Goal: Task Accomplishment & Management: Use online tool/utility

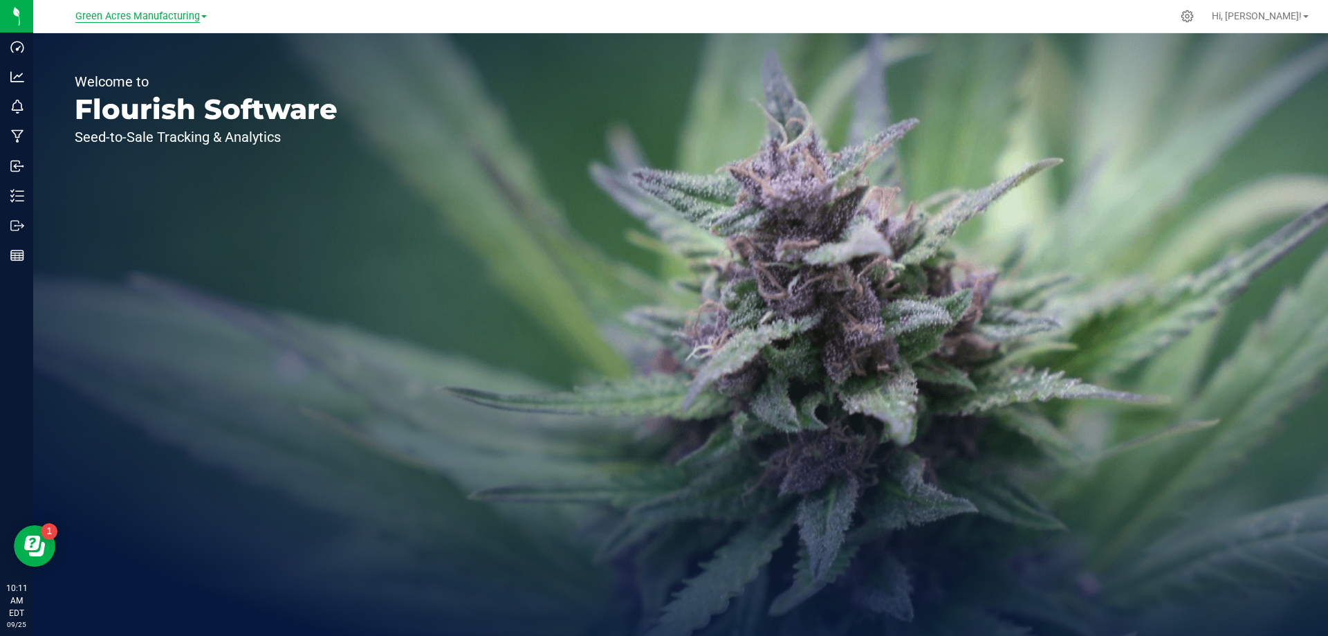
click at [140, 17] on span "Green Acres Manufacturing" at bounding box center [137, 16] width 124 height 12
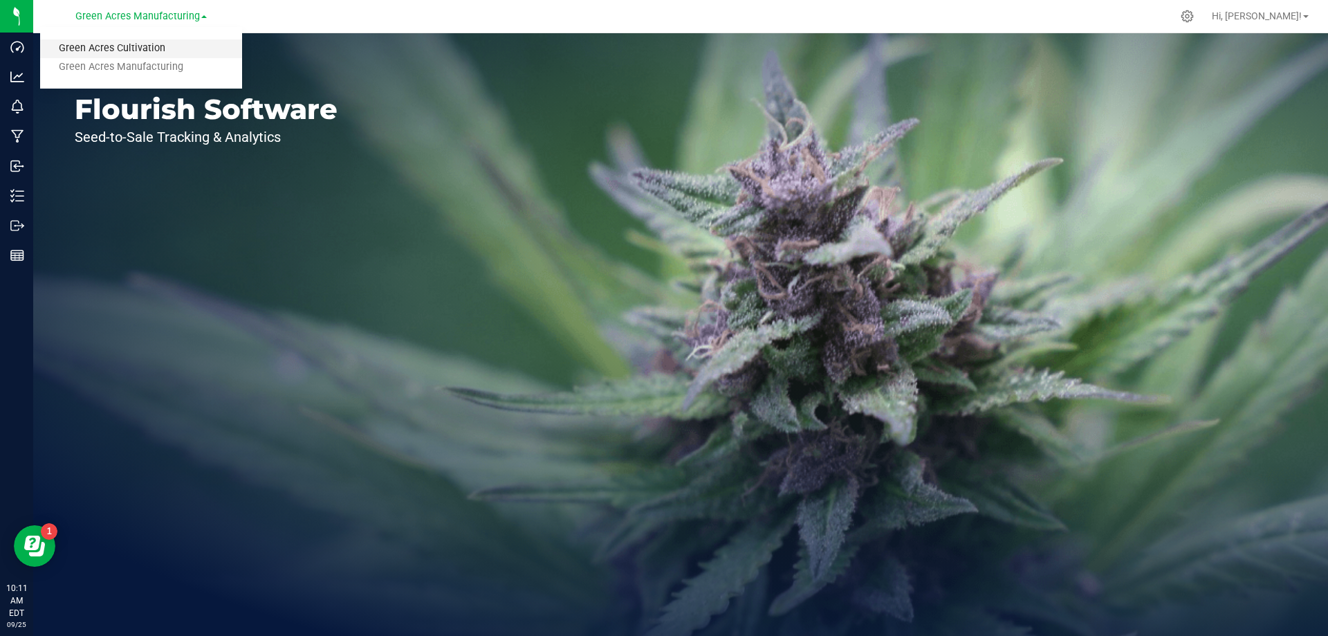
click at [145, 51] on link "Green Acres Cultivation" at bounding box center [141, 48] width 202 height 19
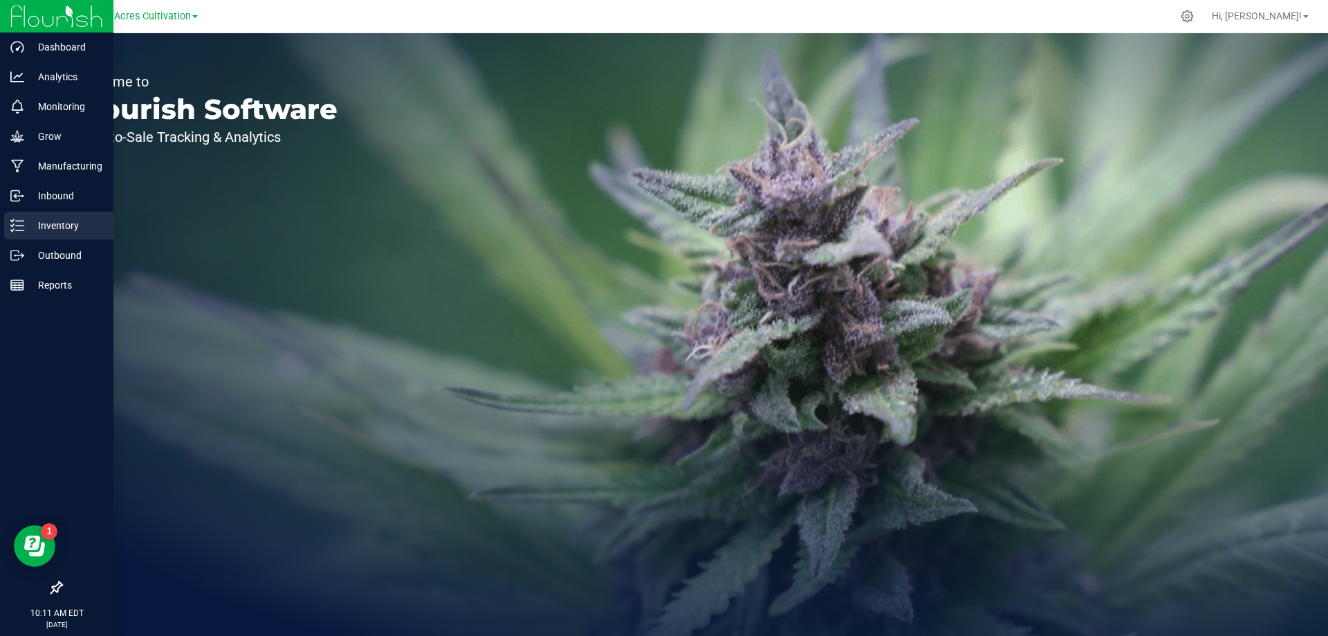
click at [48, 224] on p "Inventory" at bounding box center [65, 225] width 83 height 17
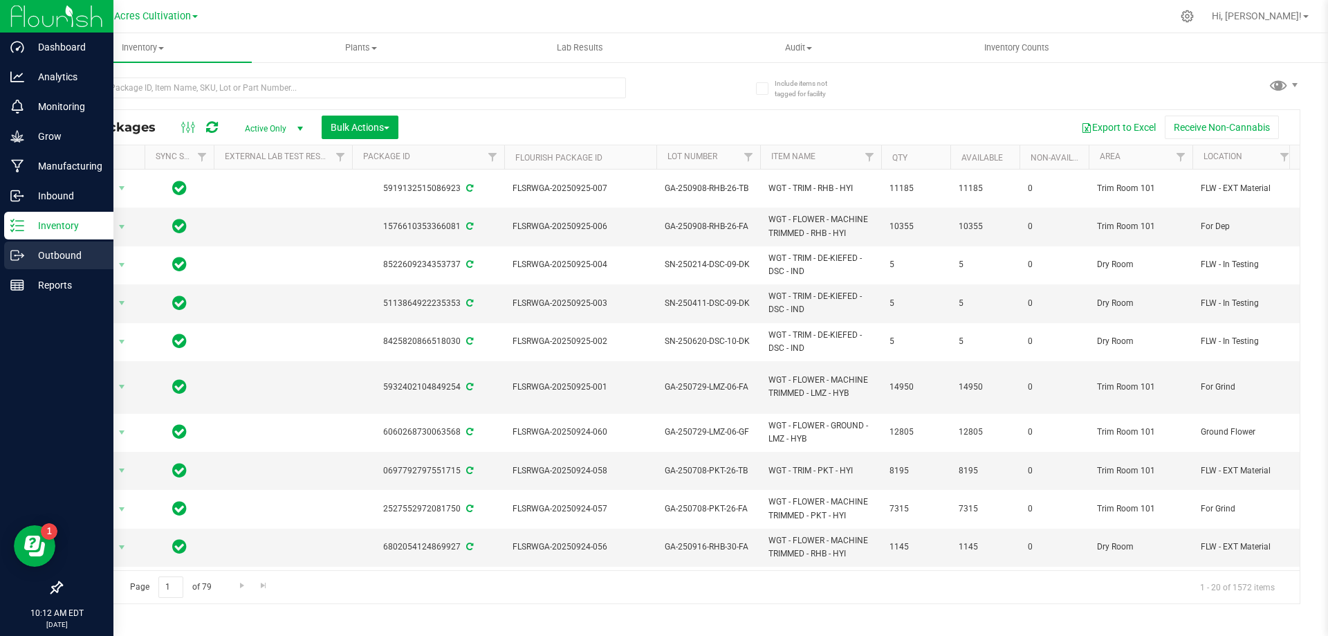
click at [57, 258] on p "Outbound" at bounding box center [65, 255] width 83 height 17
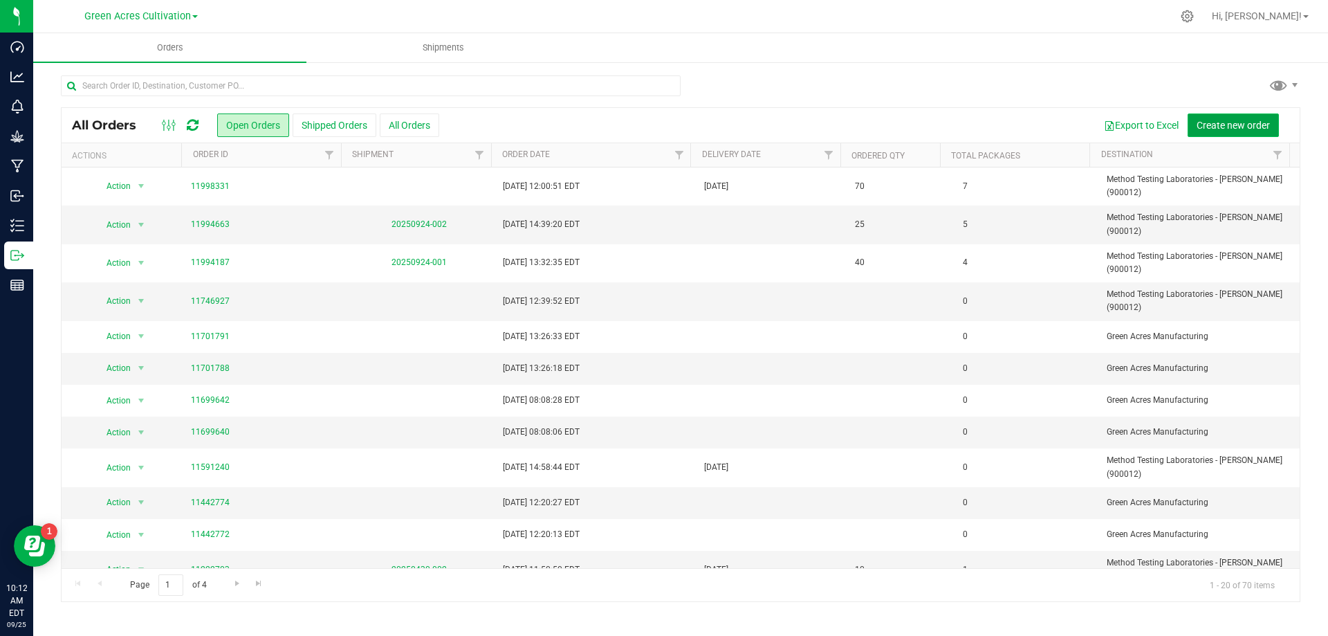
click at [1221, 127] on span "Create new order" at bounding box center [1232, 125] width 73 height 11
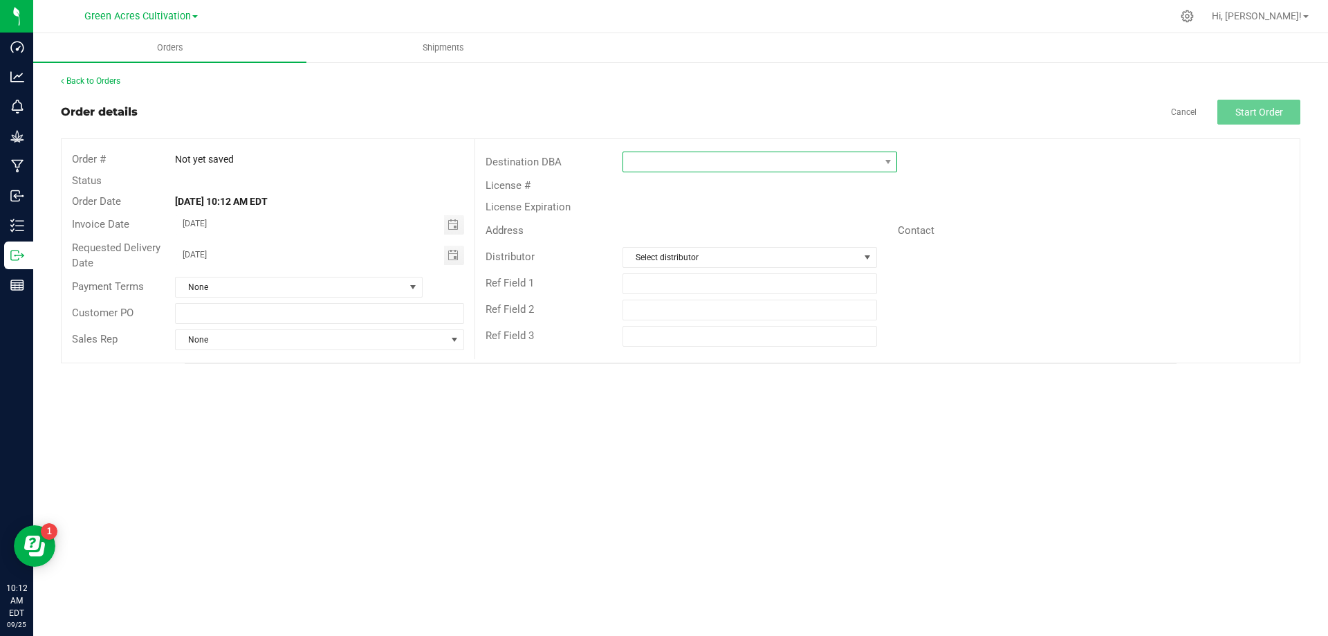
click at [678, 157] on span at bounding box center [751, 161] width 256 height 19
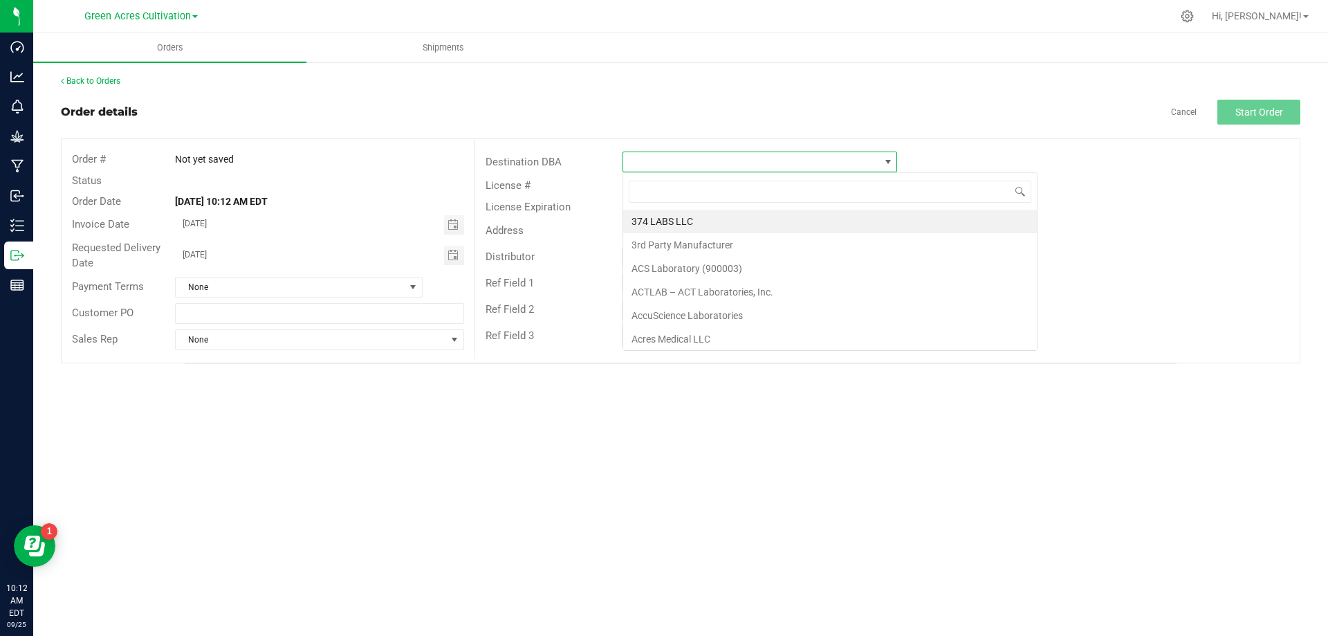
scroll to position [21, 275]
type input "meth"
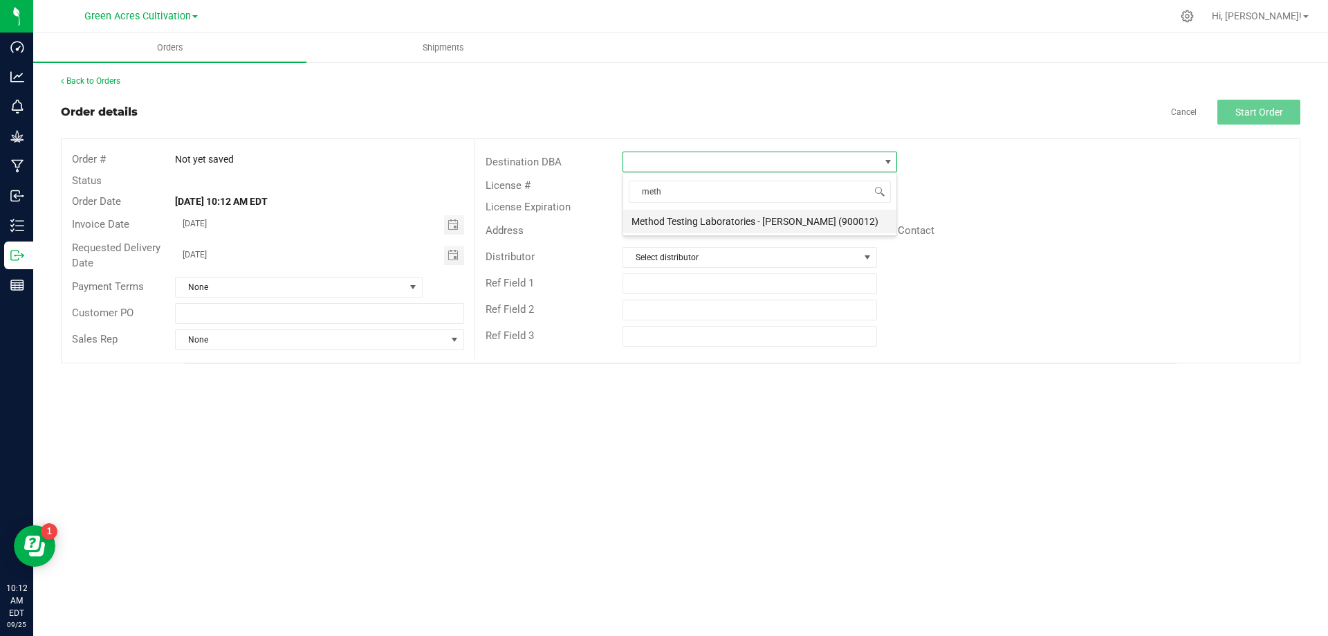
click at [699, 219] on li "Method Testing Laboratories - Brandon (900012)" at bounding box center [759, 222] width 273 height 24
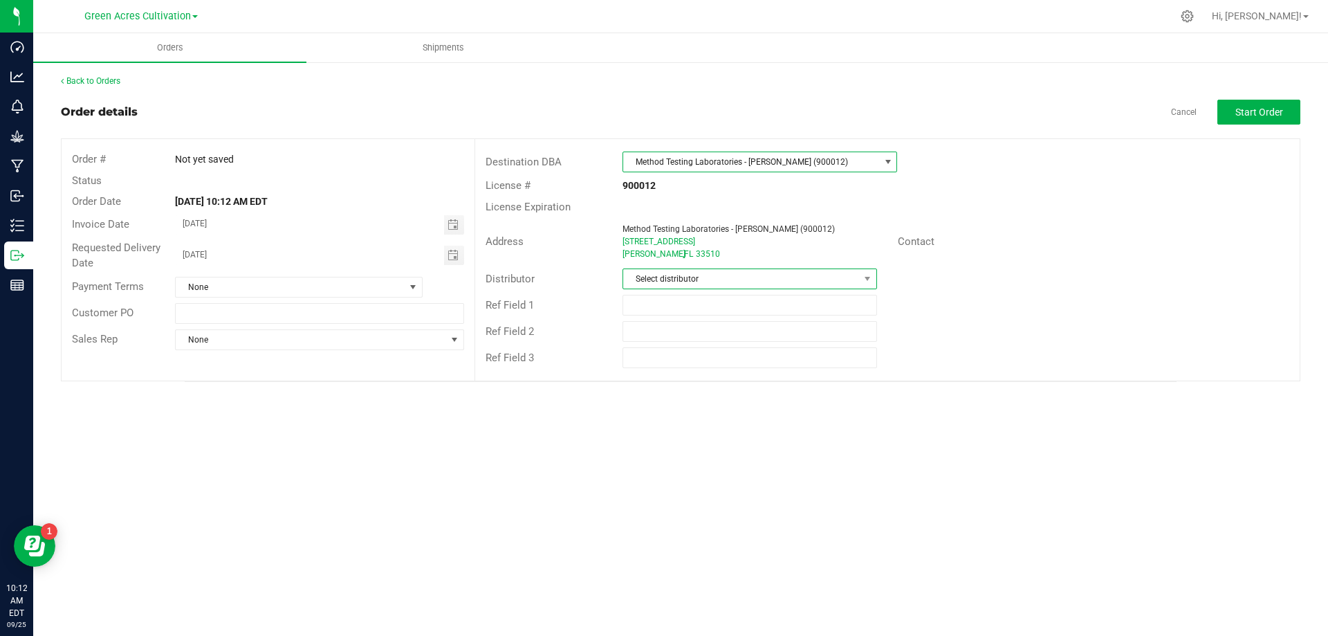
click at [693, 279] on span "Select distributor" at bounding box center [740, 278] width 235 height 19
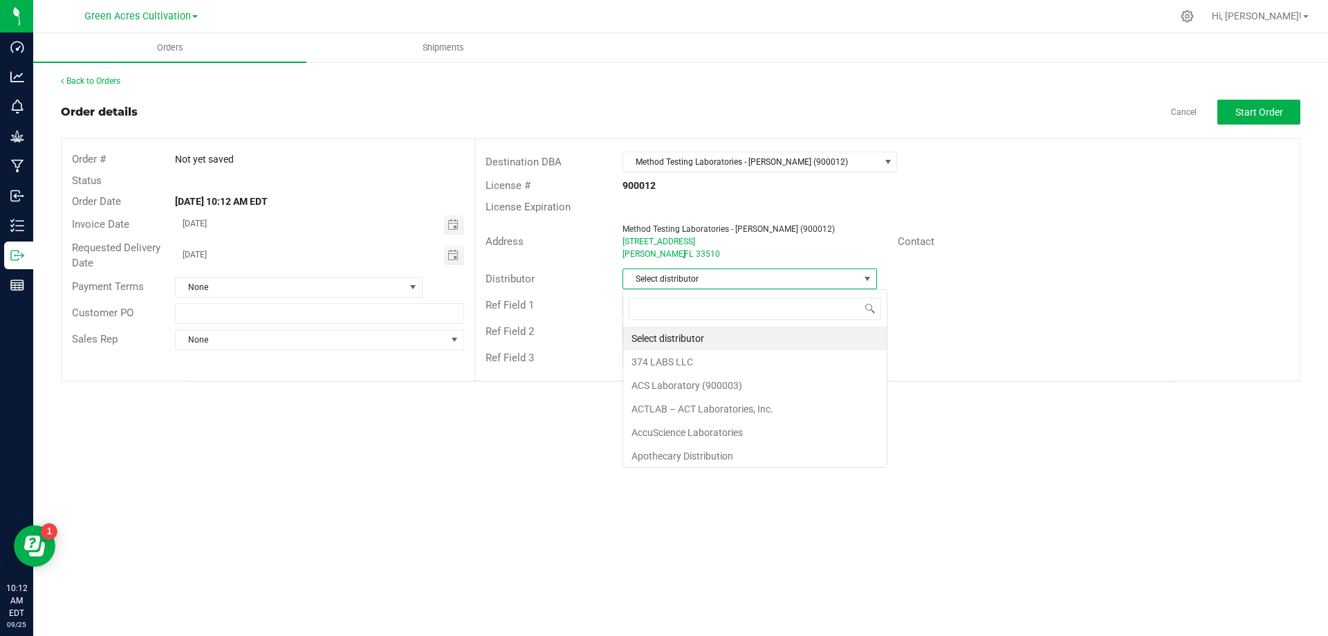
scroll to position [21, 254]
type input "wim"
click at [687, 336] on li "Parallel - Wimauma" at bounding box center [749, 338] width 252 height 24
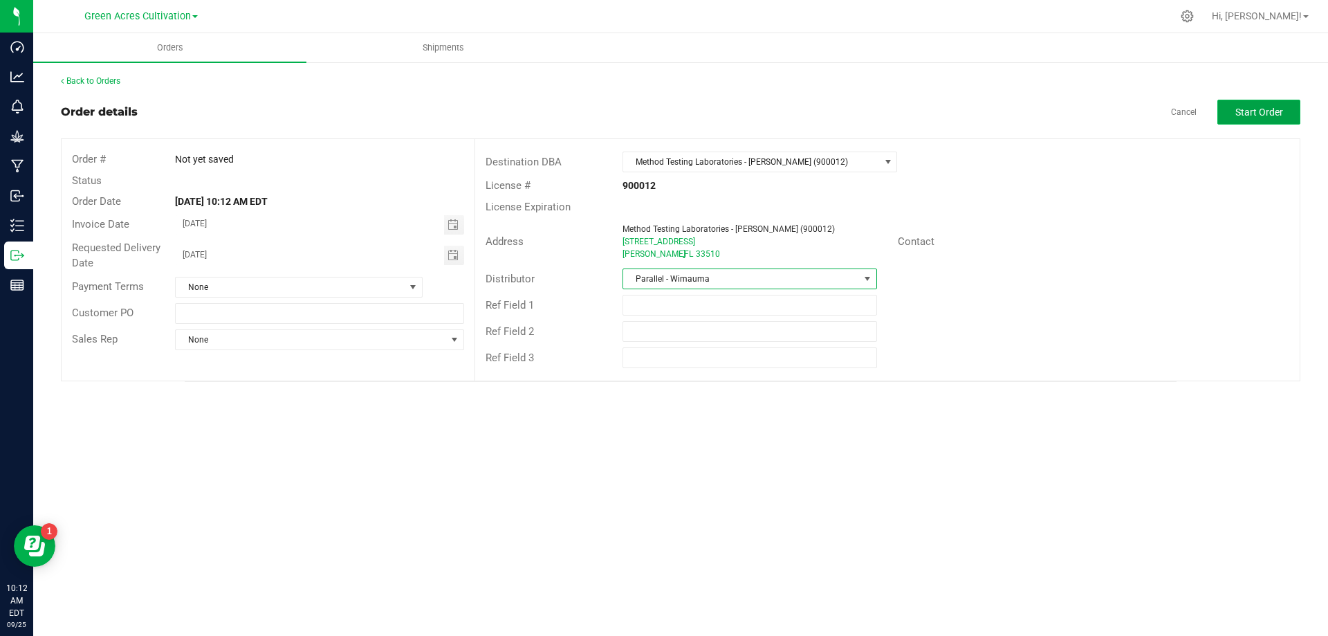
click at [1239, 111] on span "Start Order" at bounding box center [1259, 111] width 48 height 11
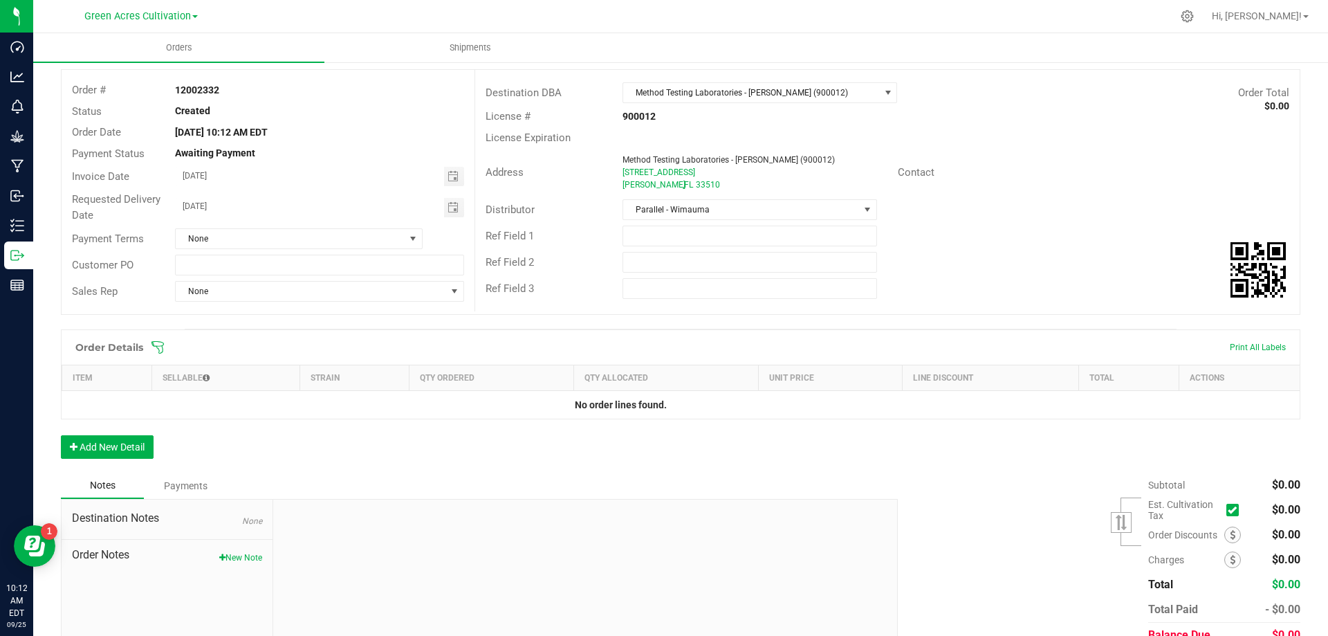
scroll to position [133, 0]
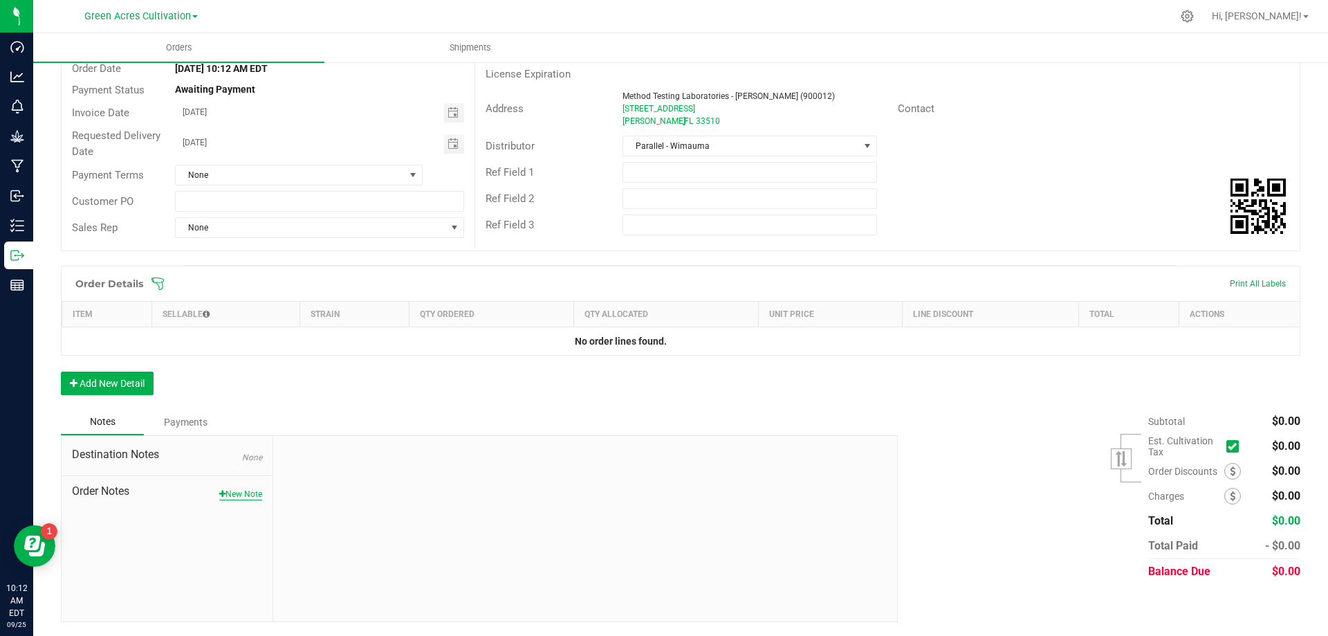
click at [252, 492] on button "New Note" at bounding box center [240, 494] width 43 height 12
click at [328, 489] on input "Note Title" at bounding box center [585, 493] width 603 height 21
type input "TAG"
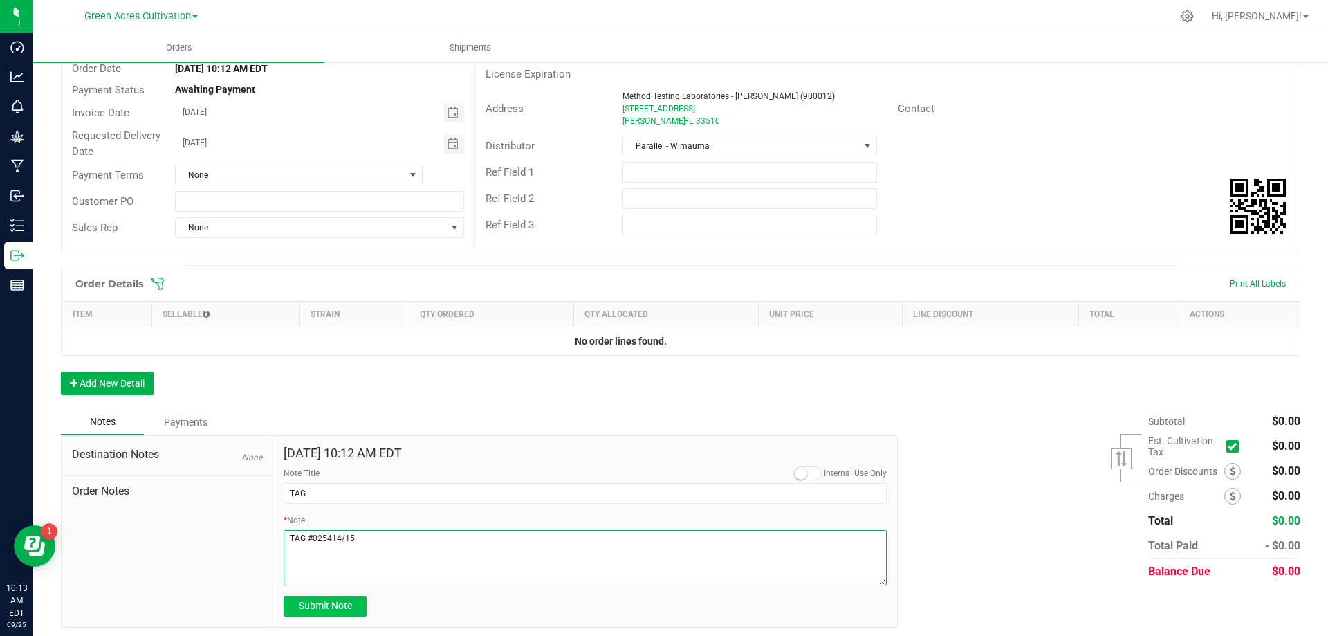
type textarea "TAG #025414/15"
click at [322, 615] on button "Submit Note" at bounding box center [325, 605] width 83 height 21
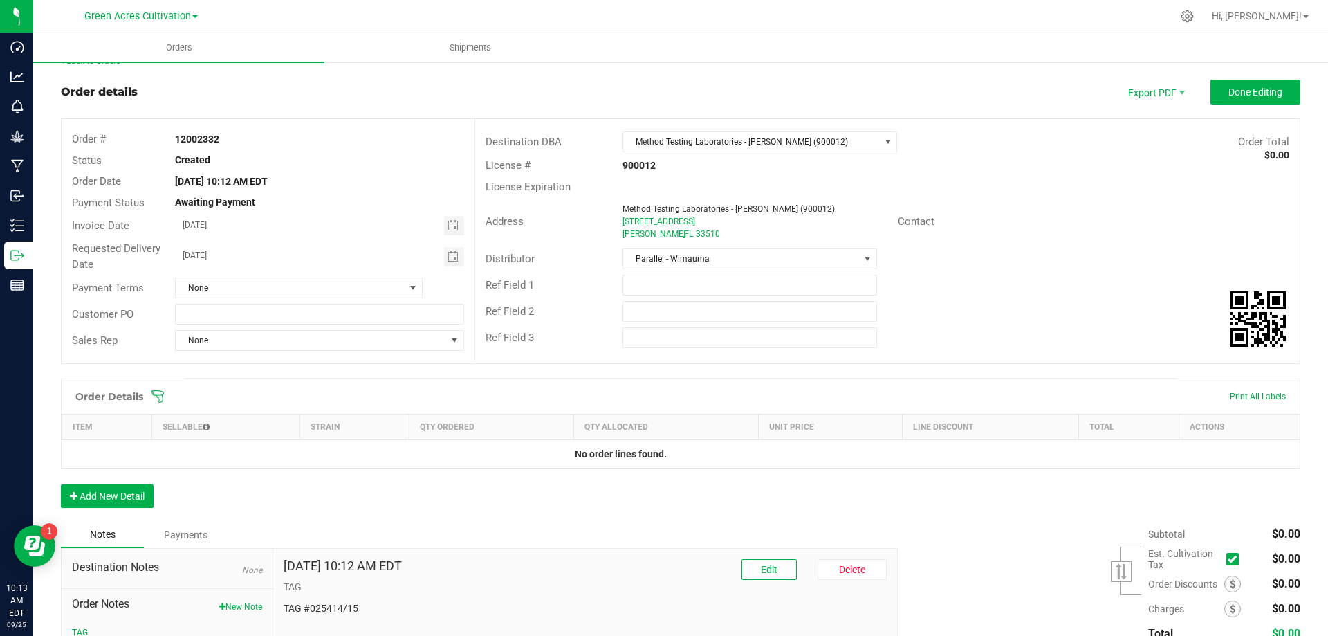
scroll to position [0, 0]
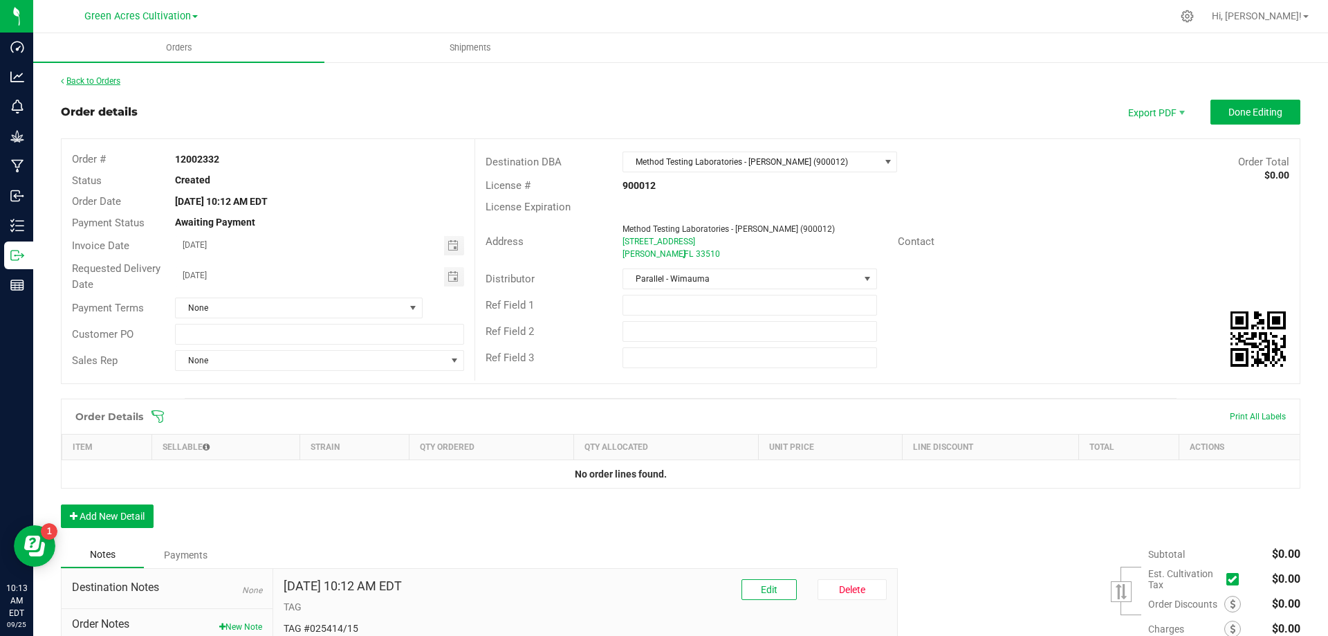
click at [90, 78] on link "Back to Orders" at bounding box center [90, 81] width 59 height 10
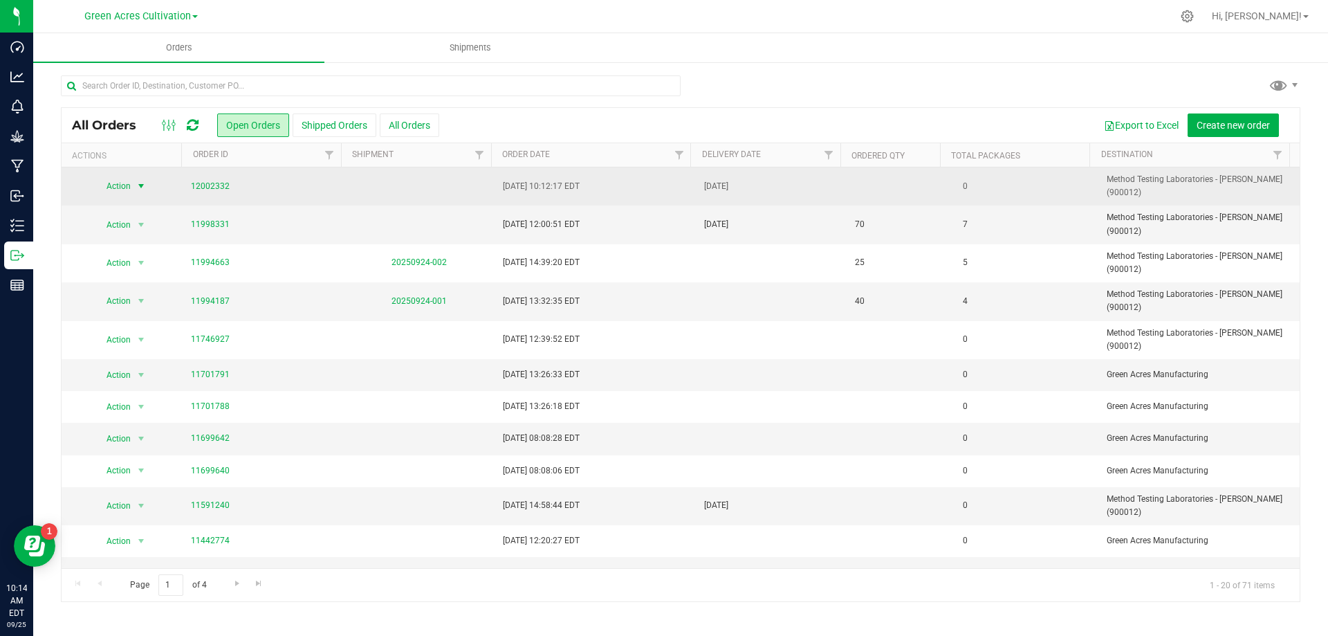
click at [131, 187] on span "Action" at bounding box center [112, 185] width 37 height 19
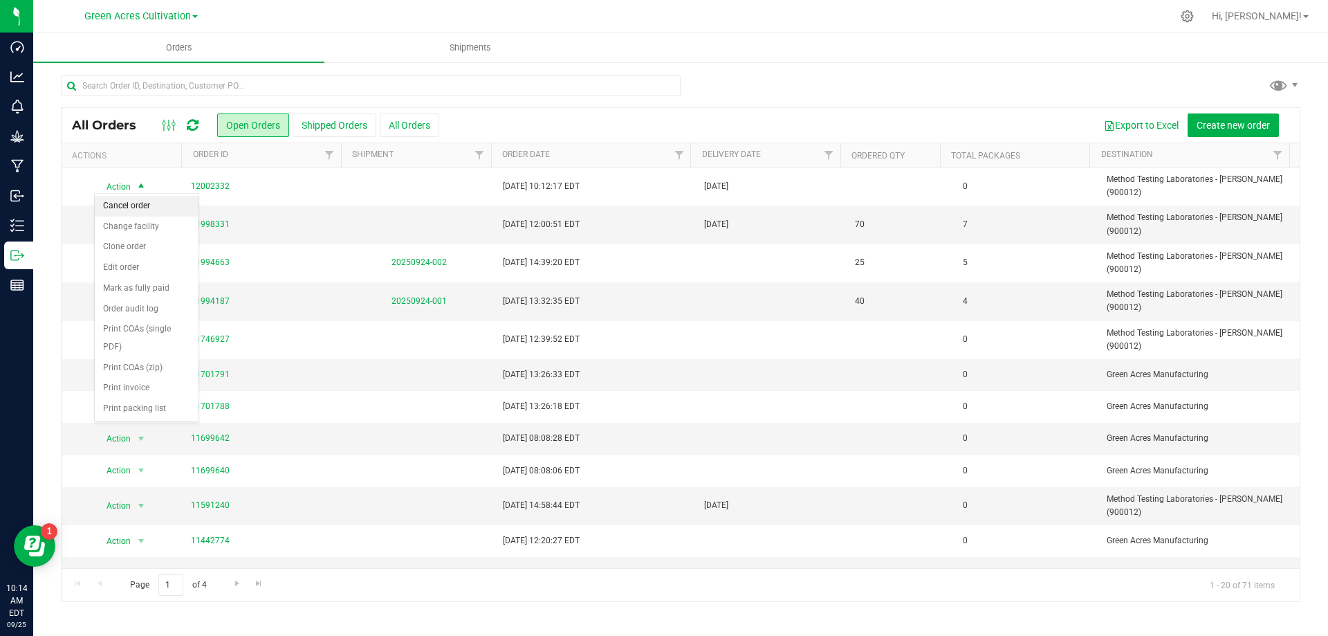
click at [138, 210] on li "Cancel order" at bounding box center [147, 206] width 104 height 21
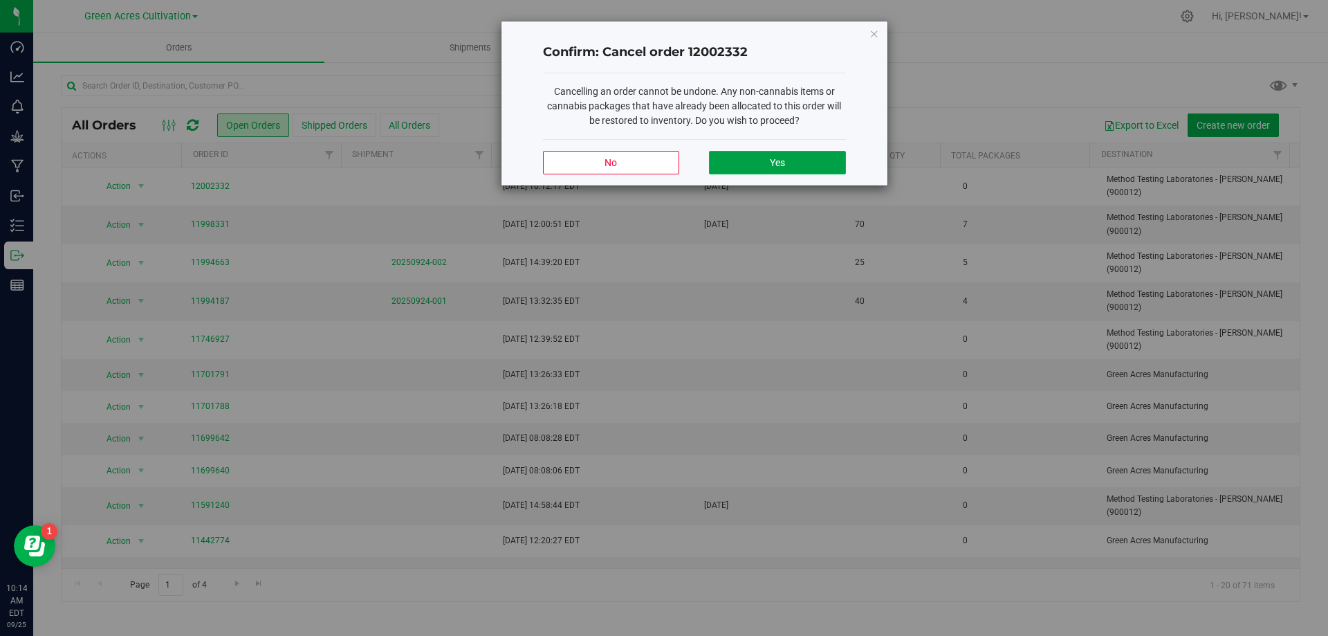
click at [789, 166] on button "Yes" at bounding box center [777, 163] width 136 height 24
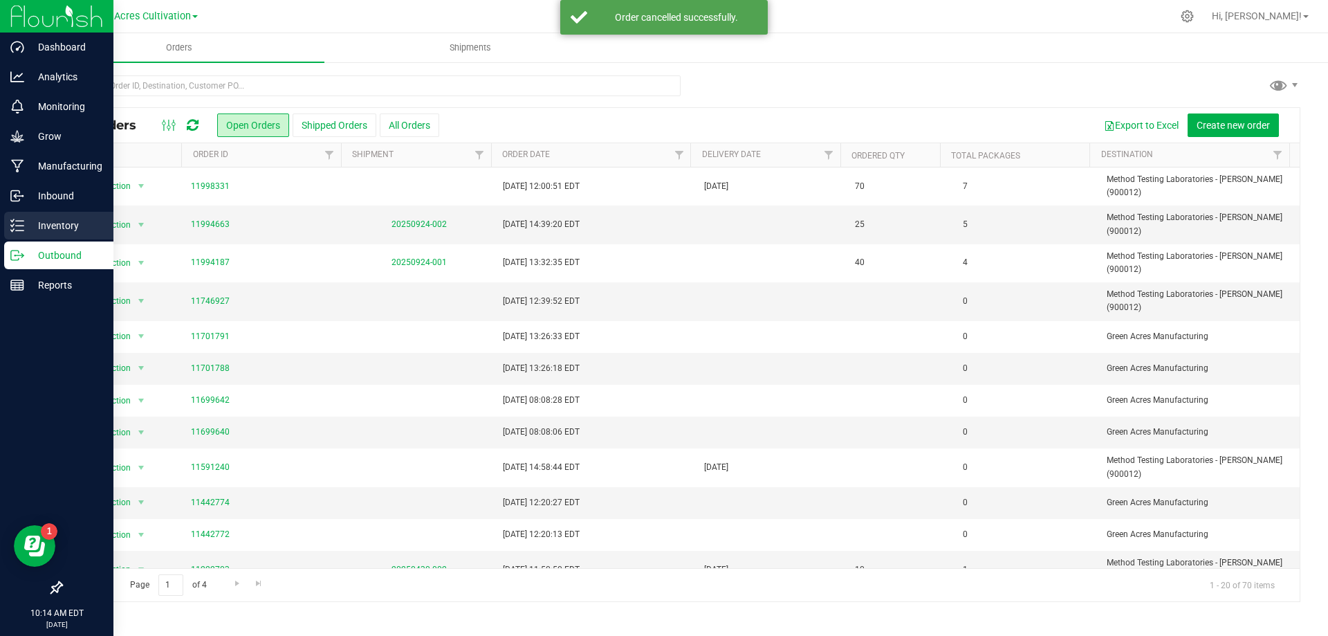
click at [58, 223] on p "Inventory" at bounding box center [65, 225] width 83 height 17
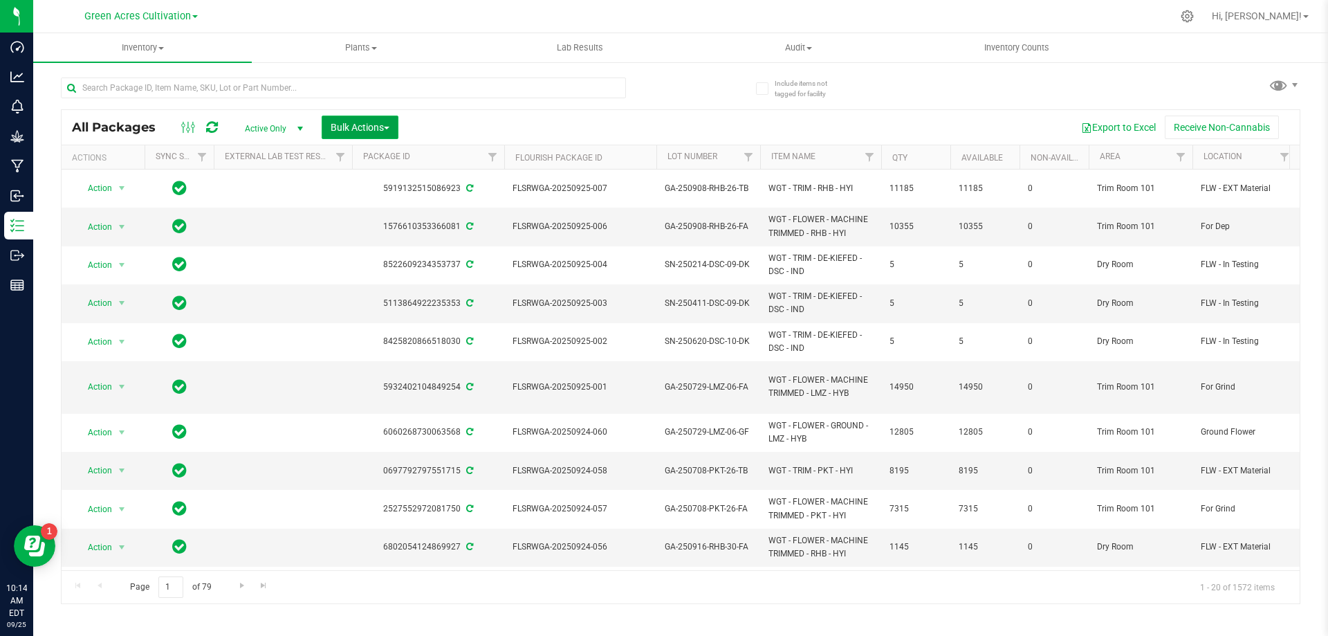
click at [375, 122] on span "Bulk Actions" at bounding box center [360, 127] width 59 height 11
click at [375, 238] on span "Create lab samples" at bounding box center [369, 234] width 79 height 11
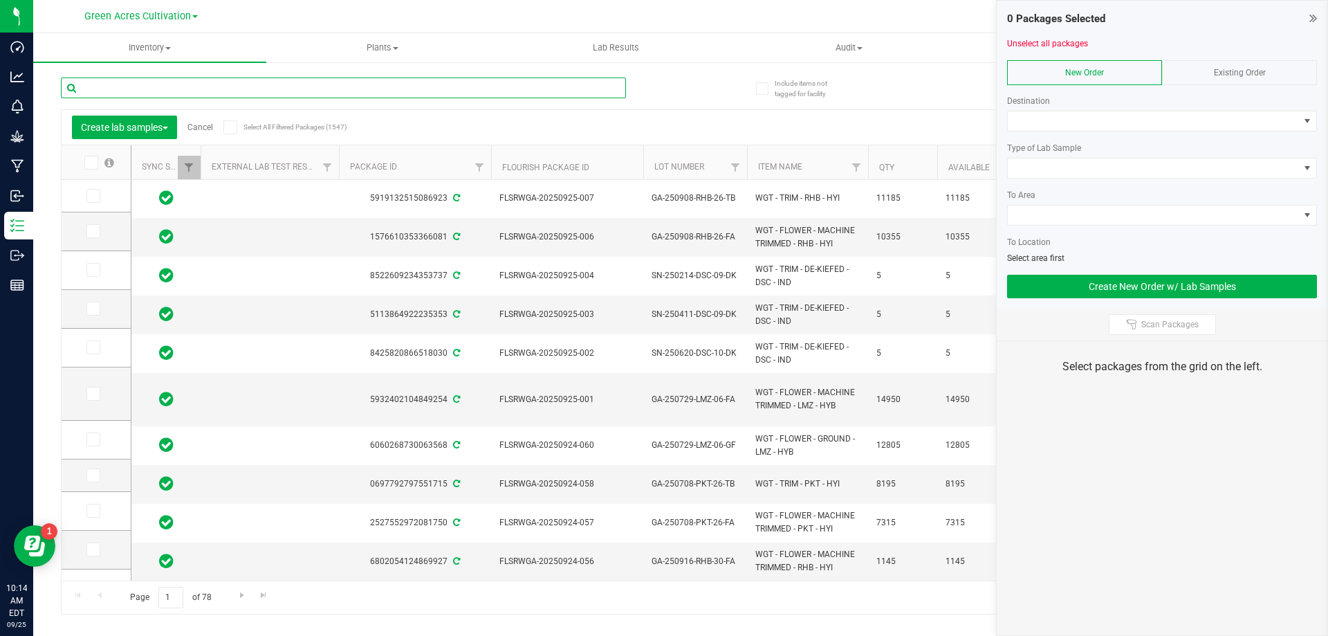
click at [253, 89] on input "text" at bounding box center [343, 87] width 565 height 21
click at [878, 162] on th "Qty" at bounding box center [902, 162] width 69 height 35
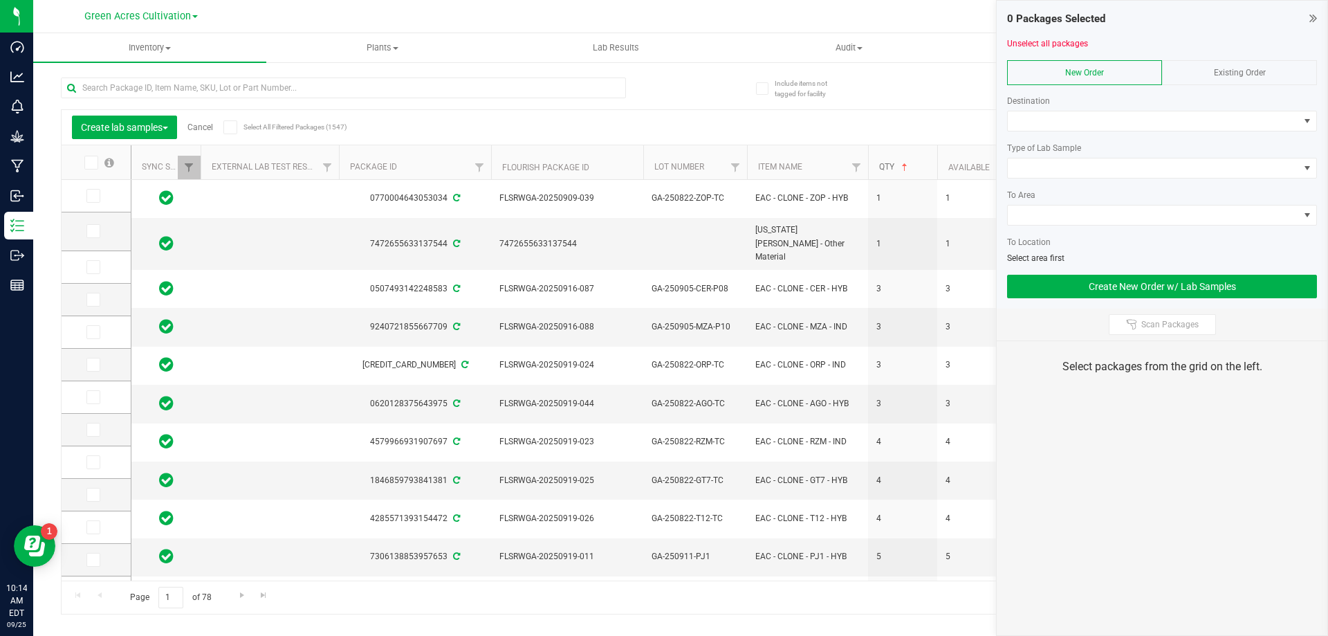
click at [902, 165] on span at bounding box center [904, 167] width 11 height 11
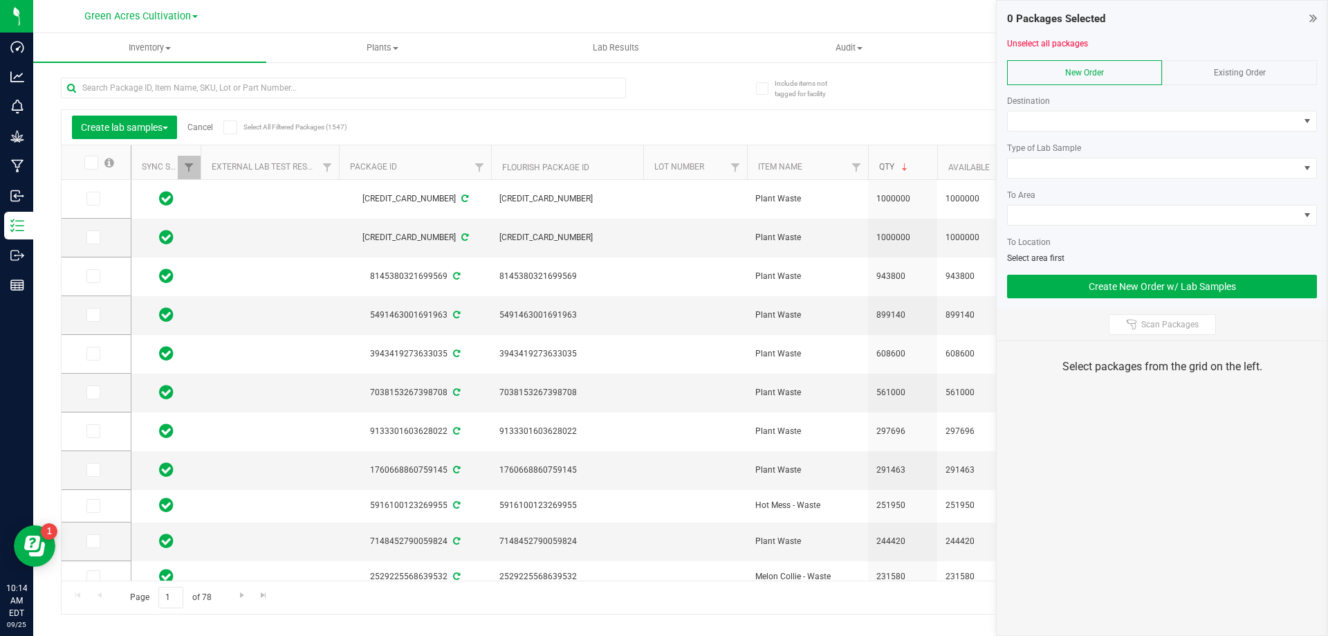
click at [894, 165] on link "Qty" at bounding box center [894, 167] width 31 height 10
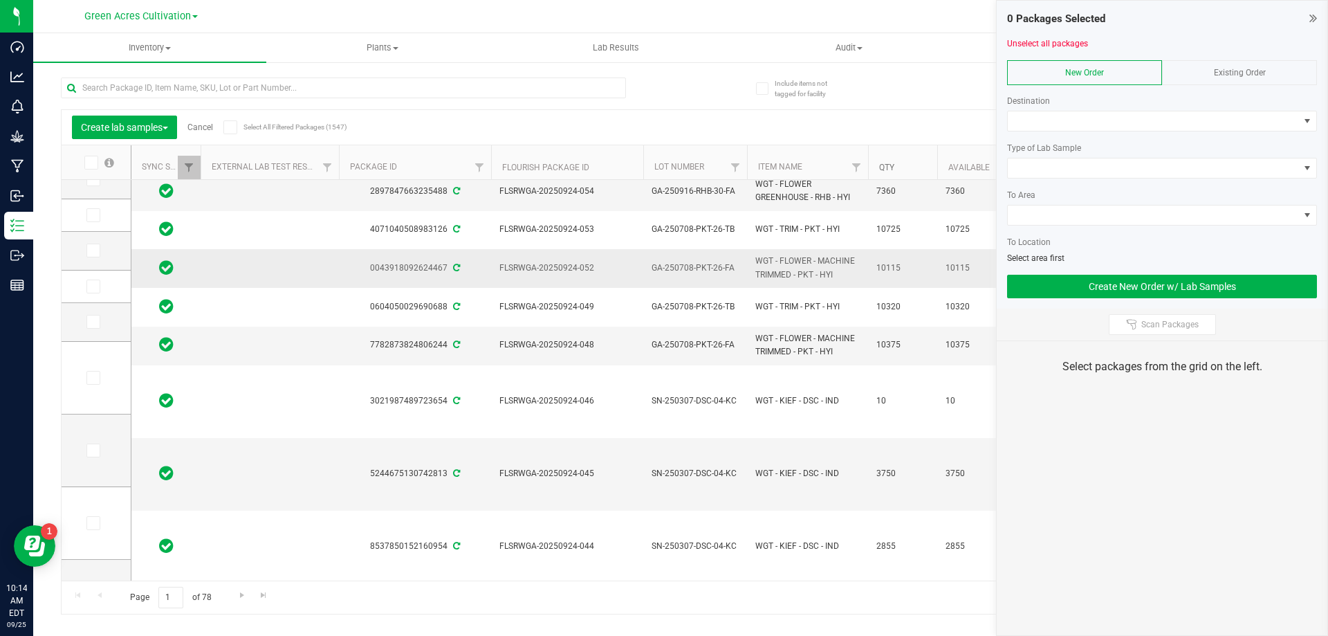
scroll to position [484, 0]
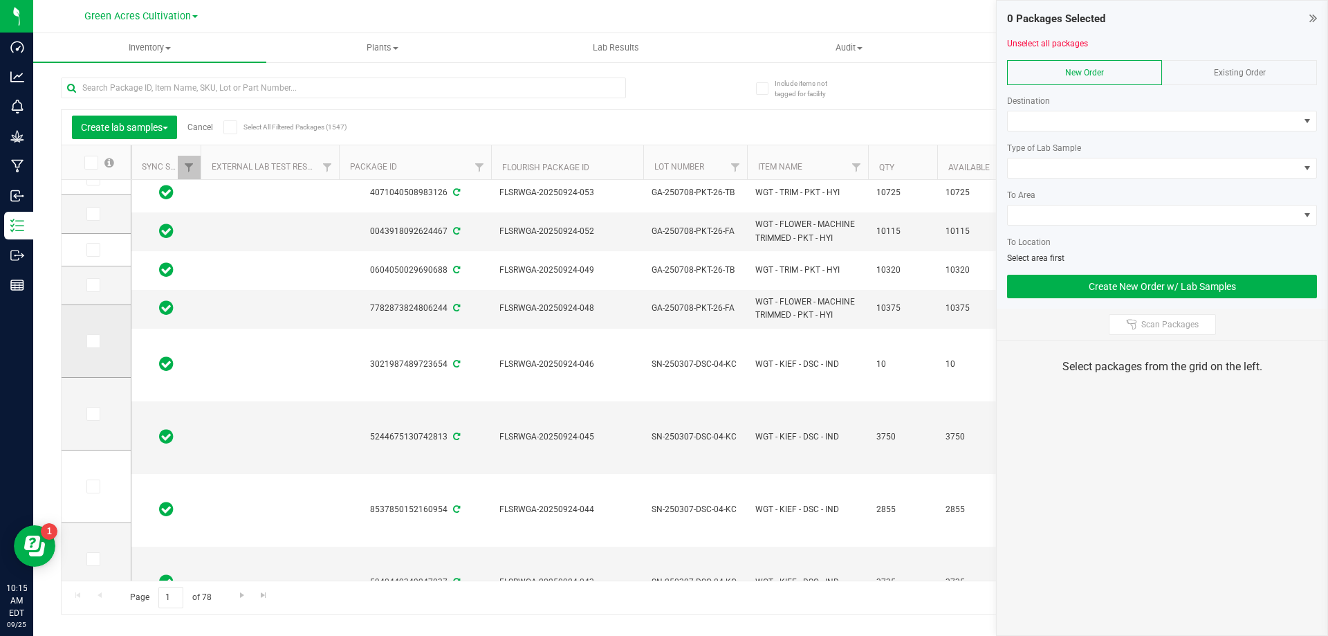
click at [95, 341] on icon at bounding box center [92, 341] width 9 height 0
click at [0, 0] on input "checkbox" at bounding box center [0, 0] width 0 height 0
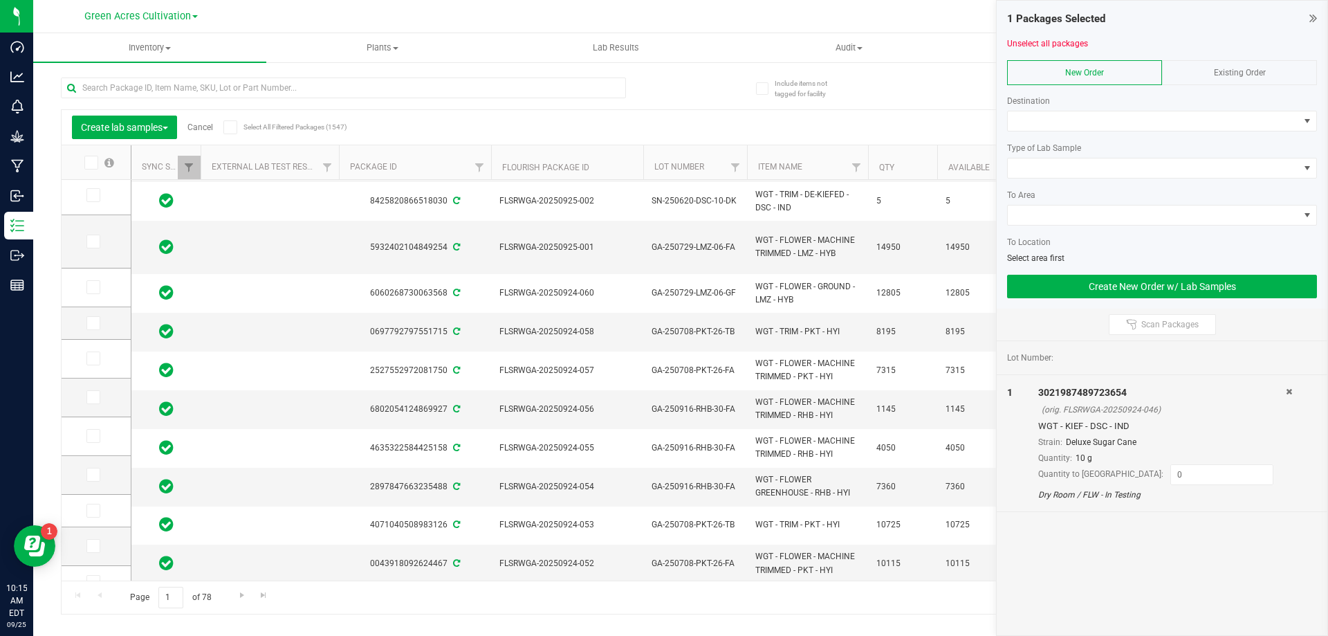
scroll to position [69, 0]
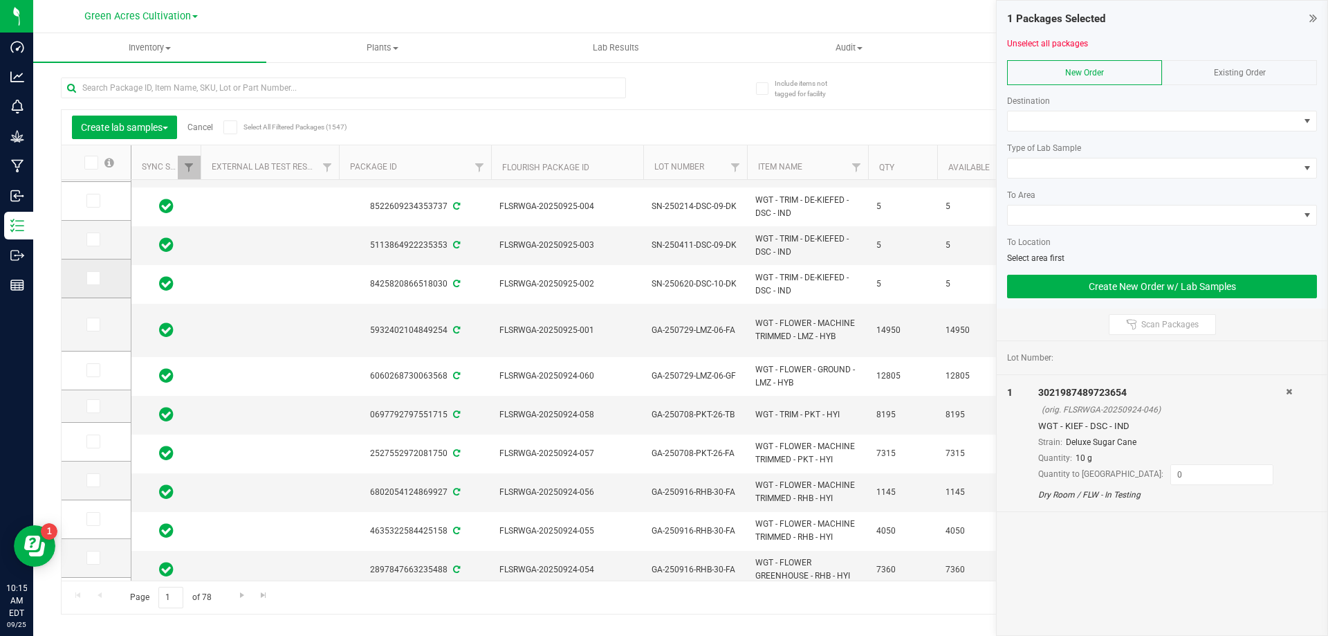
drag, startPoint x: 89, startPoint y: 275, endPoint x: 98, endPoint y: 260, distance: 16.7
click at [91, 278] on icon at bounding box center [92, 278] width 9 height 0
click at [0, 0] on input "checkbox" at bounding box center [0, 0] width 0 height 0
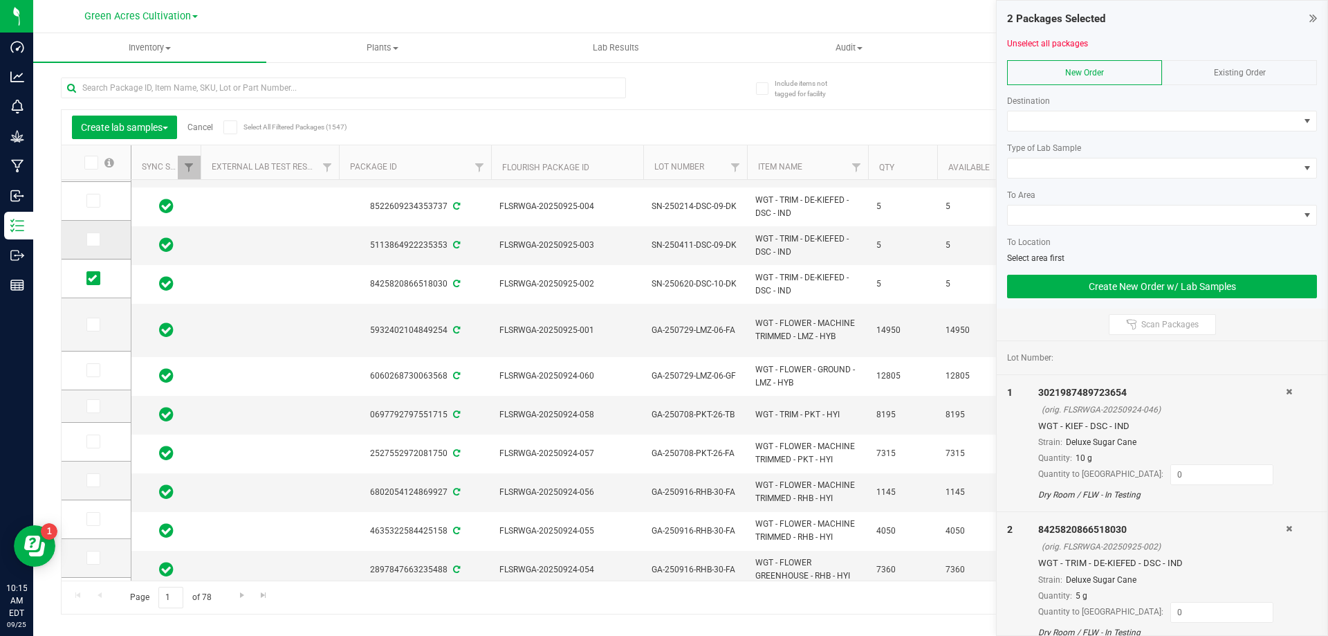
click at [94, 239] on icon at bounding box center [92, 239] width 9 height 0
click at [0, 0] on input "checkbox" at bounding box center [0, 0] width 0 height 0
click at [92, 193] on td at bounding box center [96, 201] width 69 height 39
click at [92, 201] on icon at bounding box center [92, 201] width 9 height 0
click at [0, 0] on input "checkbox" at bounding box center [0, 0] width 0 height 0
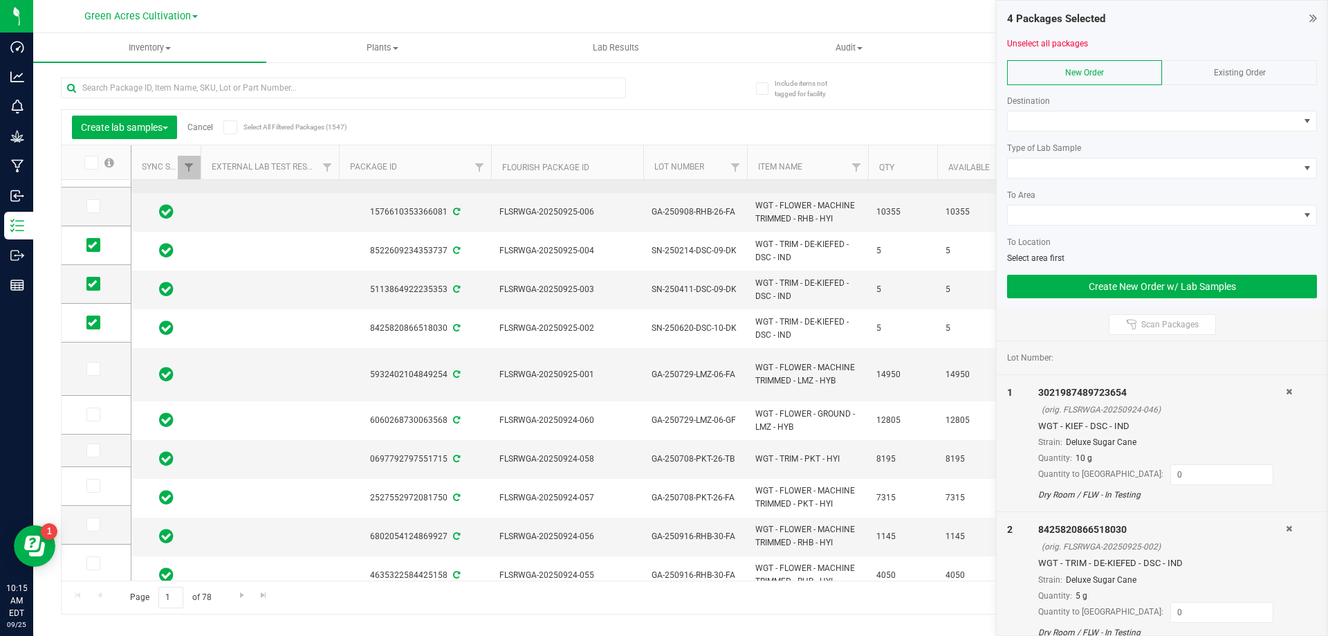
scroll to position [0, 0]
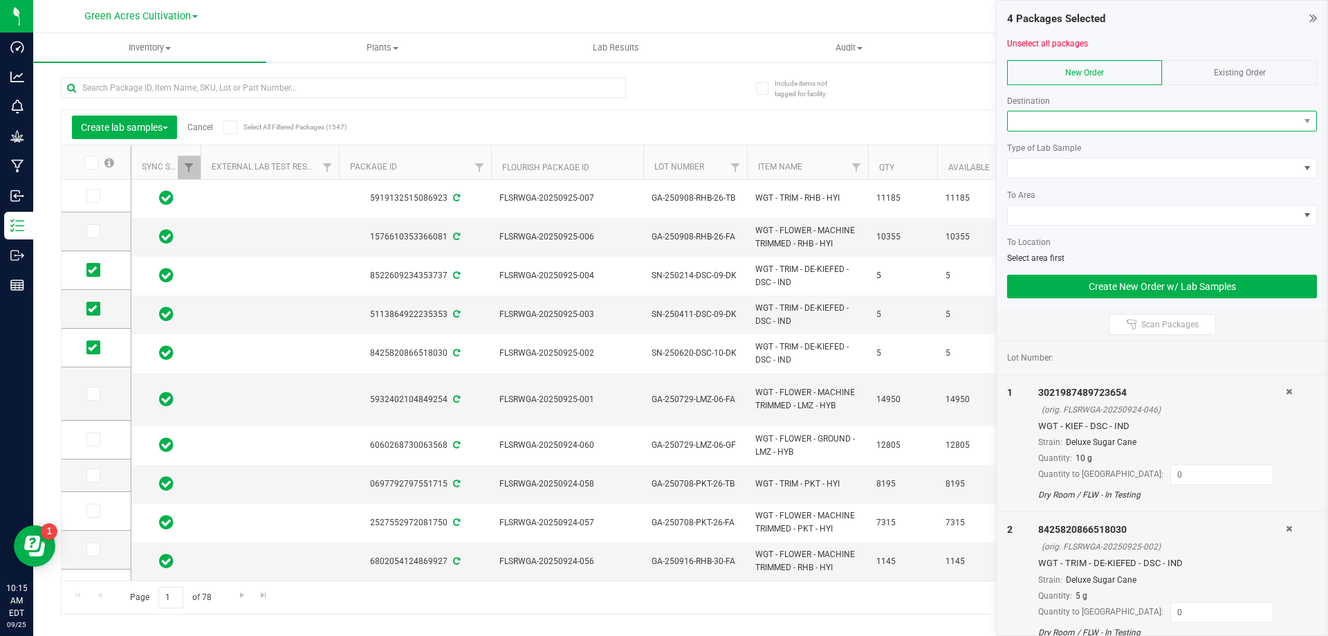
click at [1068, 120] on span at bounding box center [1153, 120] width 291 height 19
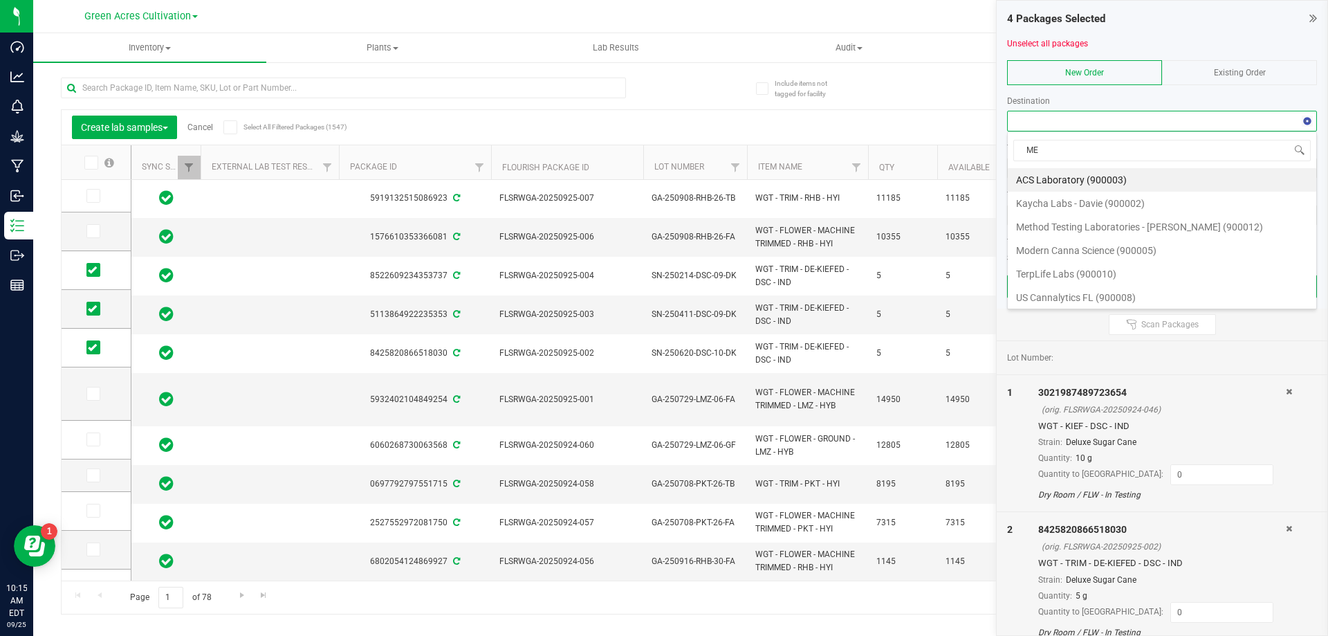
type input "MET"
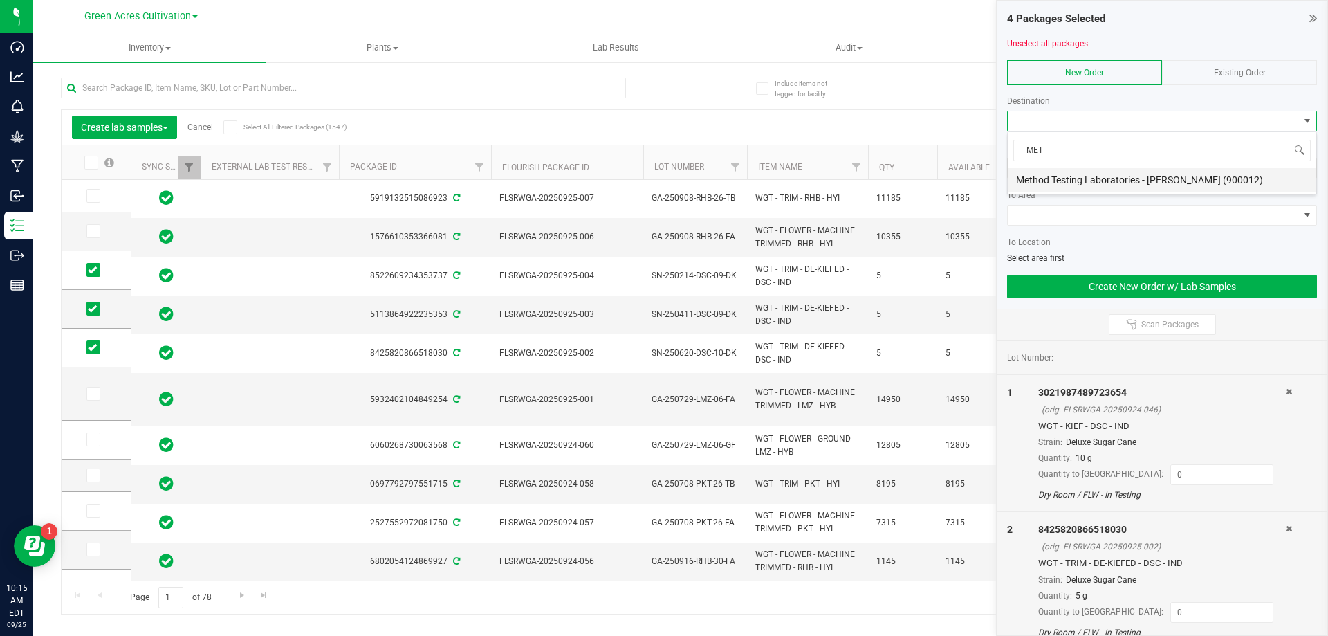
click at [1071, 183] on li "Method Testing Laboratories - Brandon (900012)" at bounding box center [1162, 180] width 308 height 24
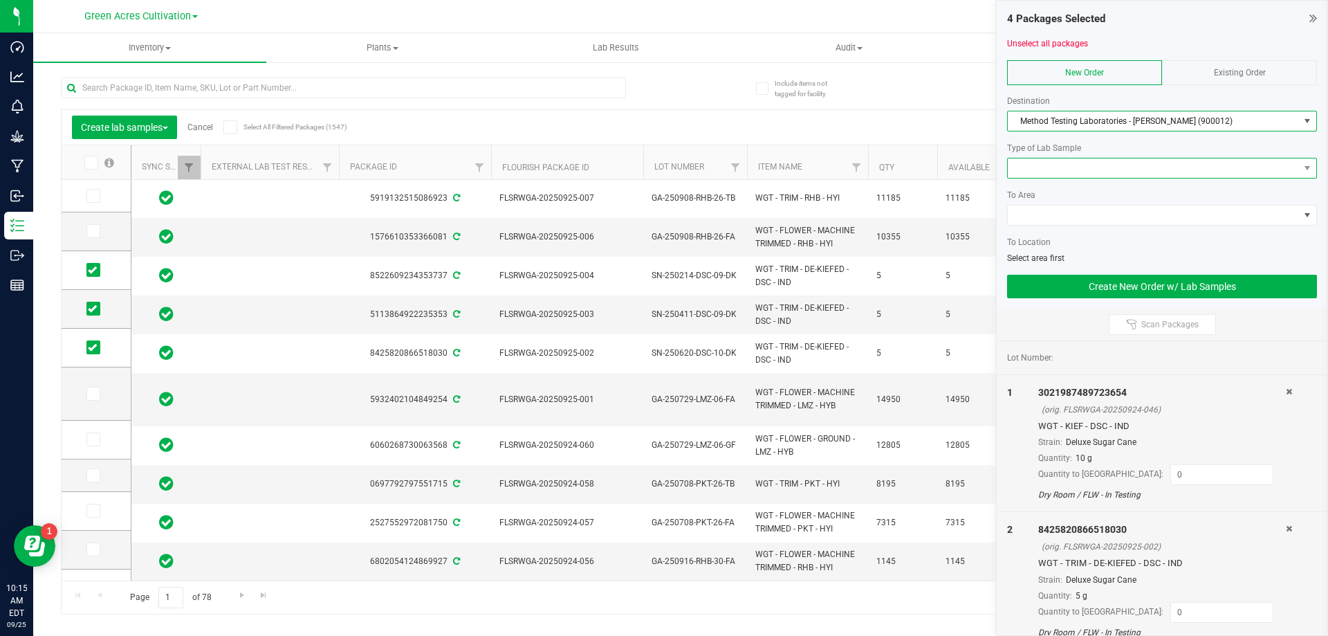
click at [1065, 165] on span at bounding box center [1153, 167] width 291 height 19
click at [1064, 214] on li "R&D Sample" at bounding box center [1162, 217] width 308 height 24
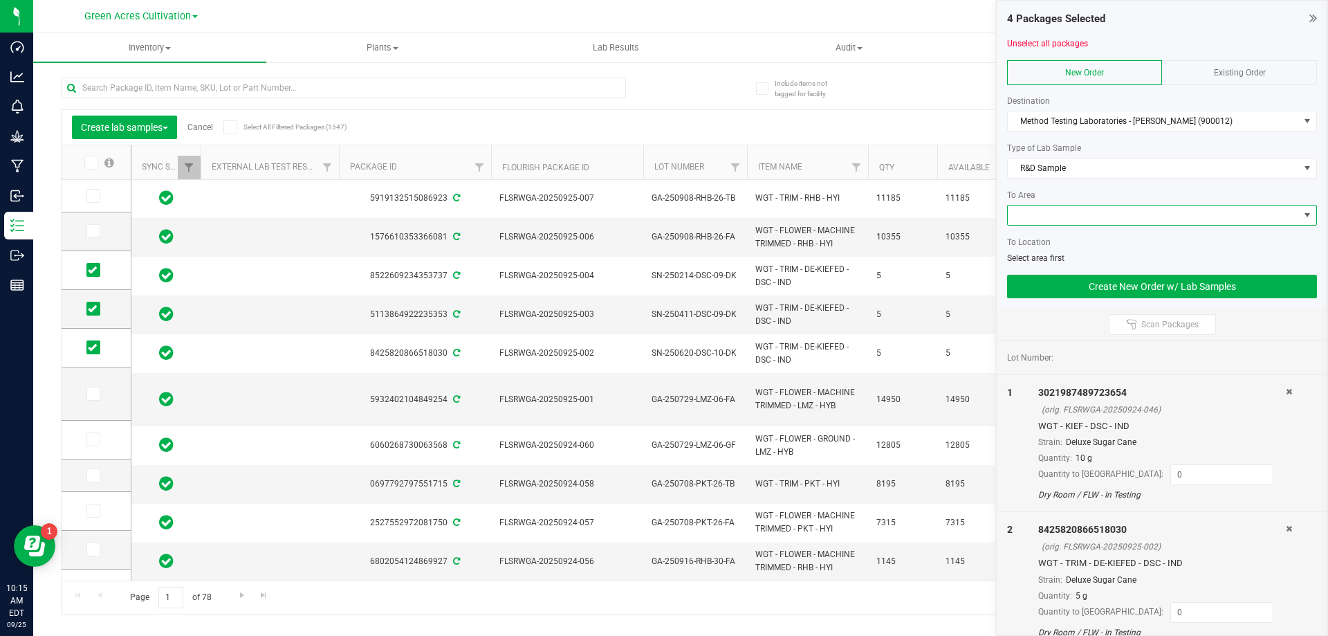
click at [1051, 214] on span at bounding box center [1153, 214] width 291 height 19
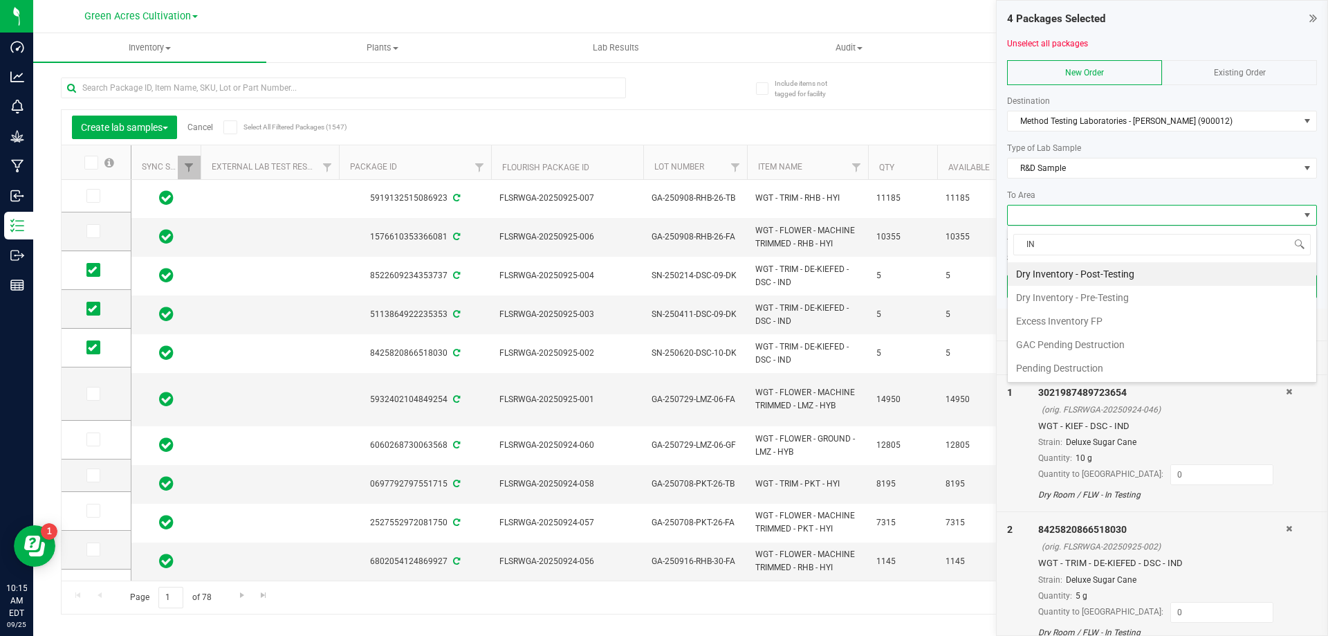
type input "I"
type input "PAN"
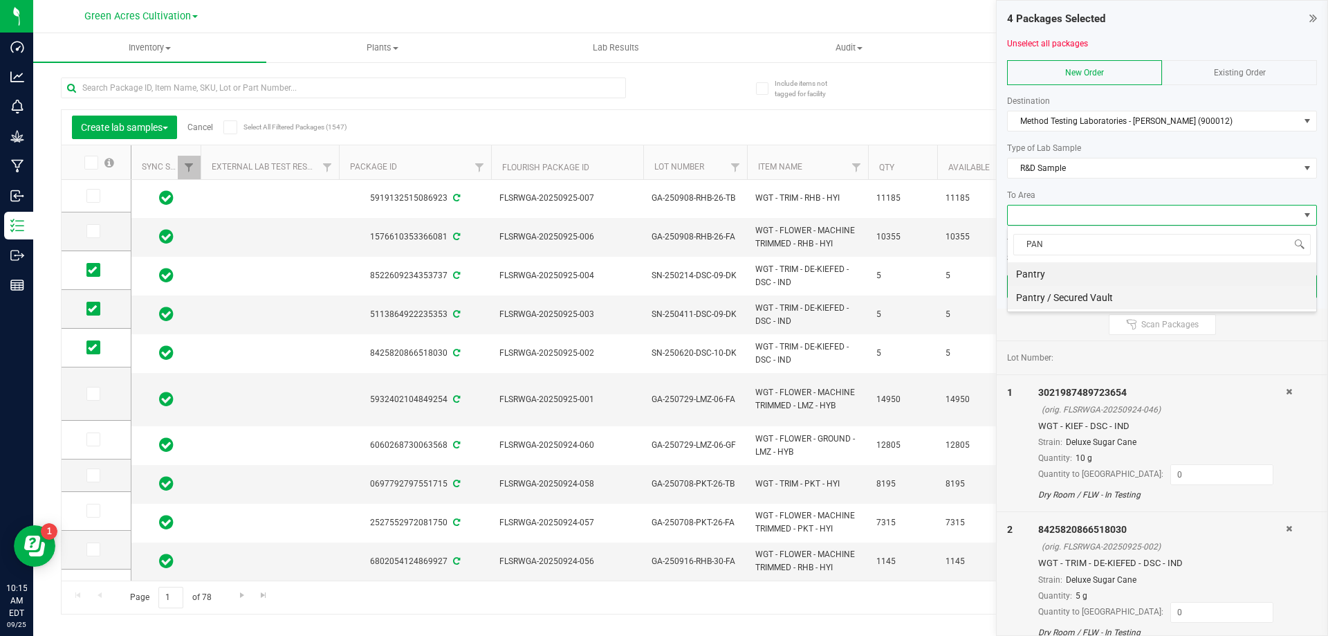
click at [1055, 295] on li "Pantry / Secured Vault" at bounding box center [1162, 298] width 308 height 24
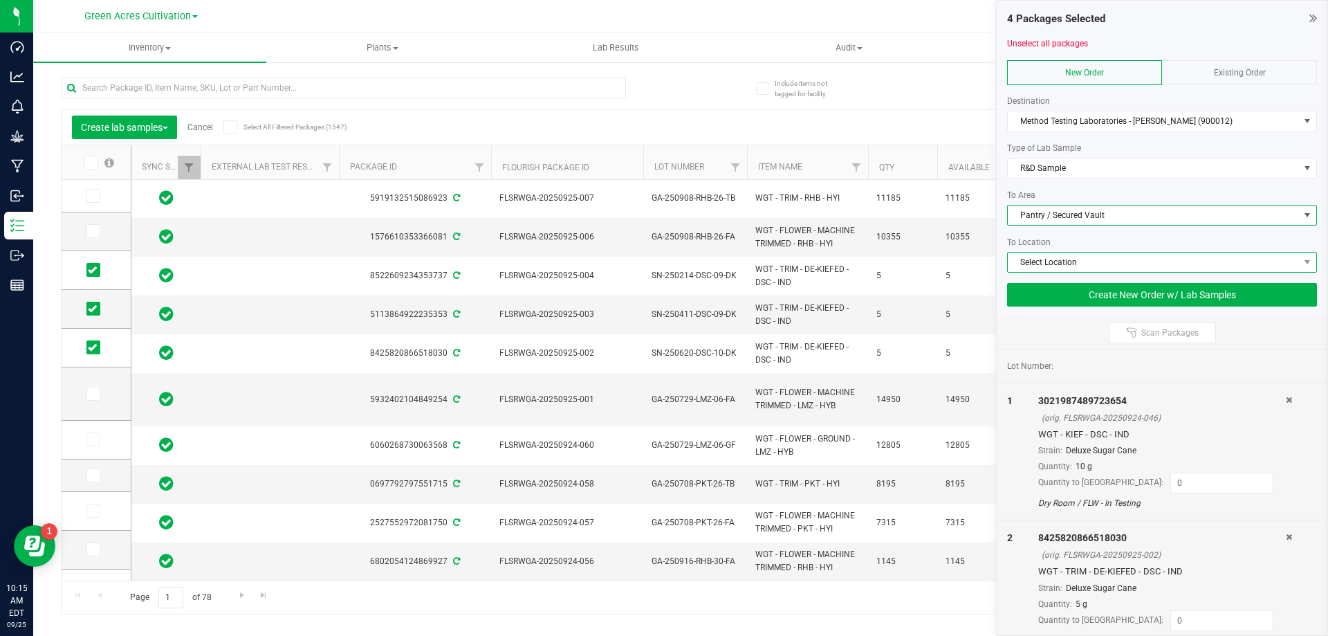
click at [1067, 259] on span "Select Location" at bounding box center [1153, 261] width 291 height 19
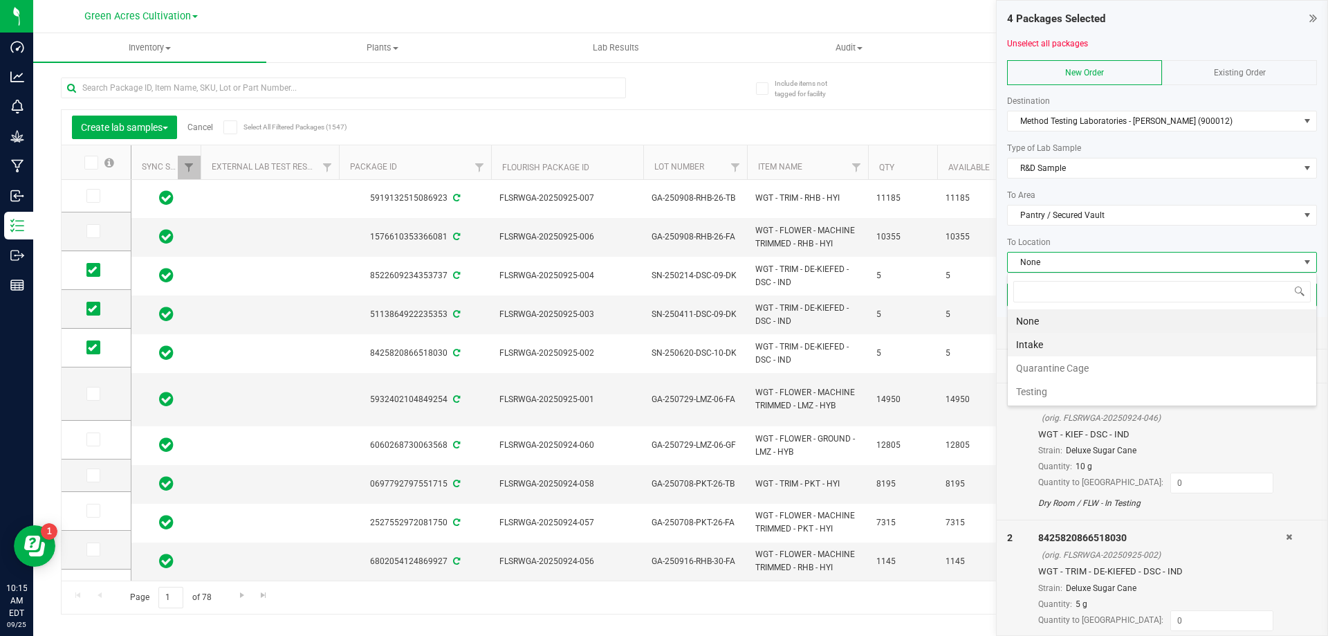
click at [1024, 345] on li "Intake" at bounding box center [1162, 345] width 308 height 24
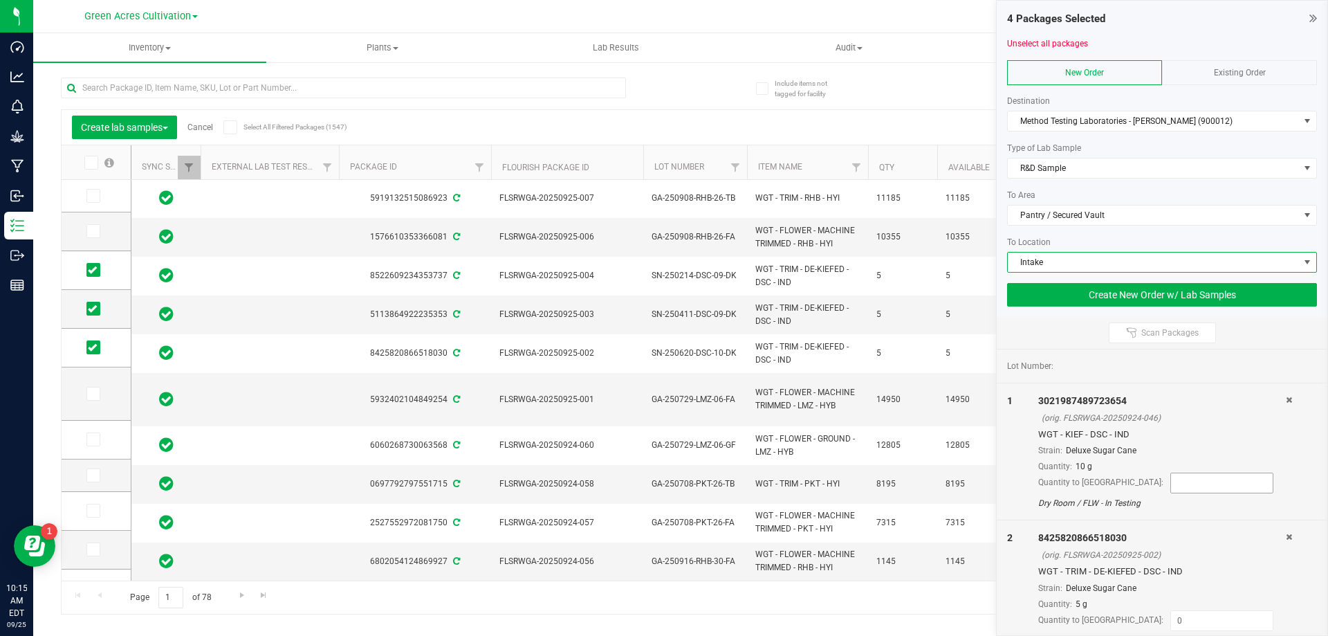
click at [1171, 483] on input at bounding box center [1222, 482] width 102 height 19
click at [1171, 479] on input at bounding box center [1222, 482] width 102 height 19
click at [1218, 465] on div "Quantity: 10 g" at bounding box center [1162, 466] width 248 height 12
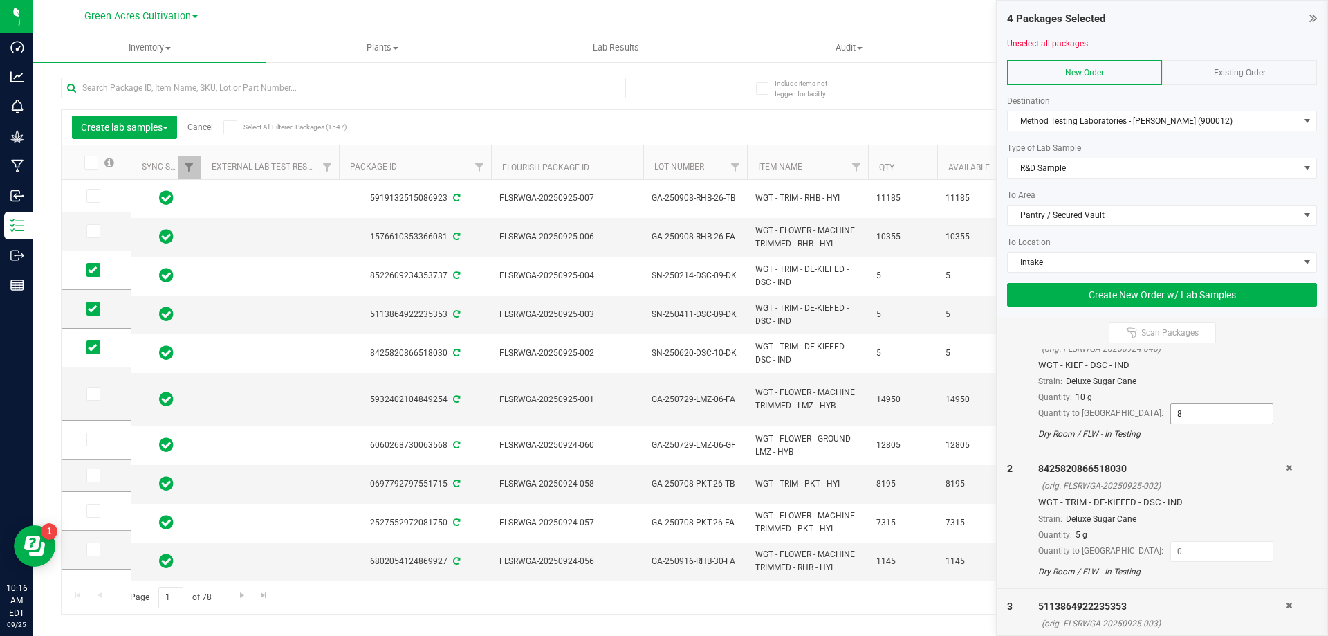
click at [1171, 409] on input "8" at bounding box center [1222, 413] width 102 height 19
type input "10"
click at [1227, 408] on div "Quantity to split: 10" at bounding box center [1162, 413] width 248 height 21
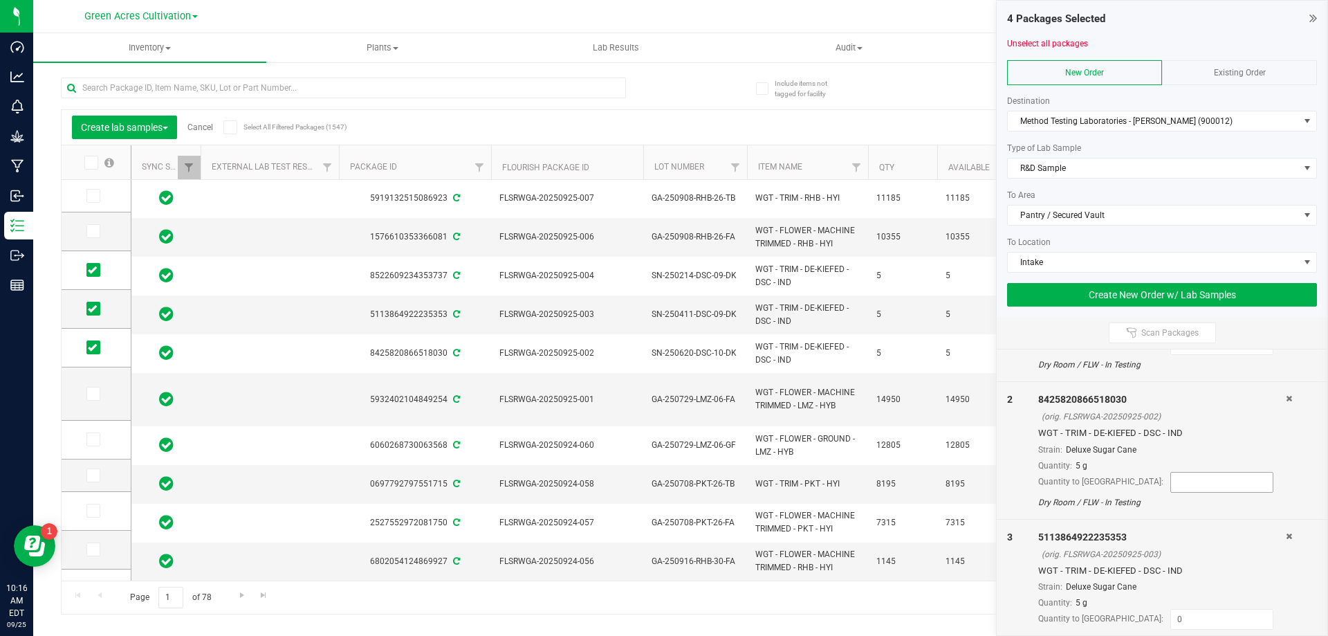
click at [1171, 484] on input at bounding box center [1222, 481] width 102 height 19
type input "5"
click at [1234, 483] on div "Quantity to split: 5" at bounding box center [1162, 482] width 248 height 21
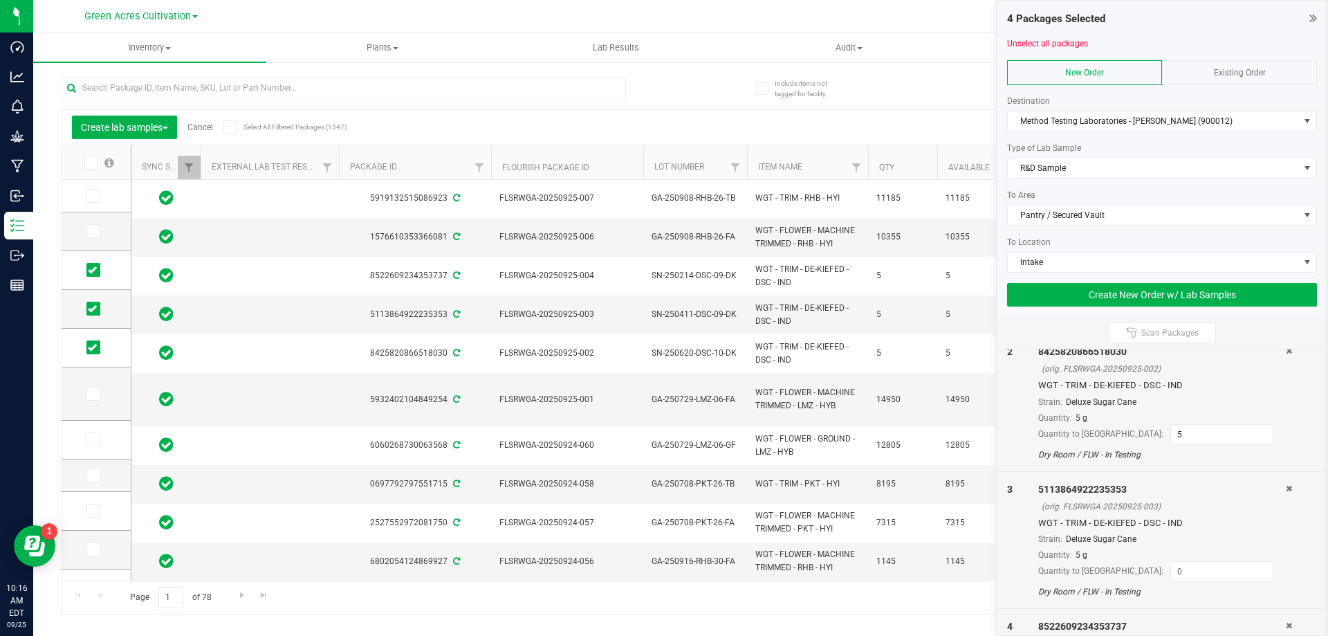
scroll to position [277, 0]
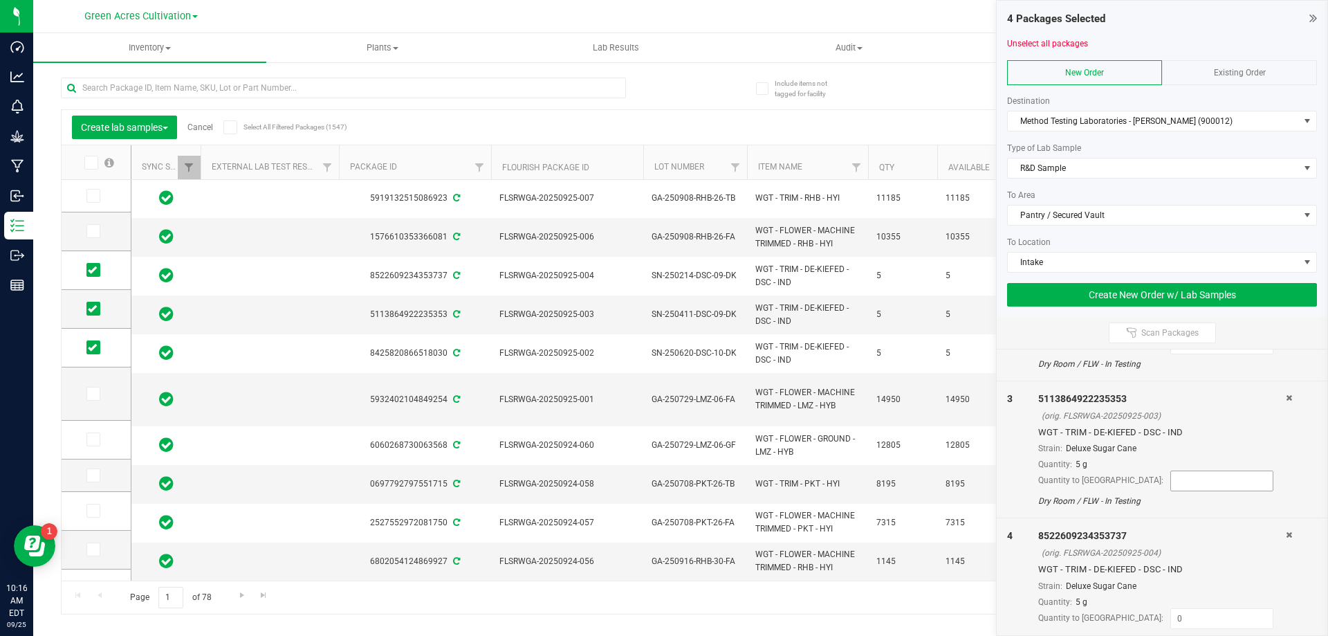
click at [1173, 481] on input at bounding box center [1222, 480] width 102 height 19
type input "5"
click at [1214, 530] on div "8522609234353737" at bounding box center [1162, 535] width 248 height 15
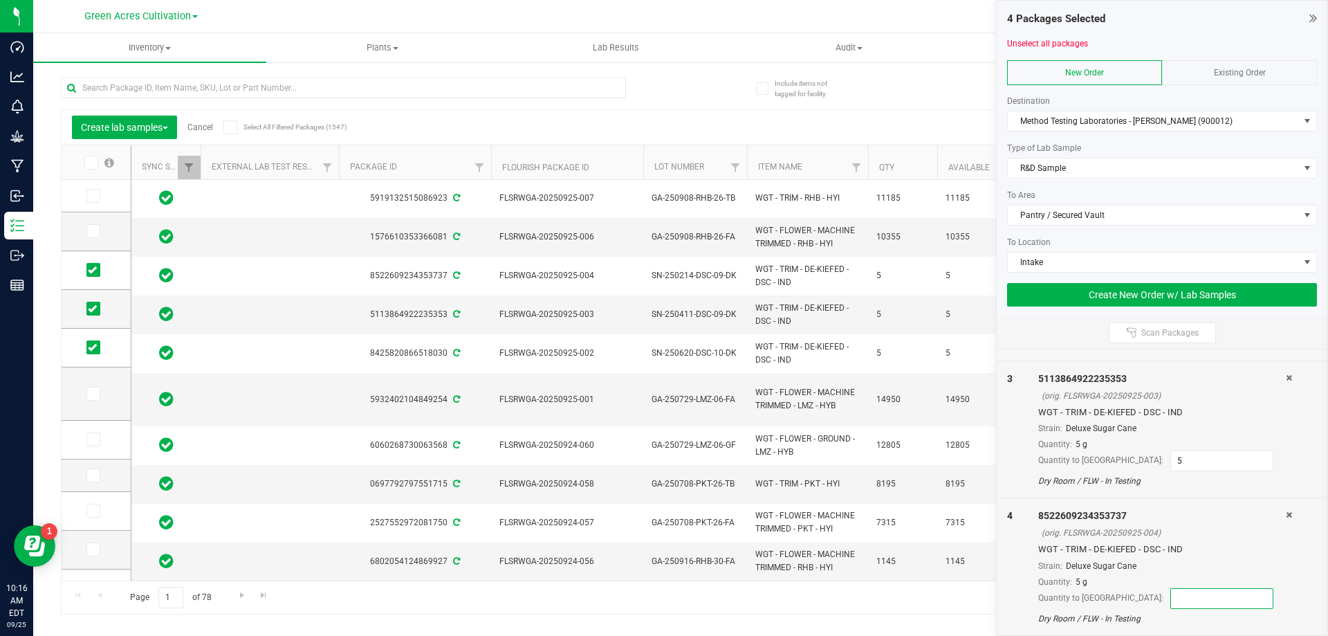
drag, startPoint x: 1133, startPoint y: 593, endPoint x: 1141, endPoint y: 580, distance: 14.6
click at [1171, 593] on input at bounding box center [1222, 597] width 102 height 19
type input "5"
click at [1260, 584] on div "Quantity: 5 g" at bounding box center [1162, 581] width 248 height 12
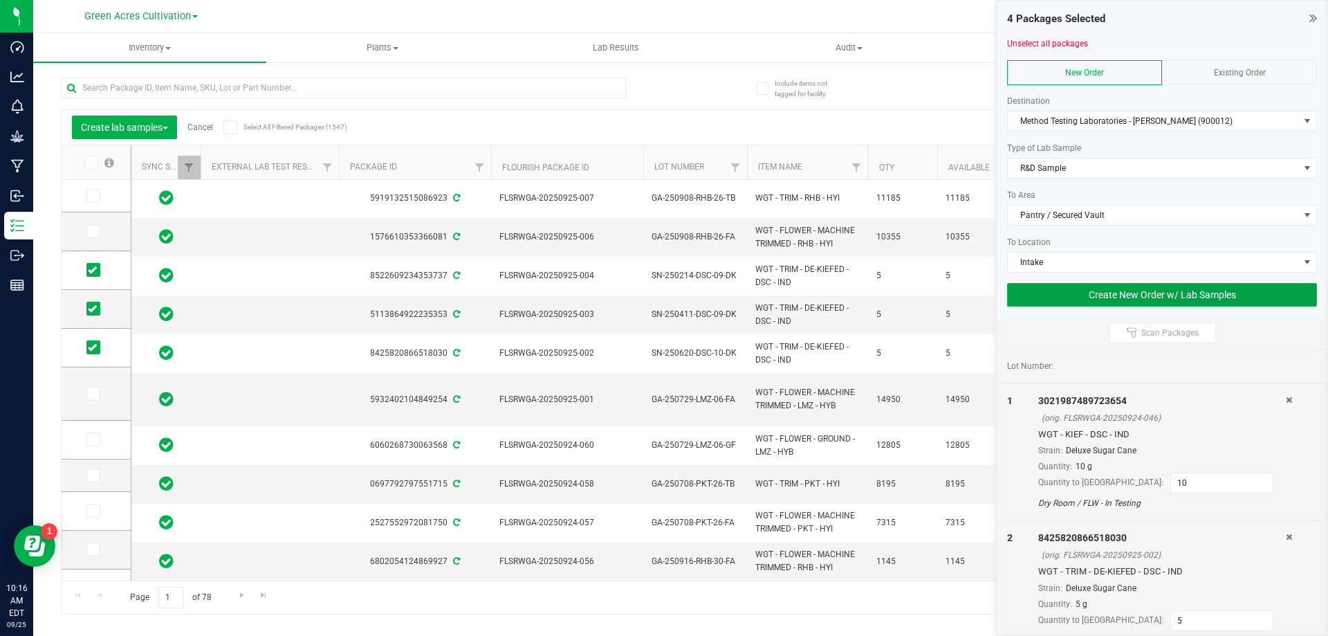
click at [1122, 294] on button "Create New Order w/ Lab Samples" at bounding box center [1162, 295] width 310 height 24
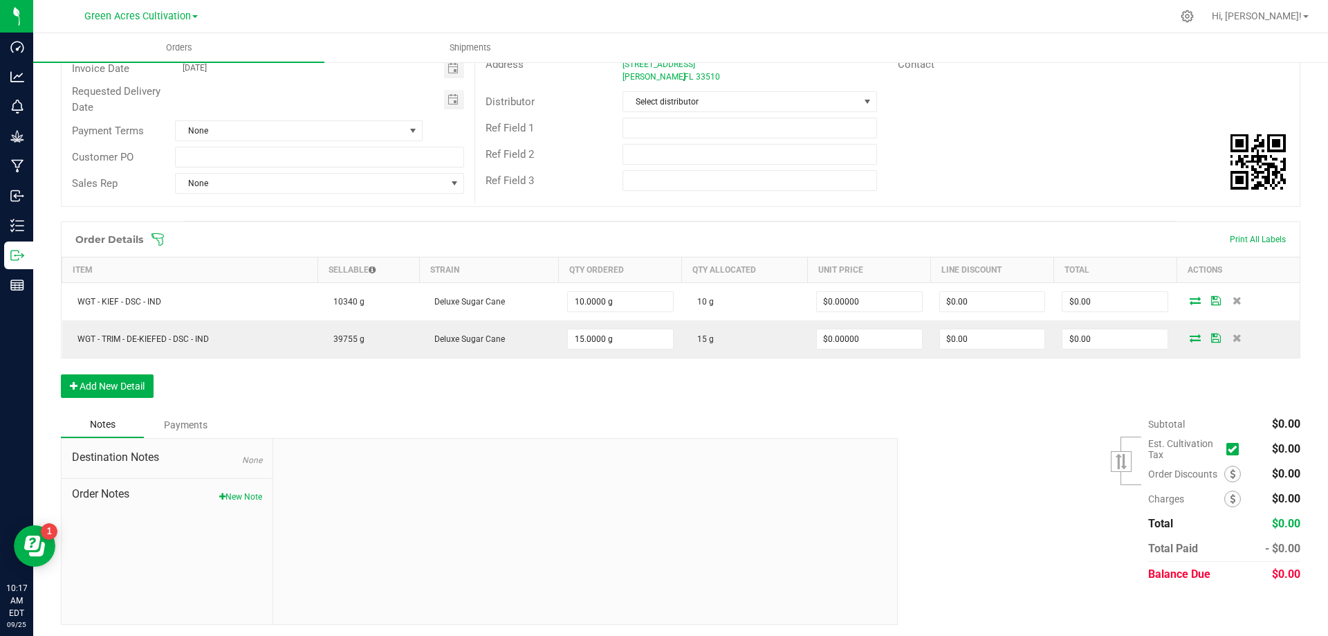
scroll to position [180, 0]
drag, startPoint x: 245, startPoint y: 491, endPoint x: 264, endPoint y: 494, distance: 19.6
click at [255, 492] on button "New Note" at bounding box center [240, 494] width 43 height 12
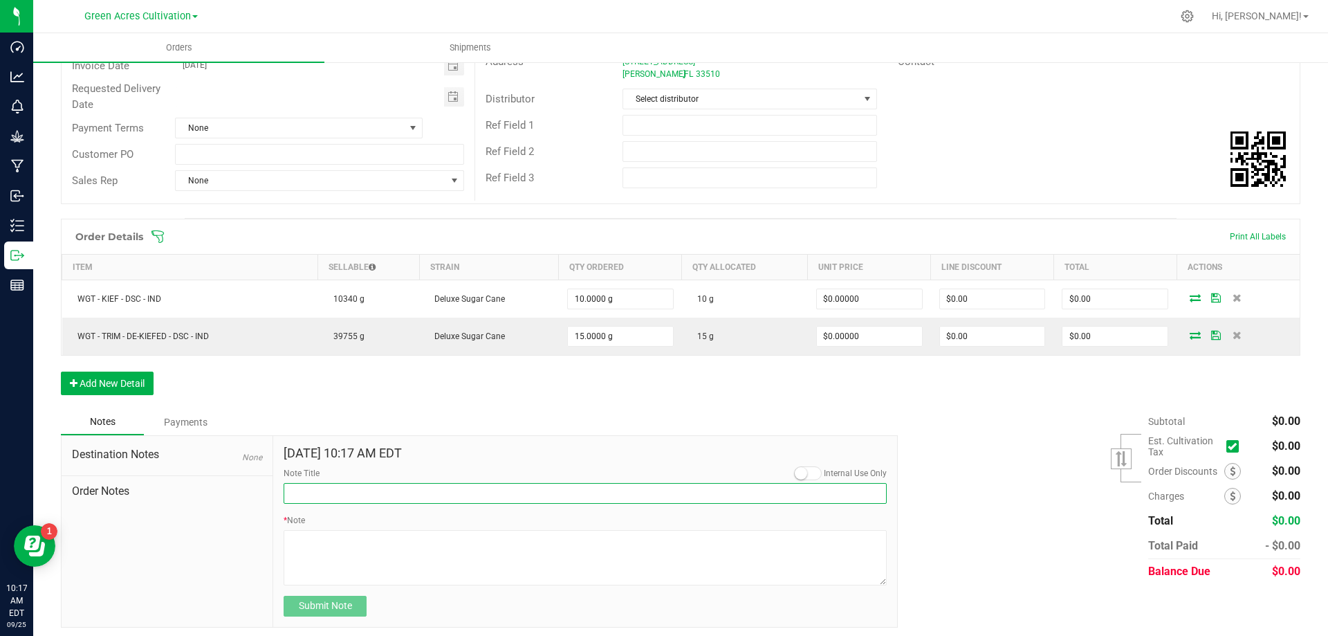
drag, startPoint x: 333, startPoint y: 486, endPoint x: 342, endPoint y: 489, distance: 8.7
click at [333, 490] on input "Note Title" at bounding box center [585, 493] width 603 height 21
type input "TAG"
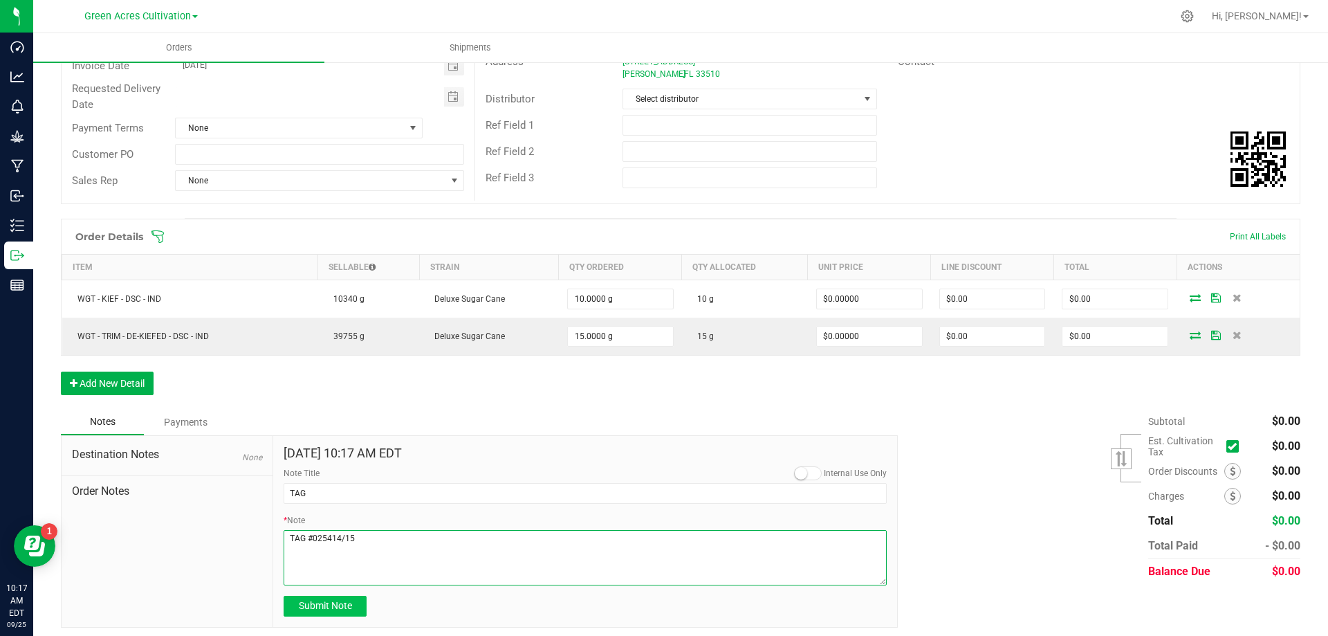
type textarea "TAG #025414/15"
click at [316, 609] on span "Submit Note" at bounding box center [325, 605] width 53 height 11
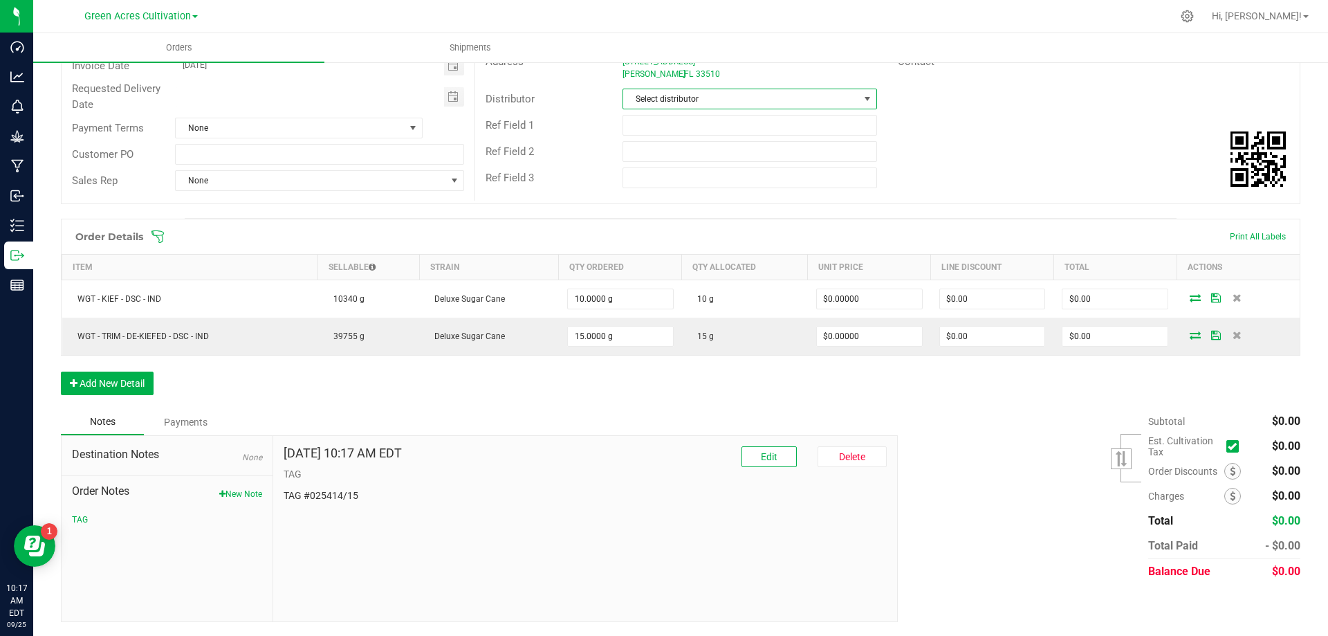
click at [746, 99] on span "Select distributor" at bounding box center [740, 98] width 235 height 19
type input "WIM"
click at [698, 155] on li "Parallel - Wimauma" at bounding box center [744, 159] width 250 height 24
click at [965, 148] on div "Ref Field 2" at bounding box center [887, 151] width 824 height 26
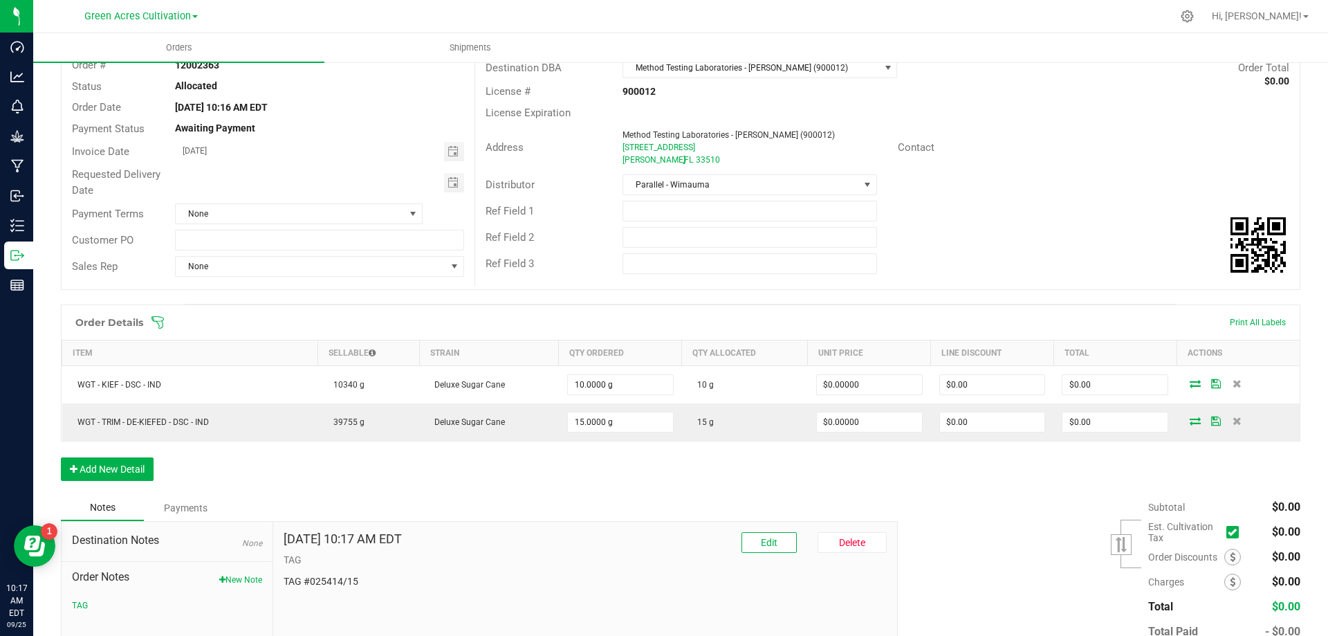
scroll to position [0, 0]
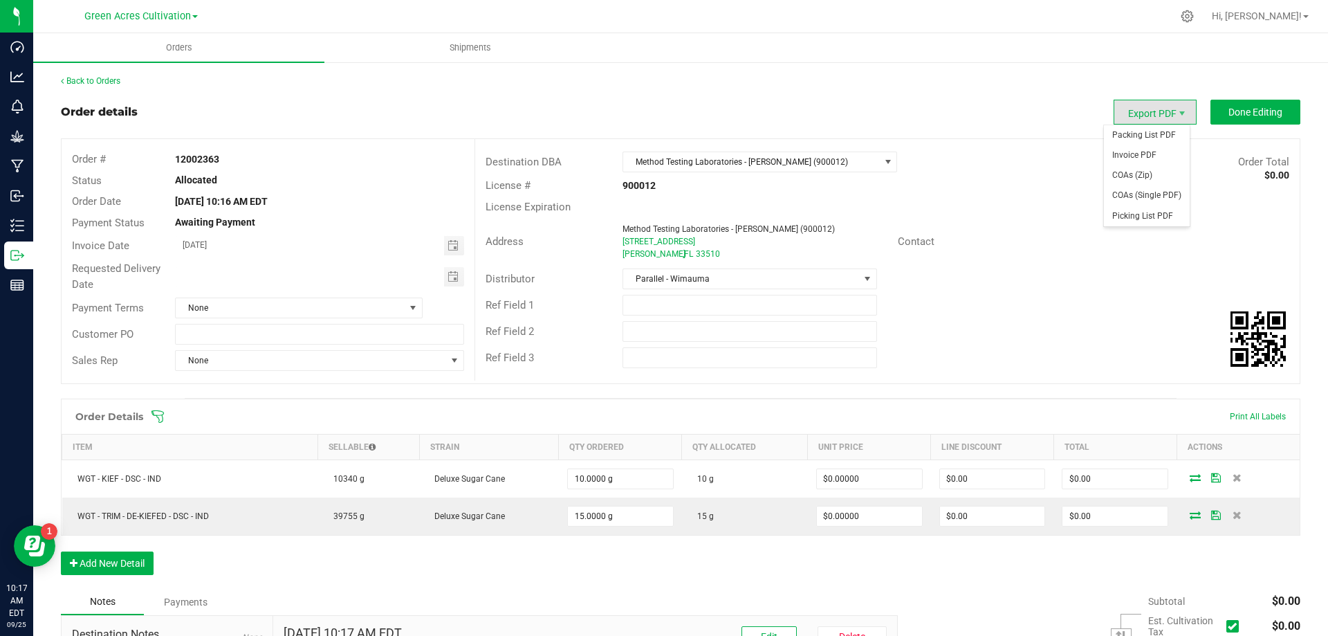
click at [1144, 114] on span "Export PDF" at bounding box center [1154, 112] width 83 height 25
click at [1128, 132] on span "Packing List PDF" at bounding box center [1147, 135] width 86 height 20
click at [207, 158] on strong "12002363" at bounding box center [197, 159] width 44 height 11
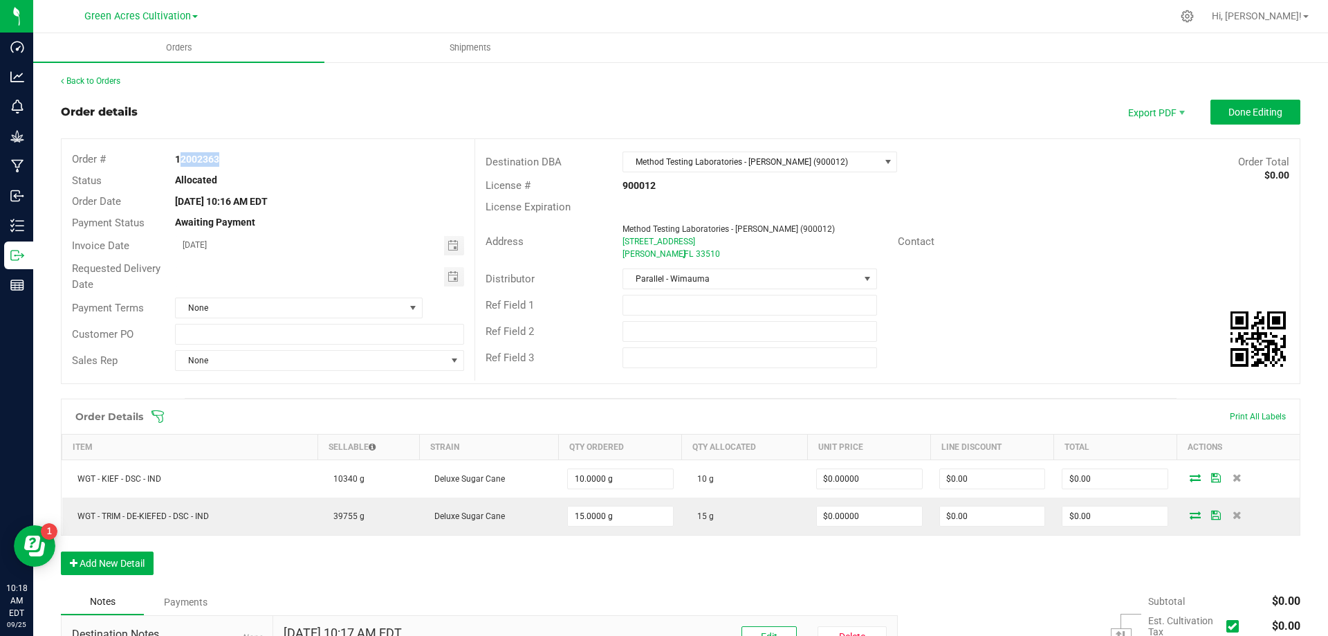
copy strong "12002363"
click at [1263, 107] on span "Done Editing" at bounding box center [1255, 111] width 54 height 11
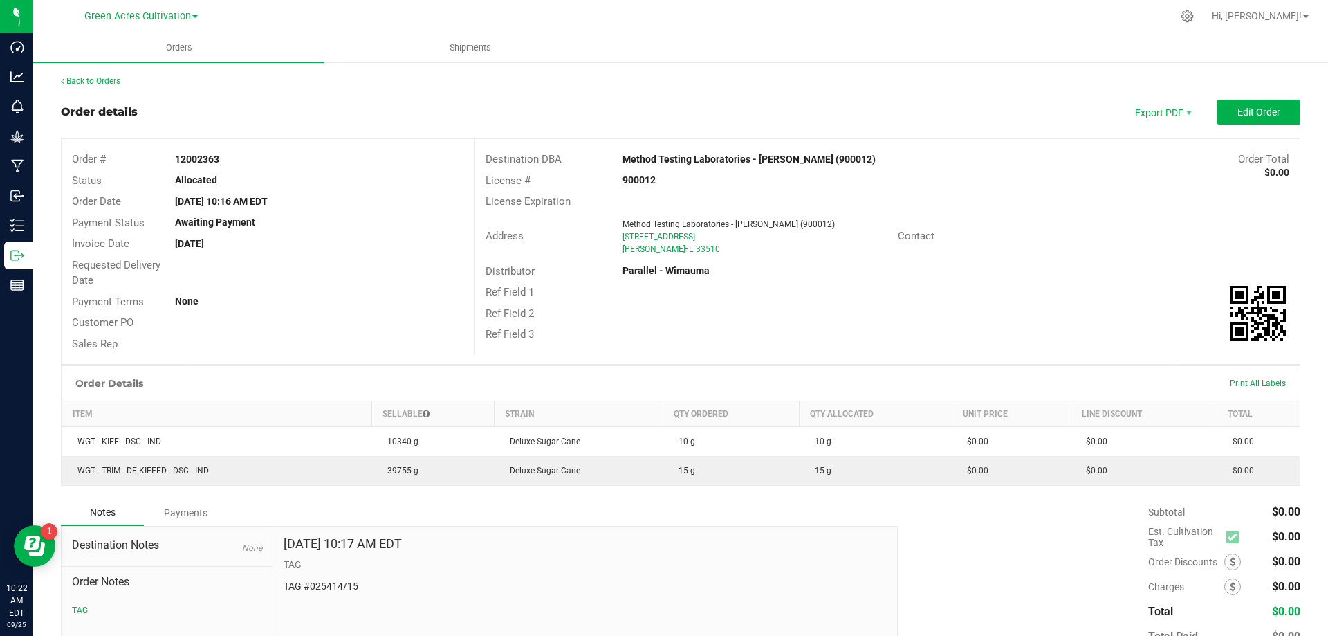
click at [190, 158] on strong "12002363" at bounding box center [197, 159] width 44 height 11
copy strong "12002363"
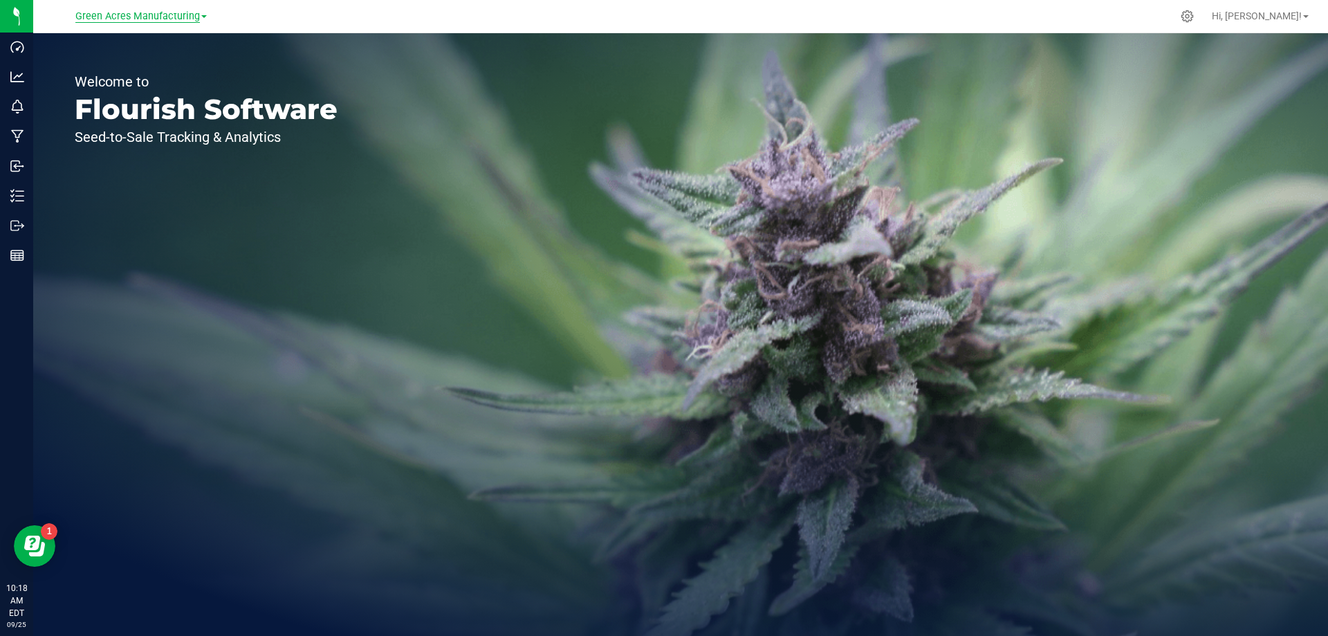
click at [174, 16] on span "Green Acres Manufacturing" at bounding box center [137, 16] width 124 height 12
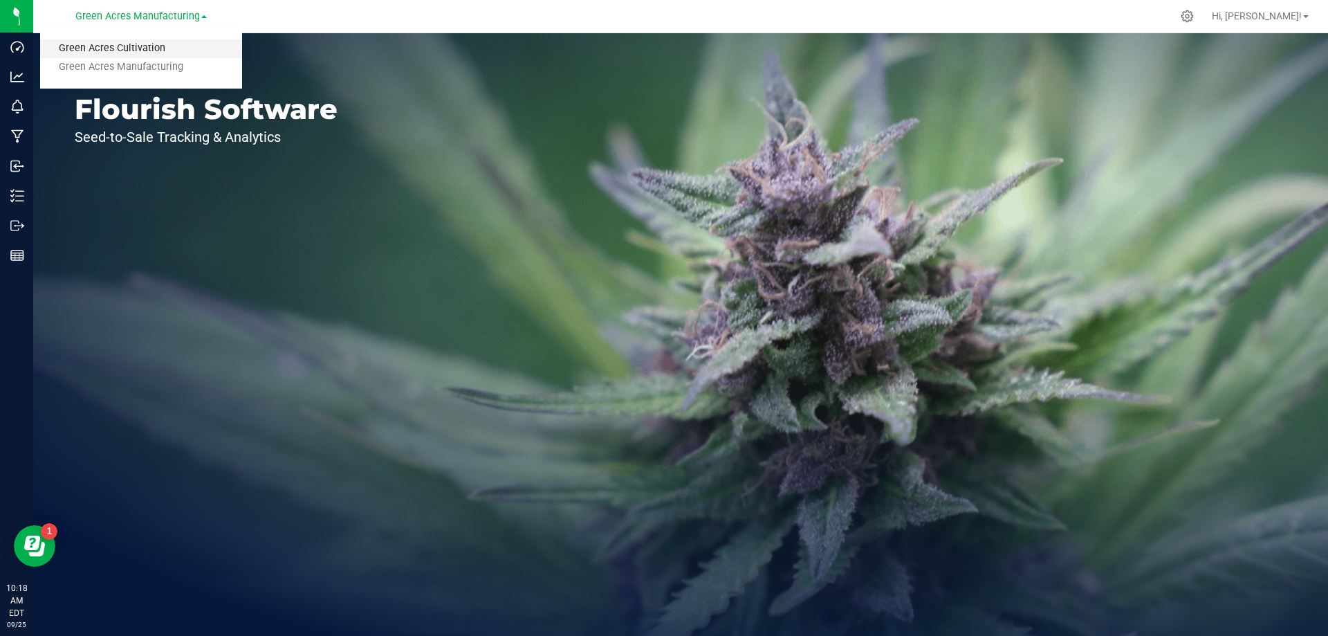
click at [137, 47] on link "Green Acres Cultivation" at bounding box center [141, 48] width 202 height 19
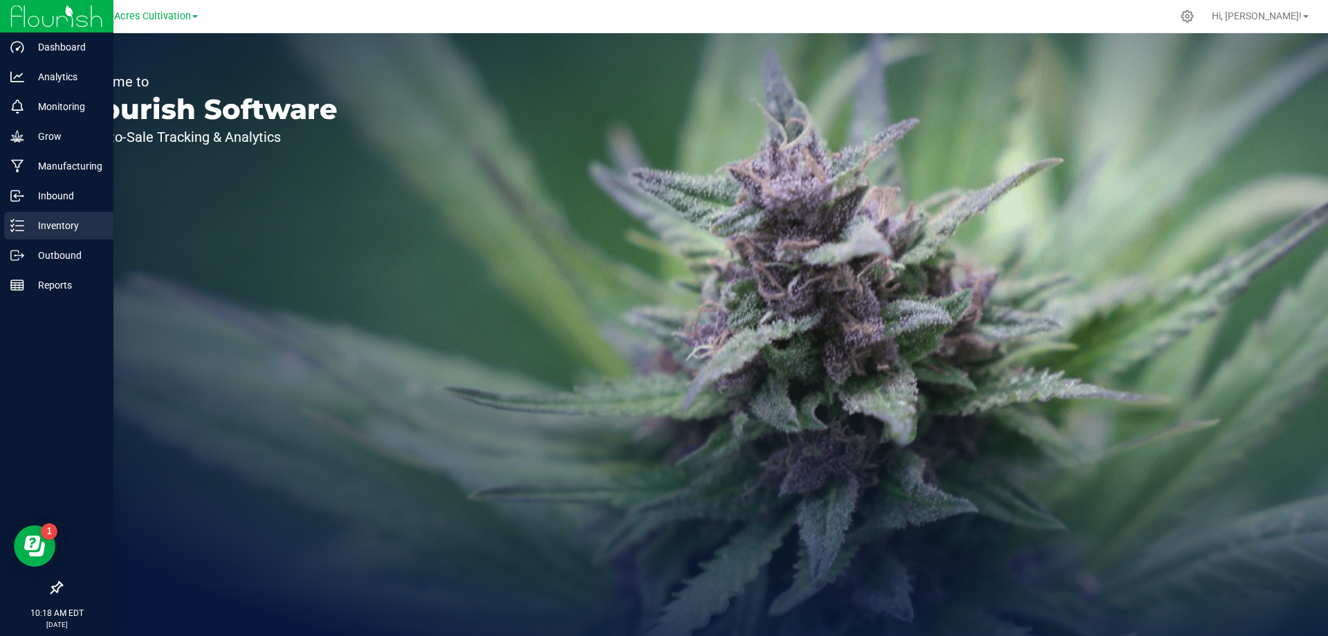
click at [64, 227] on p "Inventory" at bounding box center [65, 225] width 83 height 17
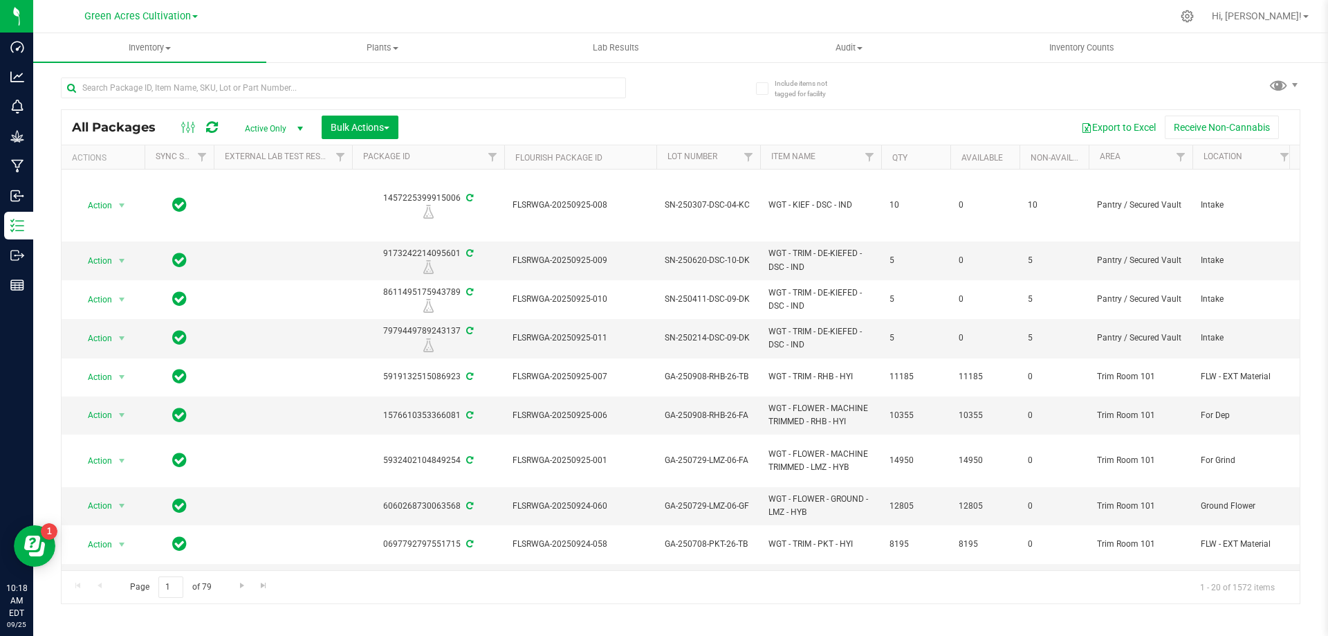
drag, startPoint x: 425, startPoint y: 569, endPoint x: 463, endPoint y: 572, distance: 37.4
click at [463, 572] on div "Page 1 of 79 1 - 20 of 1572 items" at bounding box center [681, 586] width 1238 height 33
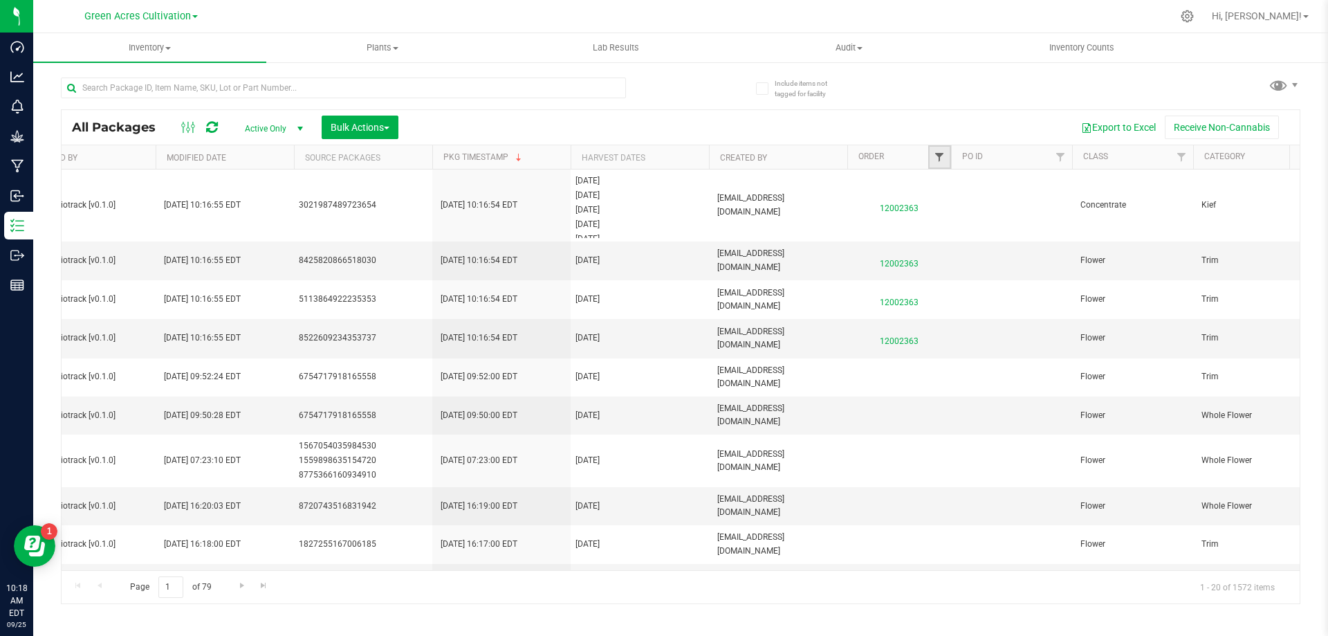
click at [943, 152] on span "Filter" at bounding box center [939, 156] width 11 height 11
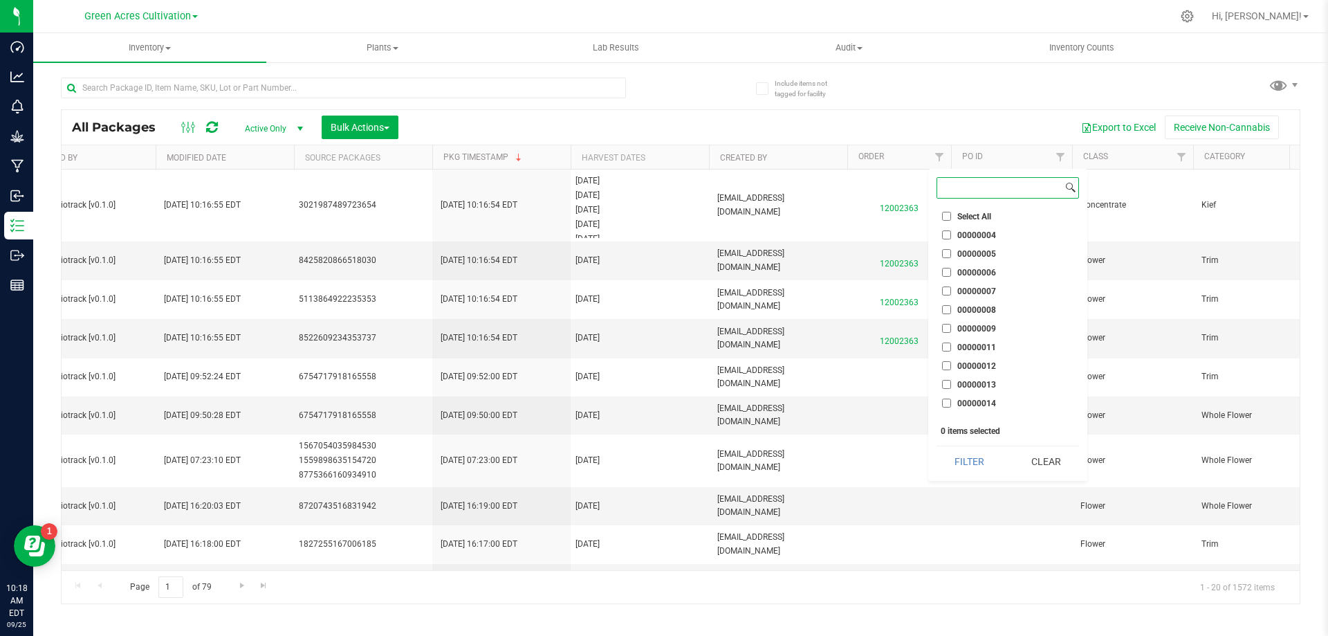
click at [967, 189] on input at bounding box center [999, 188] width 125 height 20
paste input "12002363"
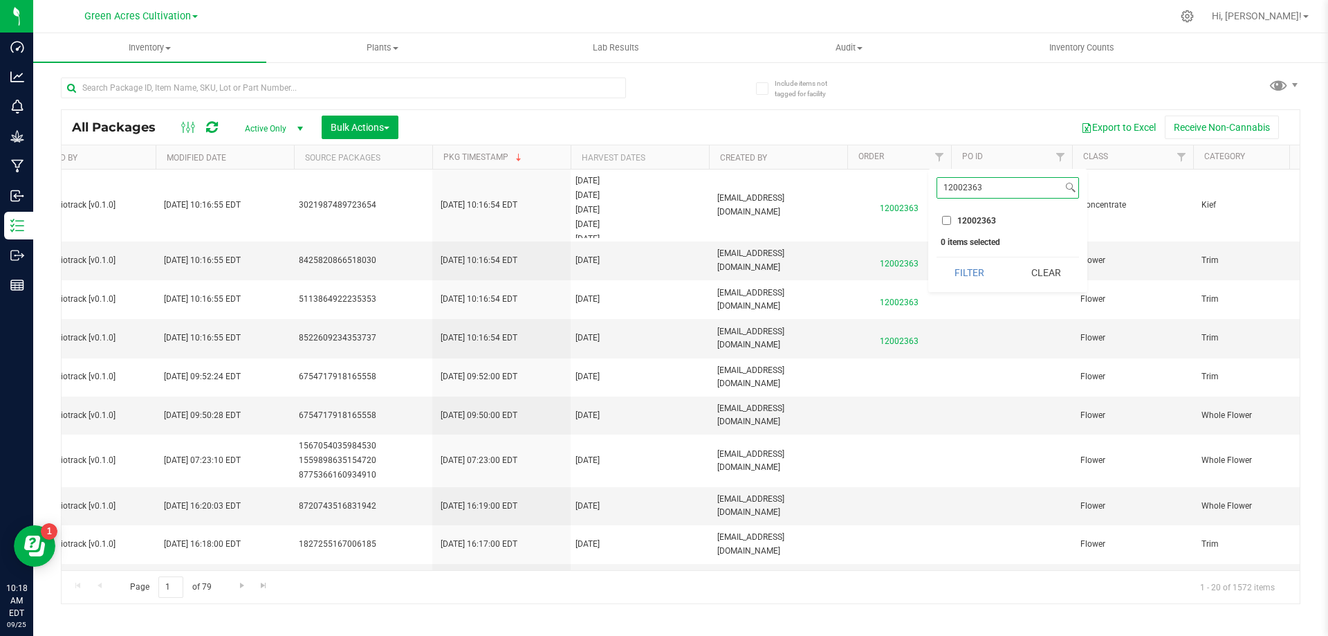
type input "12002363"
click at [946, 222] on input "12002363" at bounding box center [946, 220] width 9 height 9
checkbox input "true"
click at [970, 267] on button "Filter" at bounding box center [969, 272] width 66 height 30
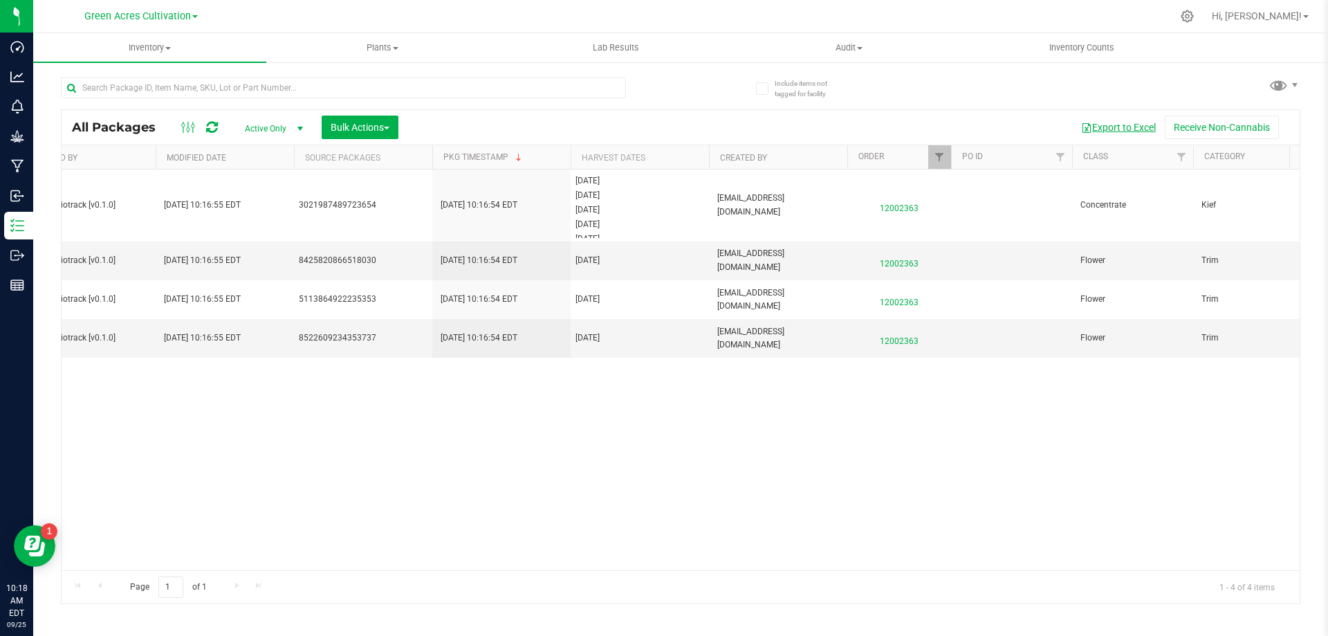
click at [1111, 122] on button "Export to Excel" at bounding box center [1118, 127] width 93 height 24
click at [1290, 17] on span "Hi, [PERSON_NAME]!" at bounding box center [1257, 15] width 90 height 11
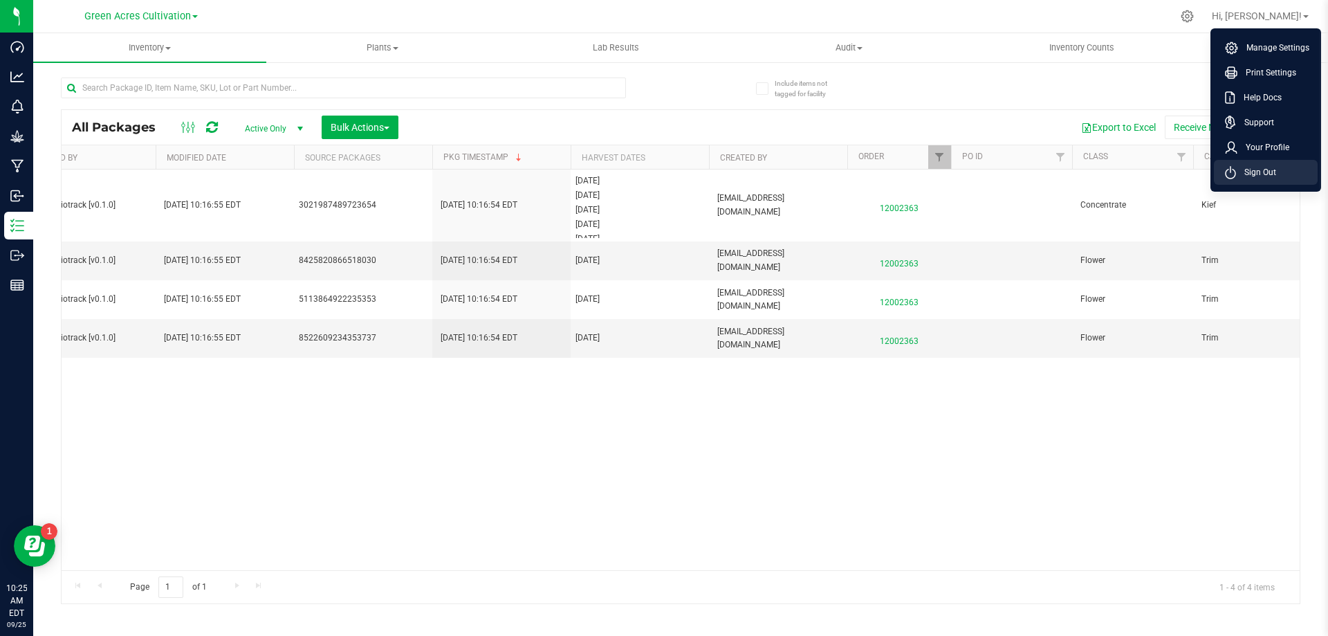
click at [1263, 168] on span "Sign Out" at bounding box center [1256, 172] width 40 height 14
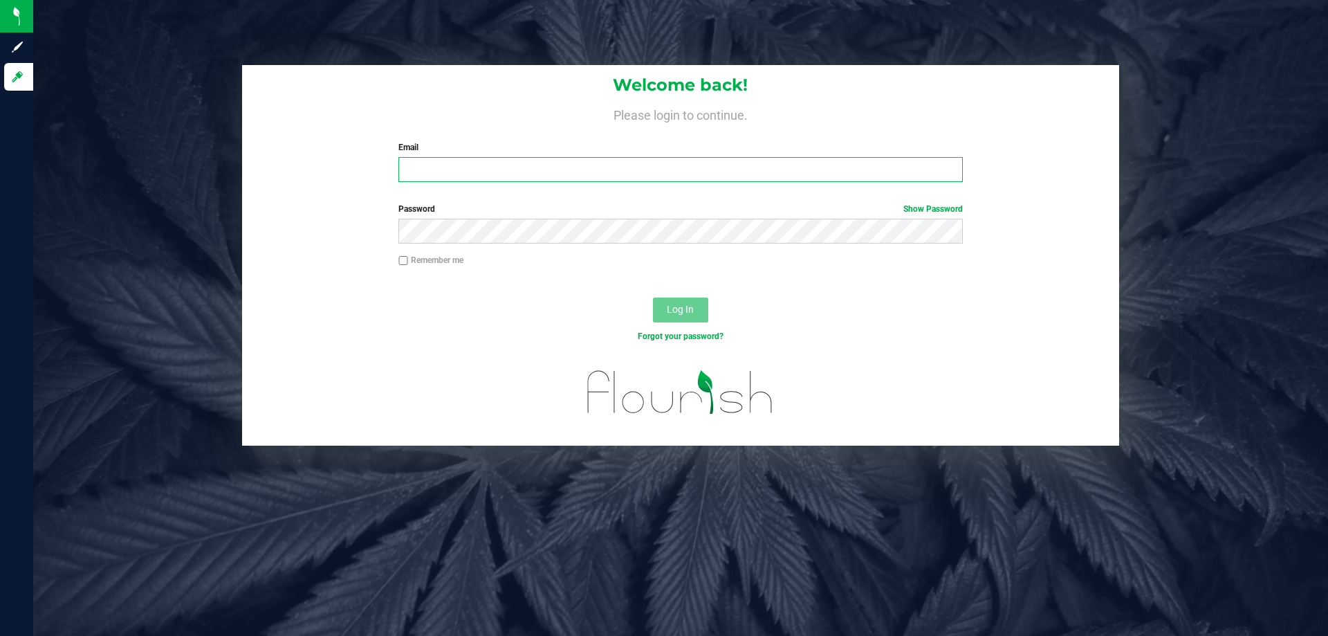
click at [490, 169] on input "Email" at bounding box center [680, 169] width 564 height 25
type input "CCORREACRUZ@LIVEPARALLEL.COM"
click at [653, 297] on button "Log In" at bounding box center [680, 309] width 55 height 25
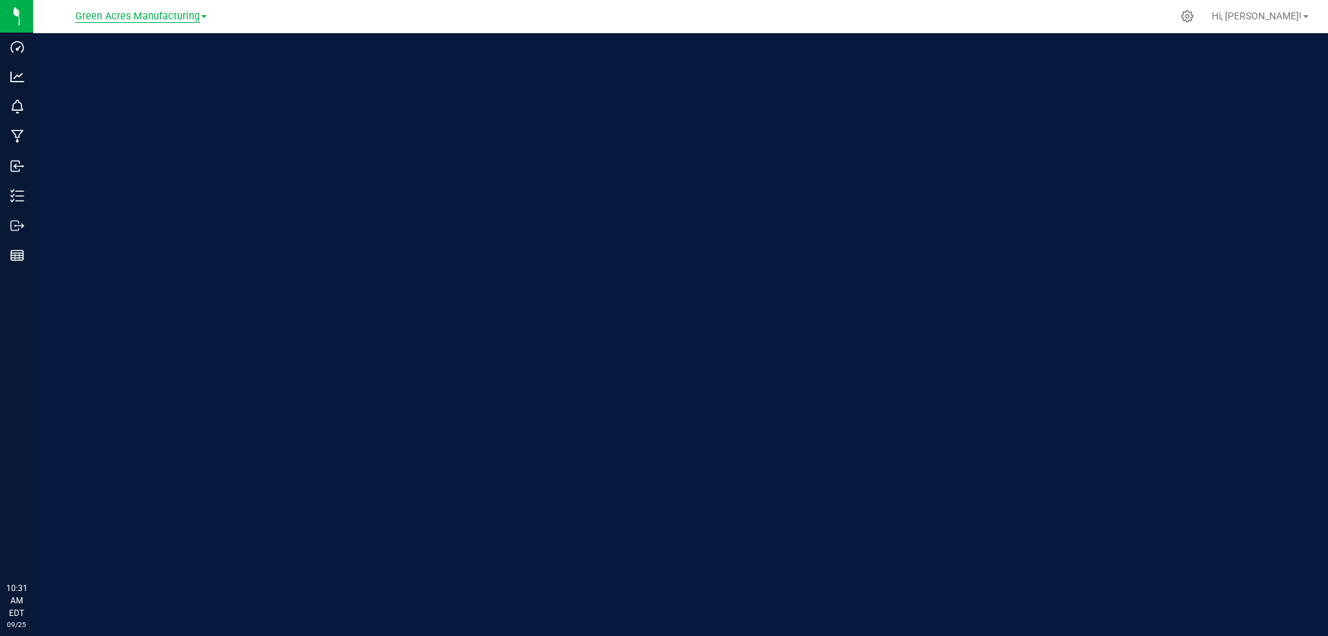
click at [141, 13] on span "Green Acres Manufacturing" at bounding box center [137, 16] width 124 height 12
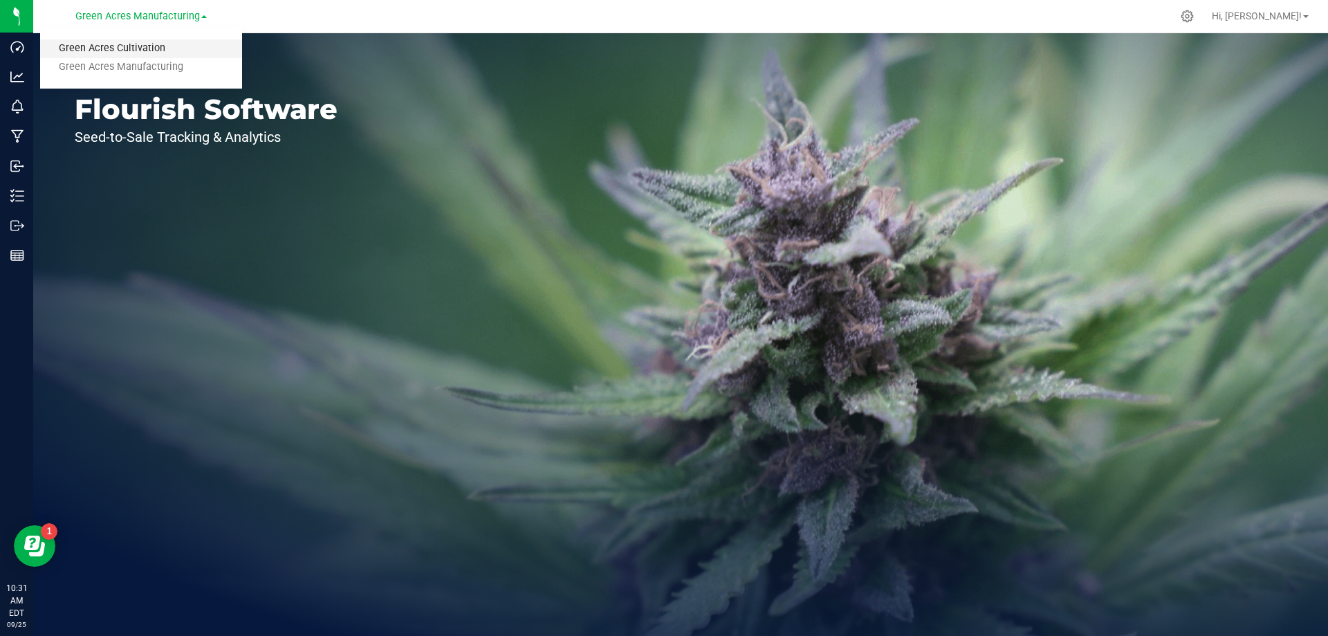
click at [138, 43] on link "Green Acres Cultivation" at bounding box center [141, 48] width 202 height 19
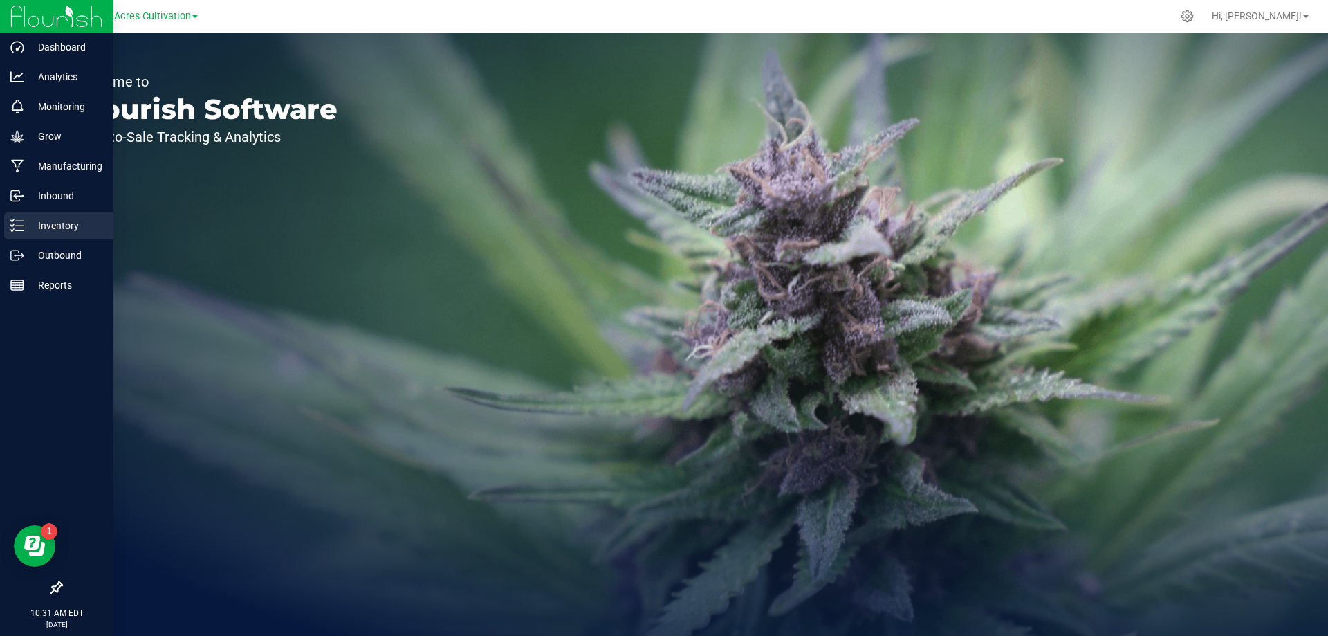
click at [50, 219] on p "Inventory" at bounding box center [65, 225] width 83 height 17
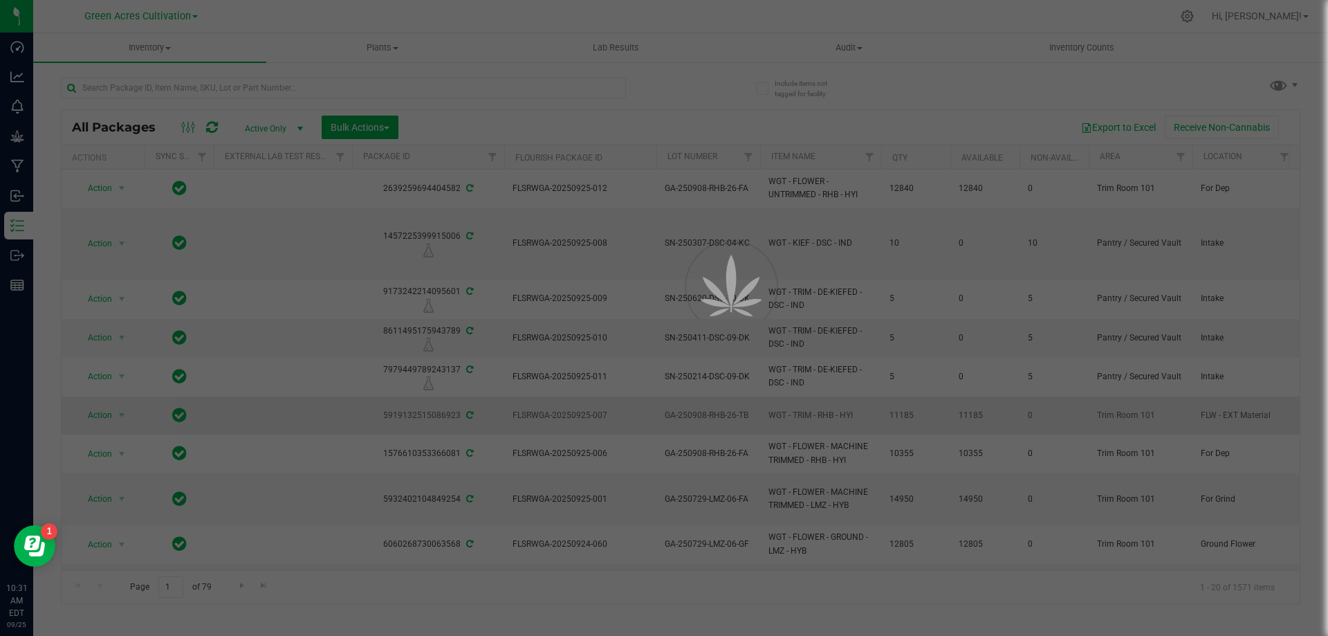
click at [297, 414] on div at bounding box center [664, 318] width 1328 height 636
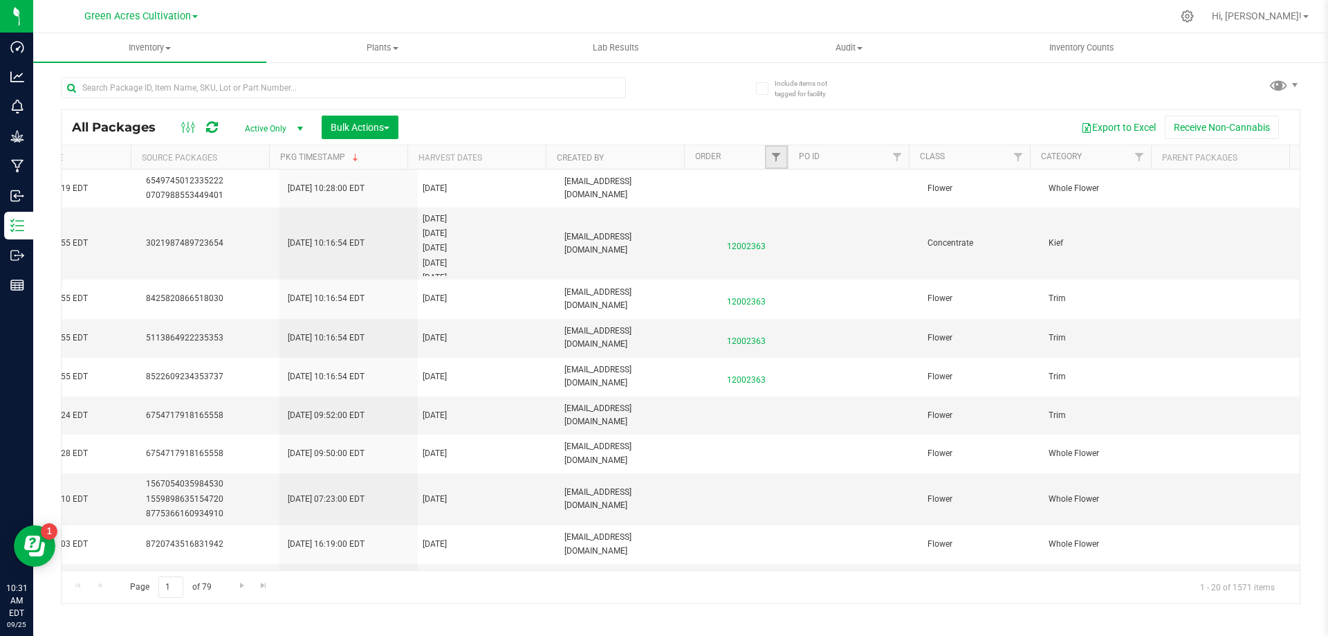
click at [772, 148] on link "Filter" at bounding box center [776, 157] width 23 height 24
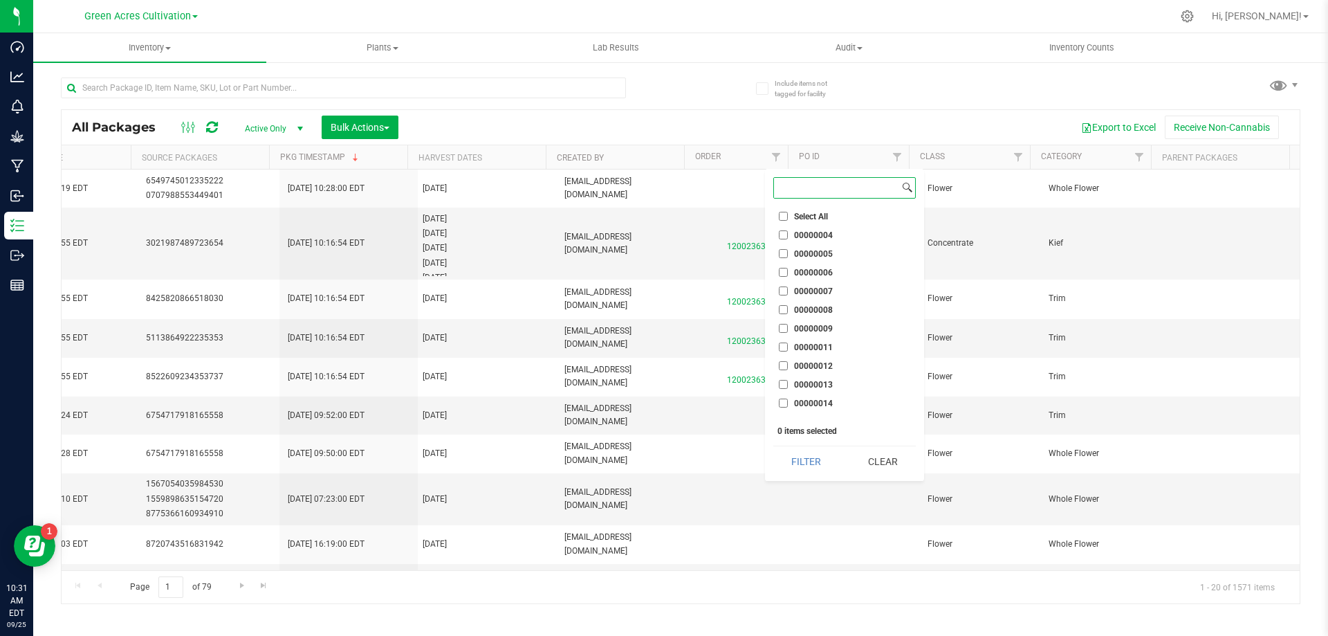
click at [801, 183] on input at bounding box center [836, 188] width 125 height 20
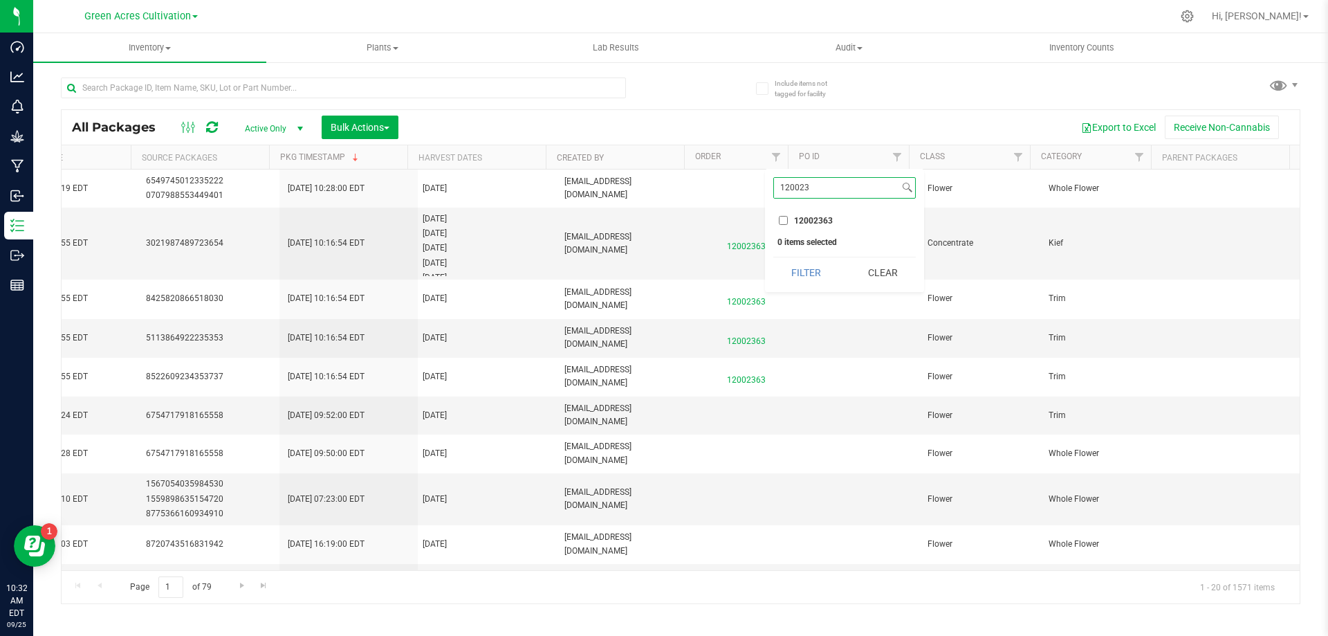
type input "120023"
click at [787, 221] on input "12002363" at bounding box center [783, 220] width 9 height 9
checkbox input "true"
click at [795, 270] on button "Filter" at bounding box center [806, 272] width 66 height 30
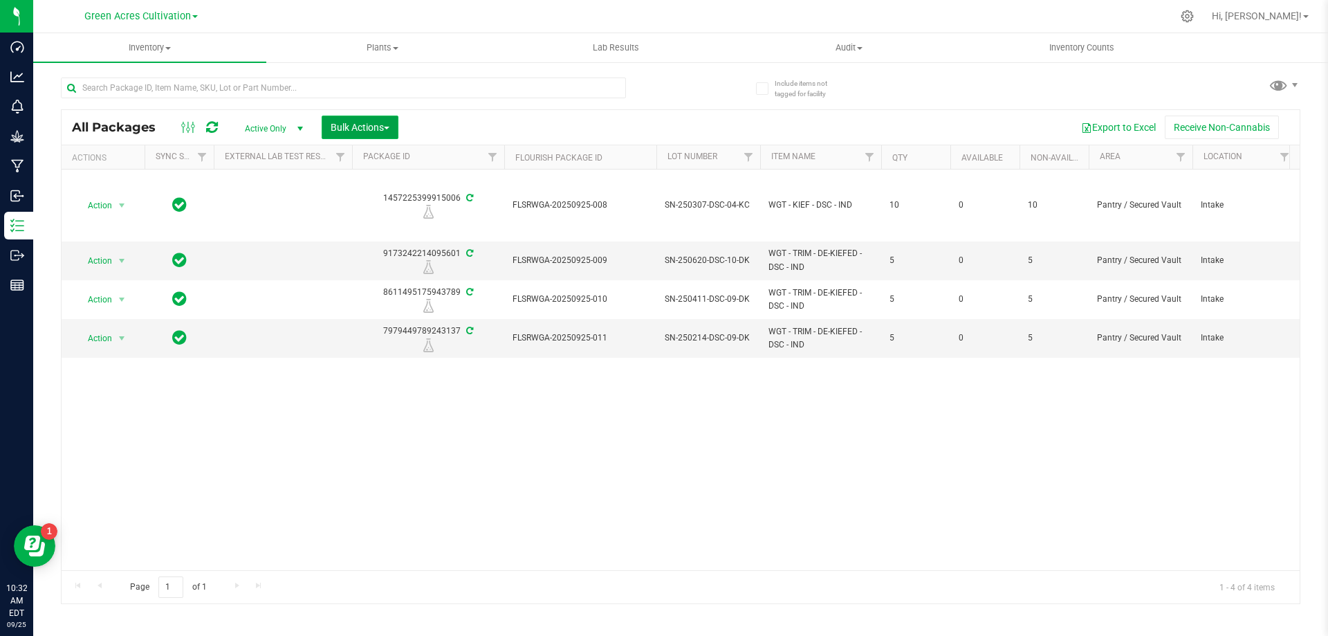
click at [371, 126] on span "Bulk Actions" at bounding box center [360, 127] width 59 height 11
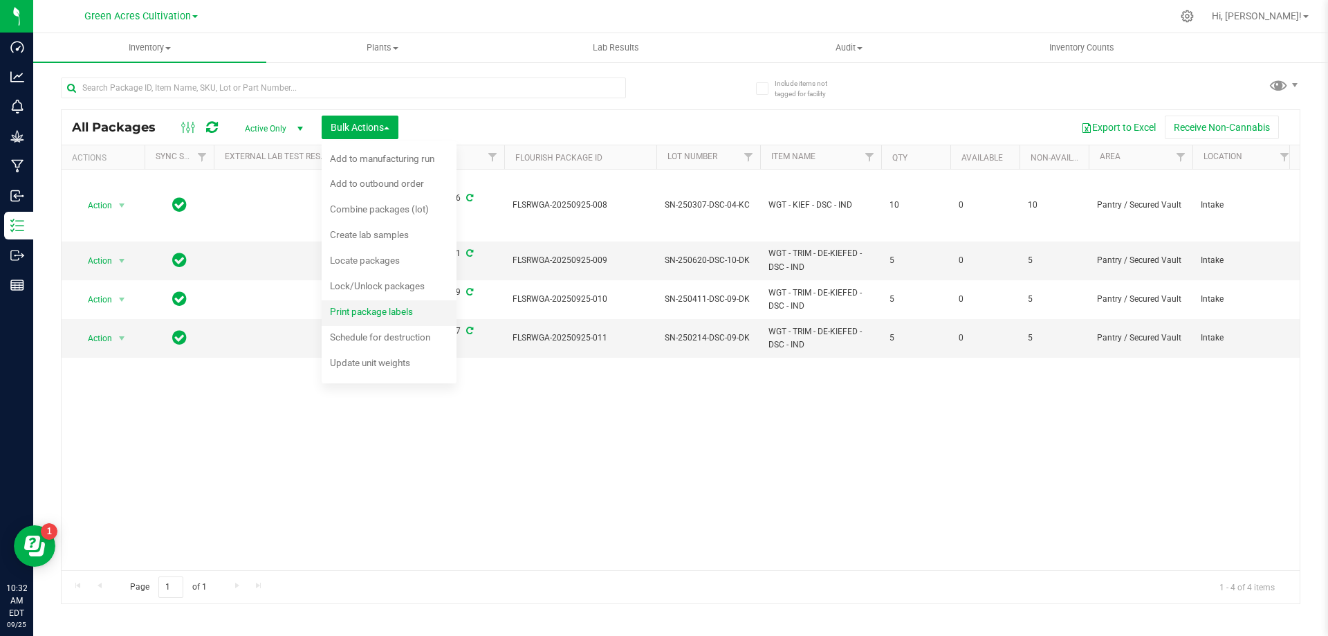
click at [389, 312] on span "Print package labels" at bounding box center [371, 311] width 83 height 11
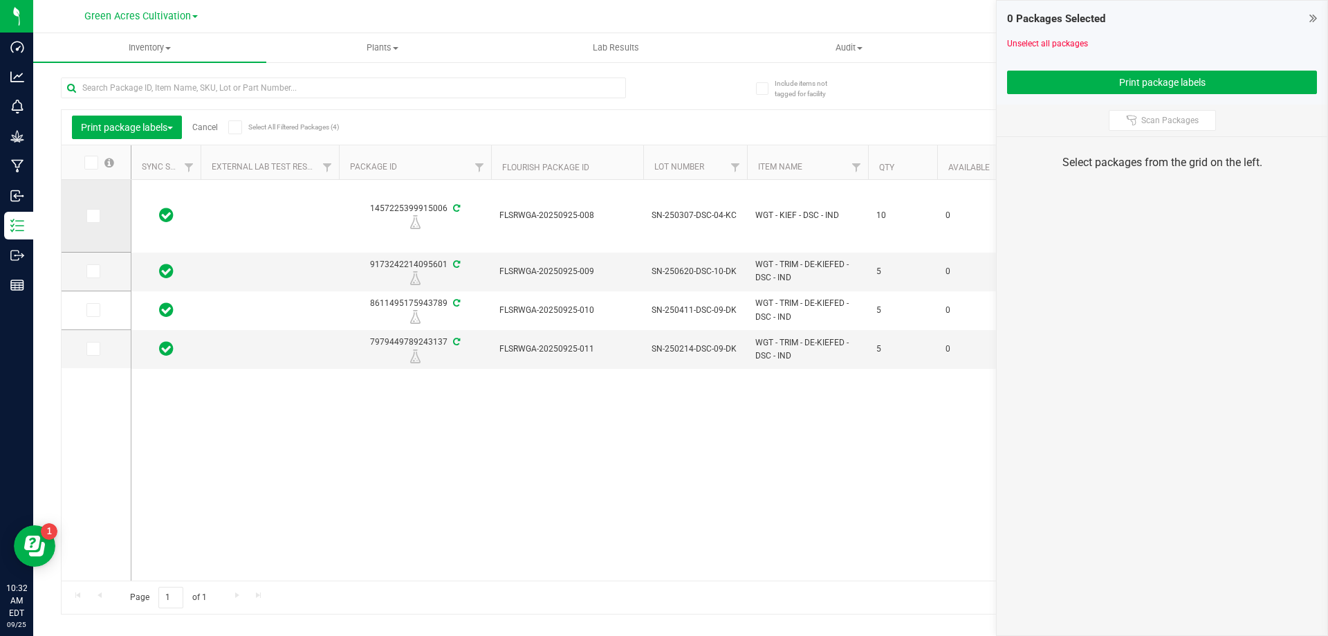
click at [95, 216] on icon at bounding box center [92, 216] width 9 height 0
click at [0, 0] on input "checkbox" at bounding box center [0, 0] width 0 height 0
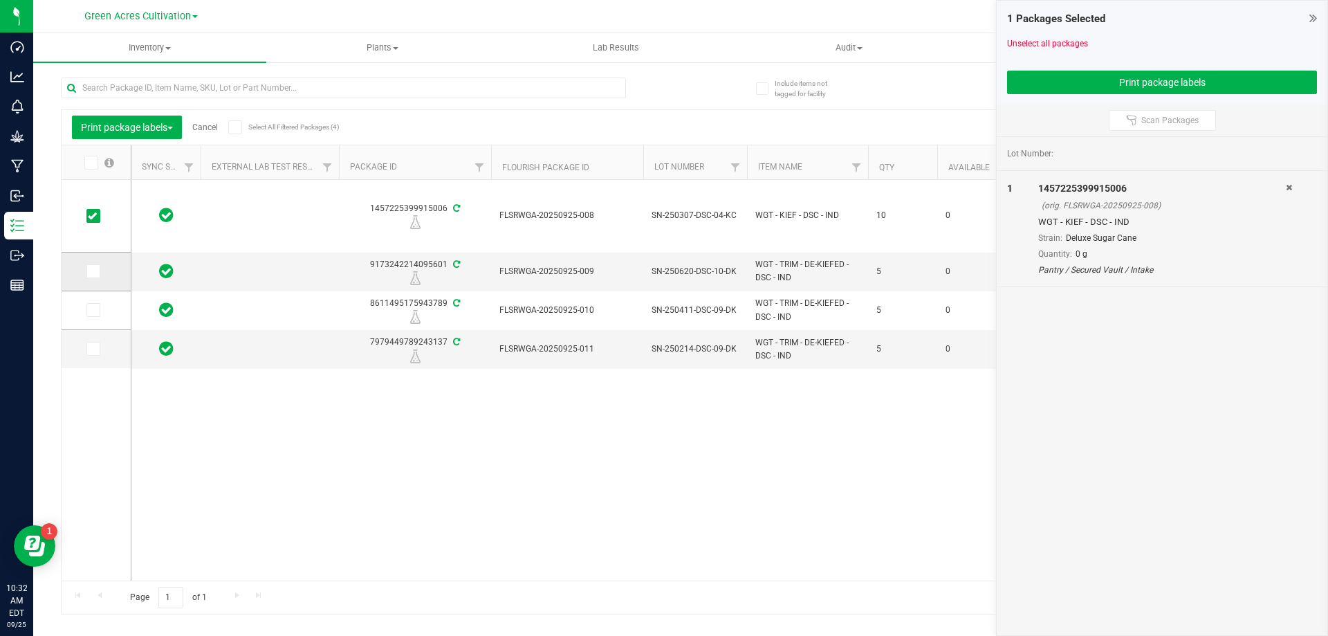
click at [87, 268] on span at bounding box center [93, 271] width 14 height 14
click at [0, 0] on input "checkbox" at bounding box center [0, 0] width 0 height 0
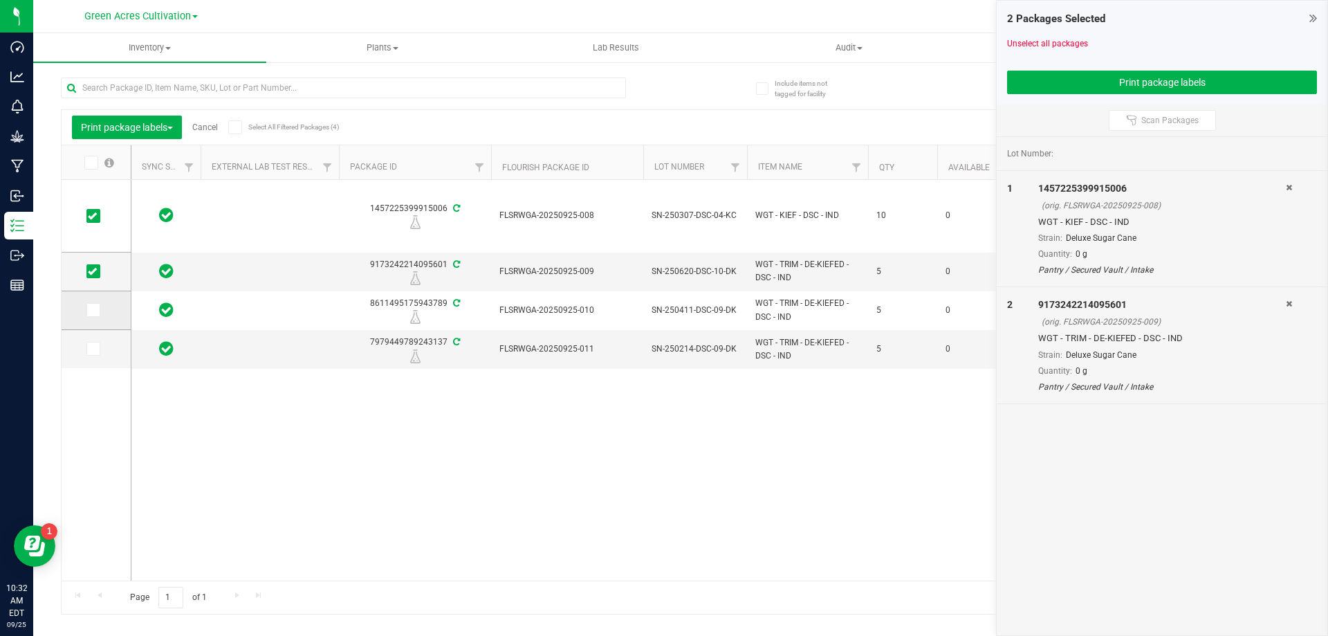
click at [100, 311] on span at bounding box center [93, 310] width 14 height 14
click at [0, 0] on input "checkbox" at bounding box center [0, 0] width 0 height 0
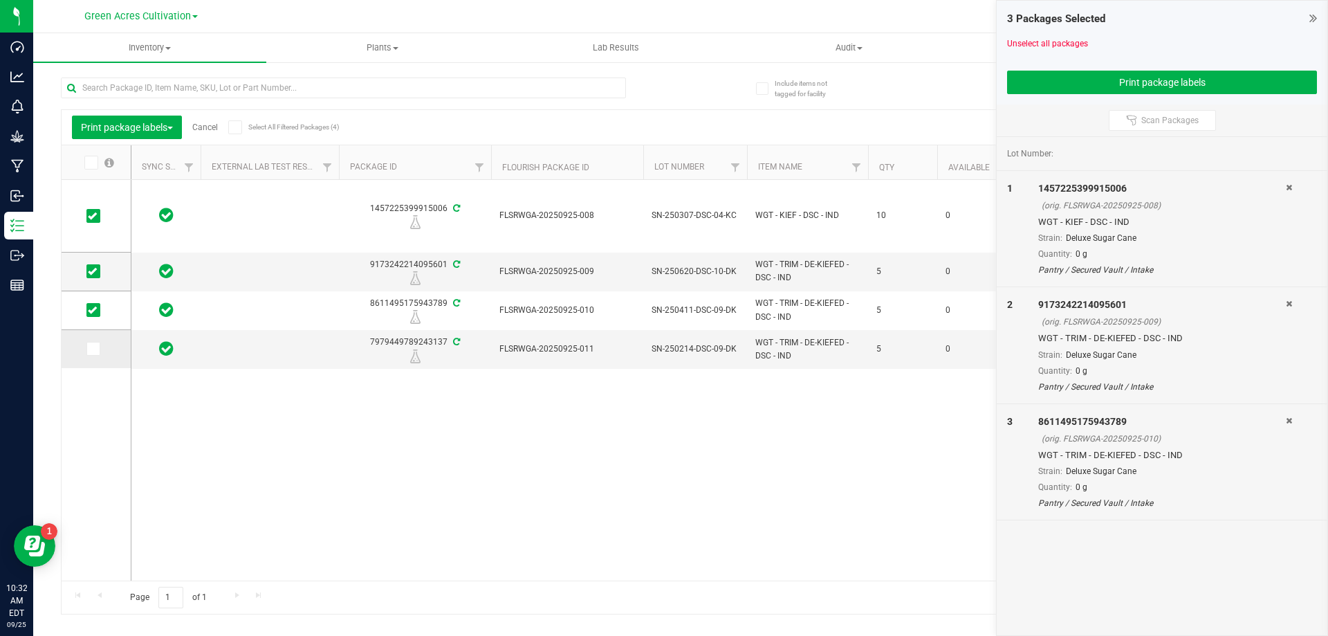
click at [95, 349] on icon at bounding box center [92, 349] width 9 height 0
click at [0, 0] on input "checkbox" at bounding box center [0, 0] width 0 height 0
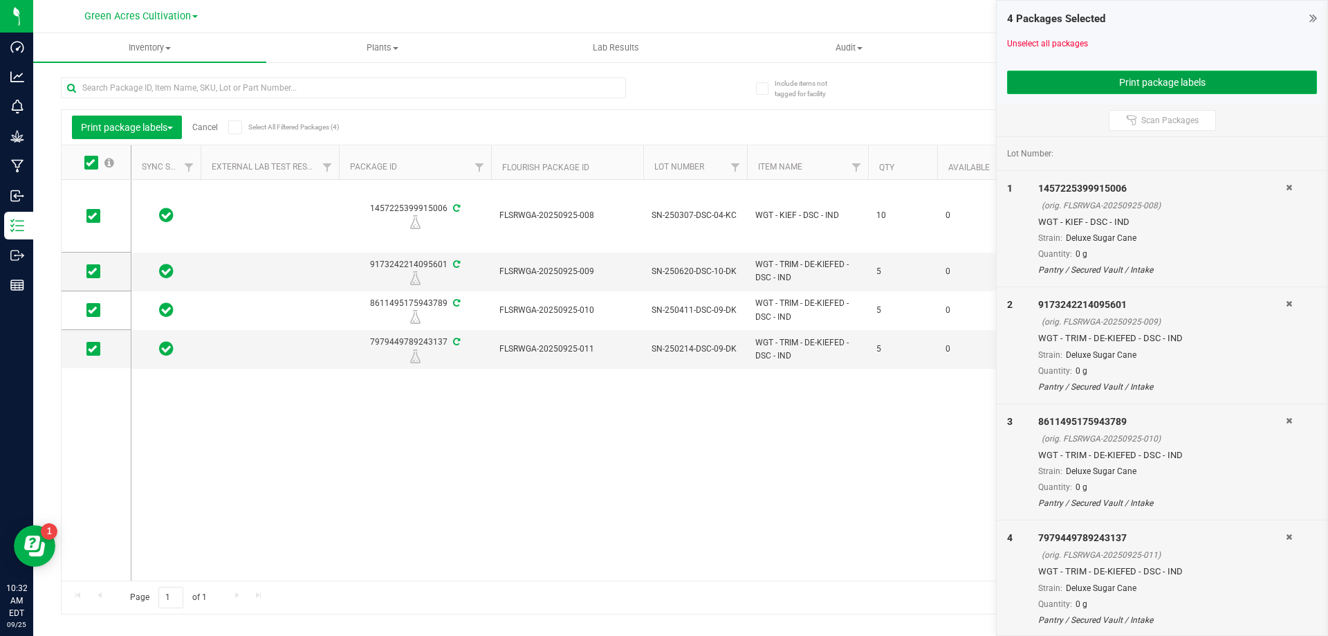
click at [1051, 79] on button "Print package labels" at bounding box center [1162, 83] width 310 height 24
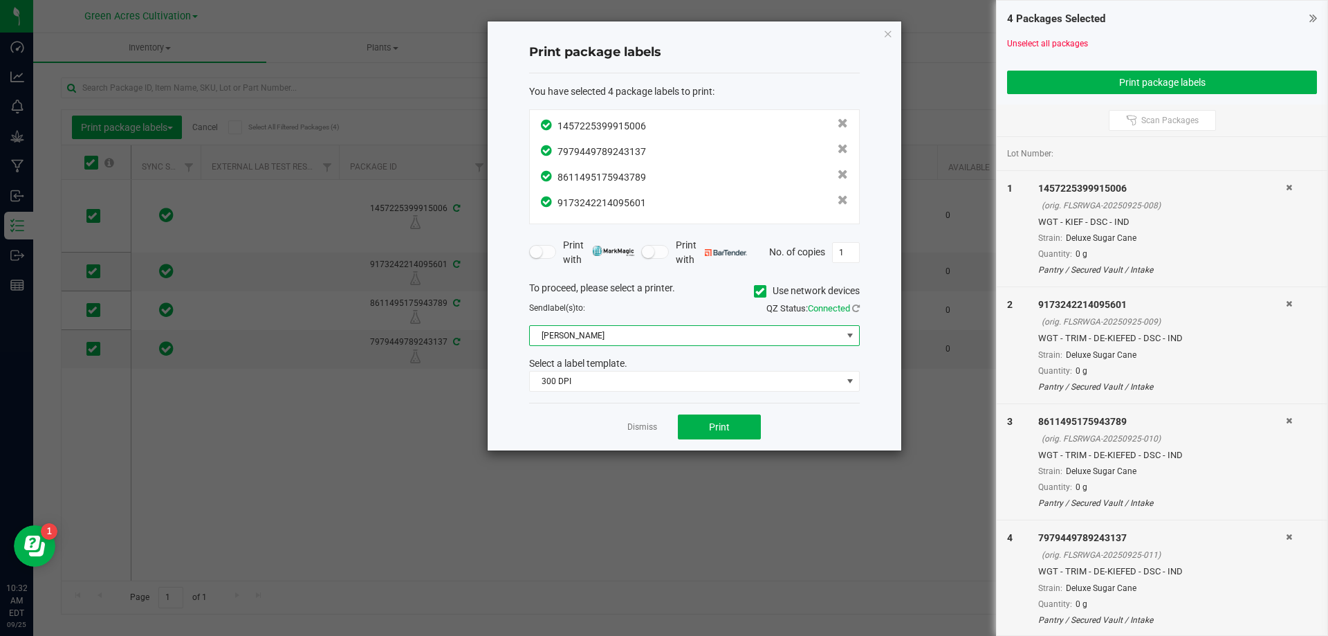
click at [660, 338] on span "[PERSON_NAME]" at bounding box center [686, 335] width 312 height 19
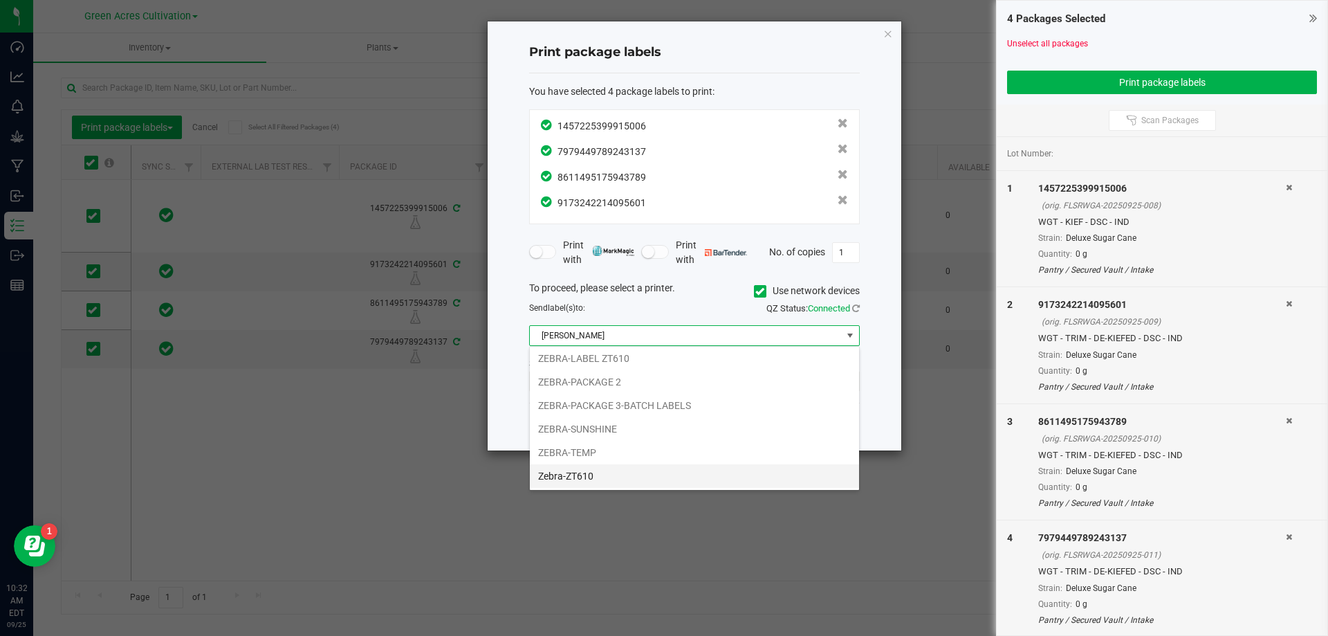
click at [567, 470] on li "Zebra-ZT610" at bounding box center [694, 476] width 329 height 24
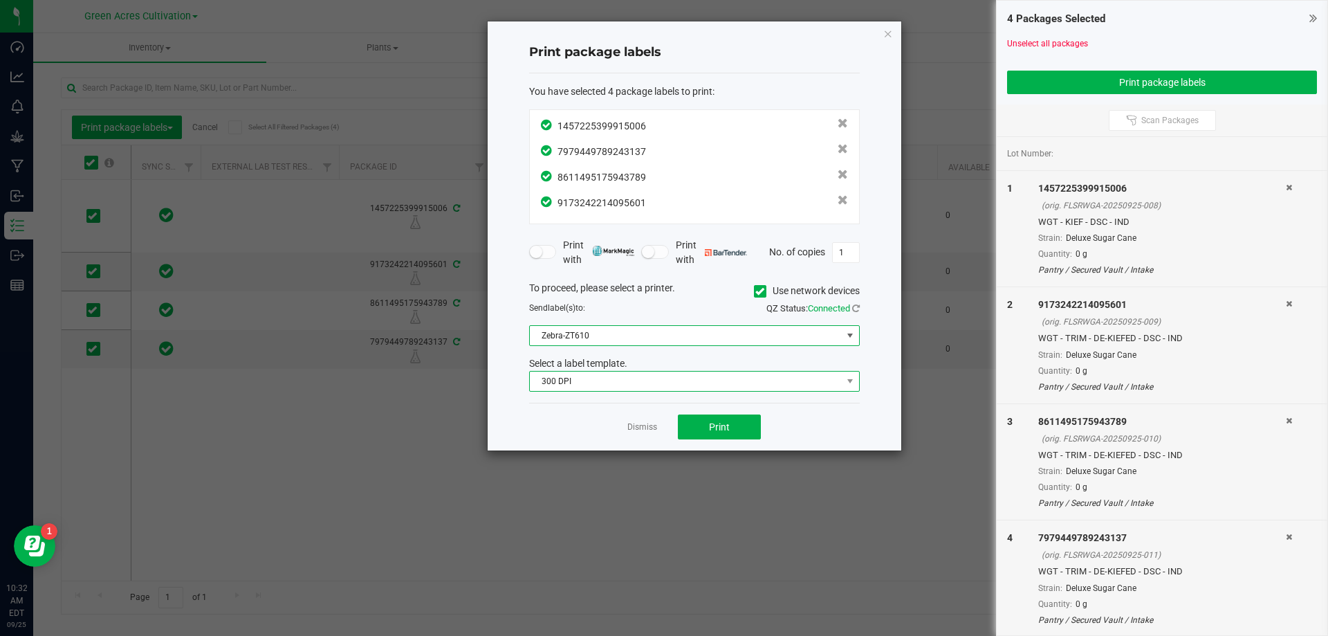
click at [593, 381] on span "300 DPI" at bounding box center [686, 380] width 312 height 19
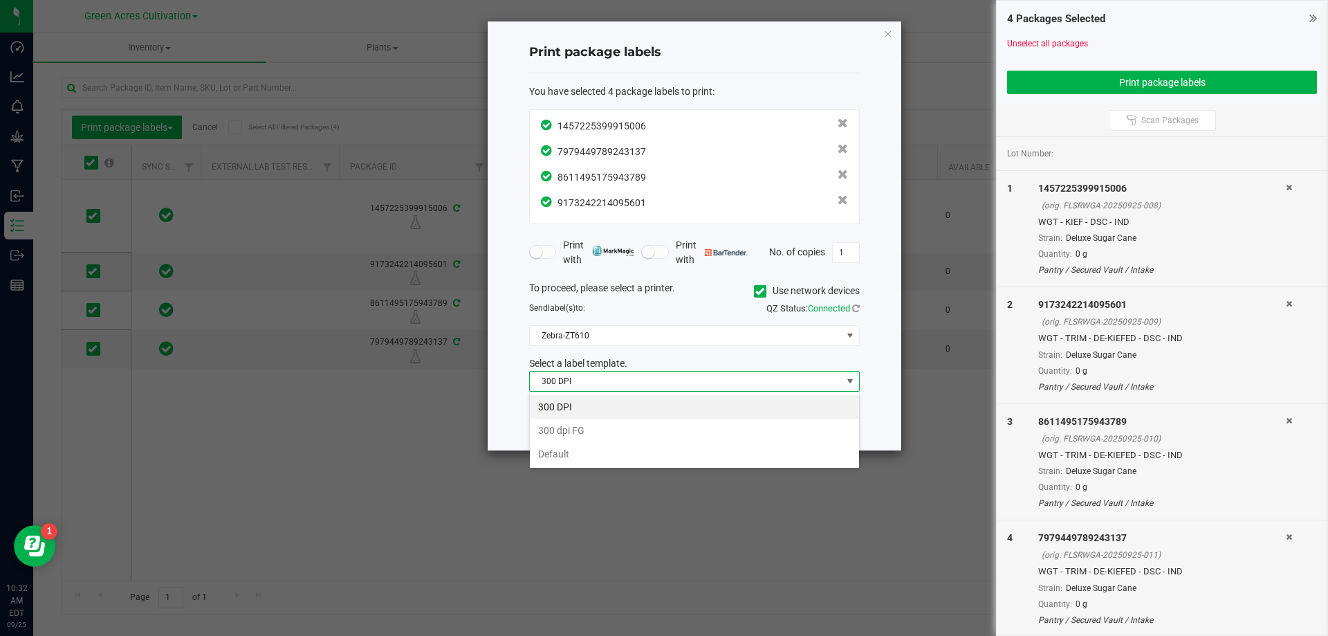
drag, startPoint x: 561, startPoint y: 452, endPoint x: 635, endPoint y: 432, distance: 76.7
click at [567, 452] on li "Default" at bounding box center [694, 454] width 329 height 24
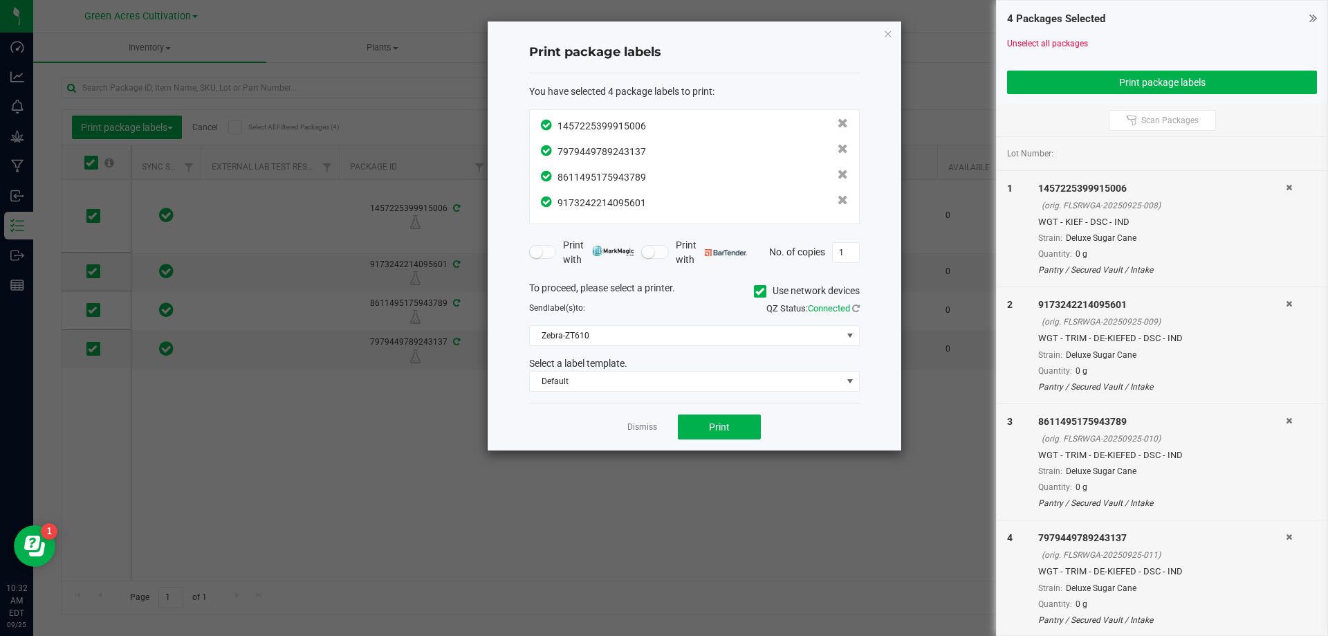
click at [761, 297] on span at bounding box center [760, 291] width 12 height 12
click at [0, 0] on input "Use network devices" at bounding box center [0, 0] width 0 height 0
click at [631, 335] on span at bounding box center [686, 335] width 312 height 19
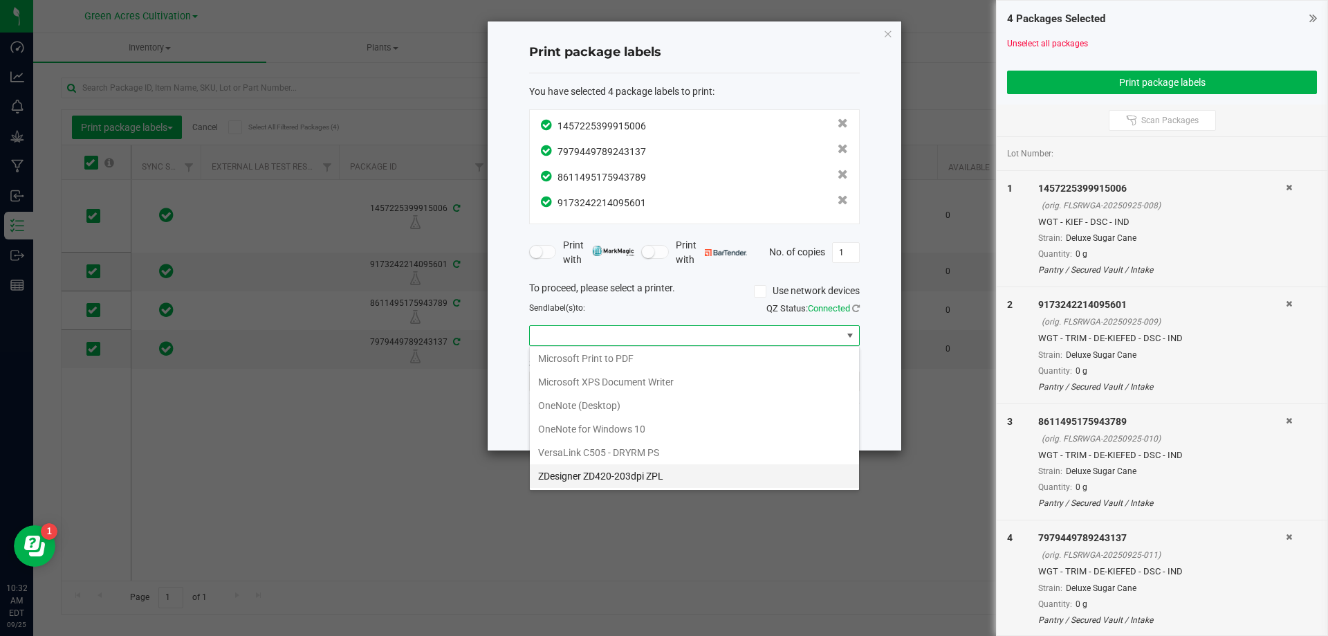
click at [573, 476] on ZPL "ZDesigner ZD420-203dpi ZPL" at bounding box center [694, 476] width 329 height 24
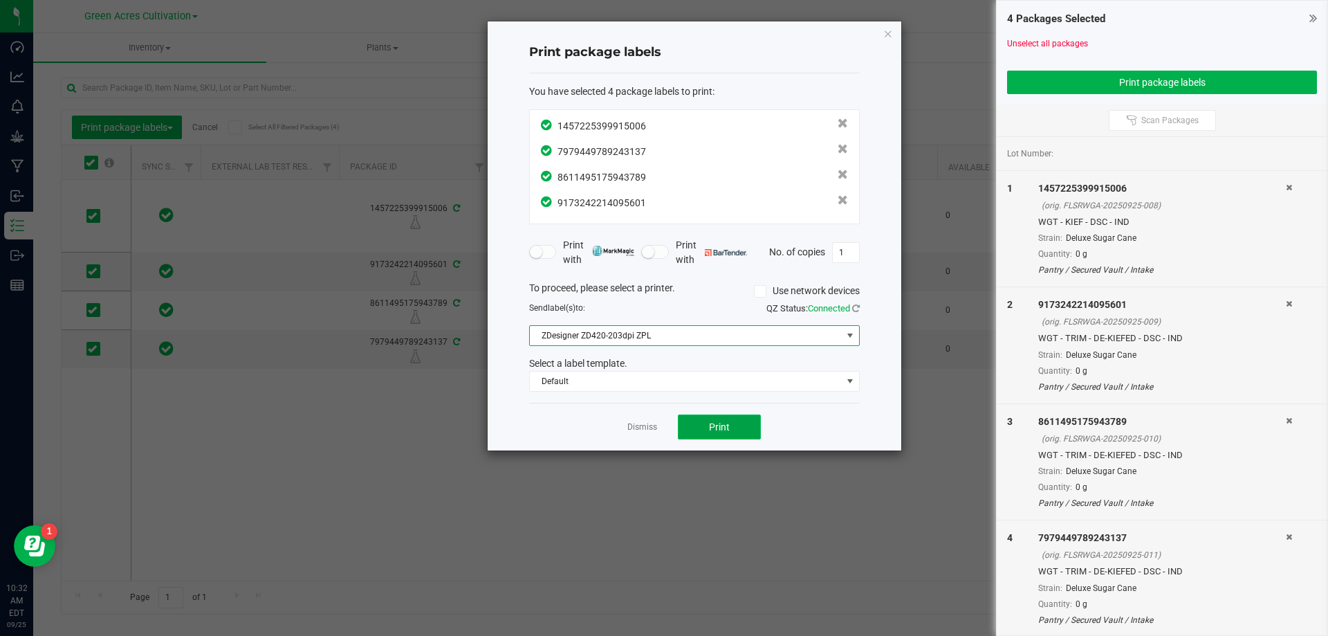
click at [729, 435] on button "Print" at bounding box center [719, 426] width 83 height 25
click at [629, 425] on link "Dismiss" at bounding box center [642, 427] width 30 height 12
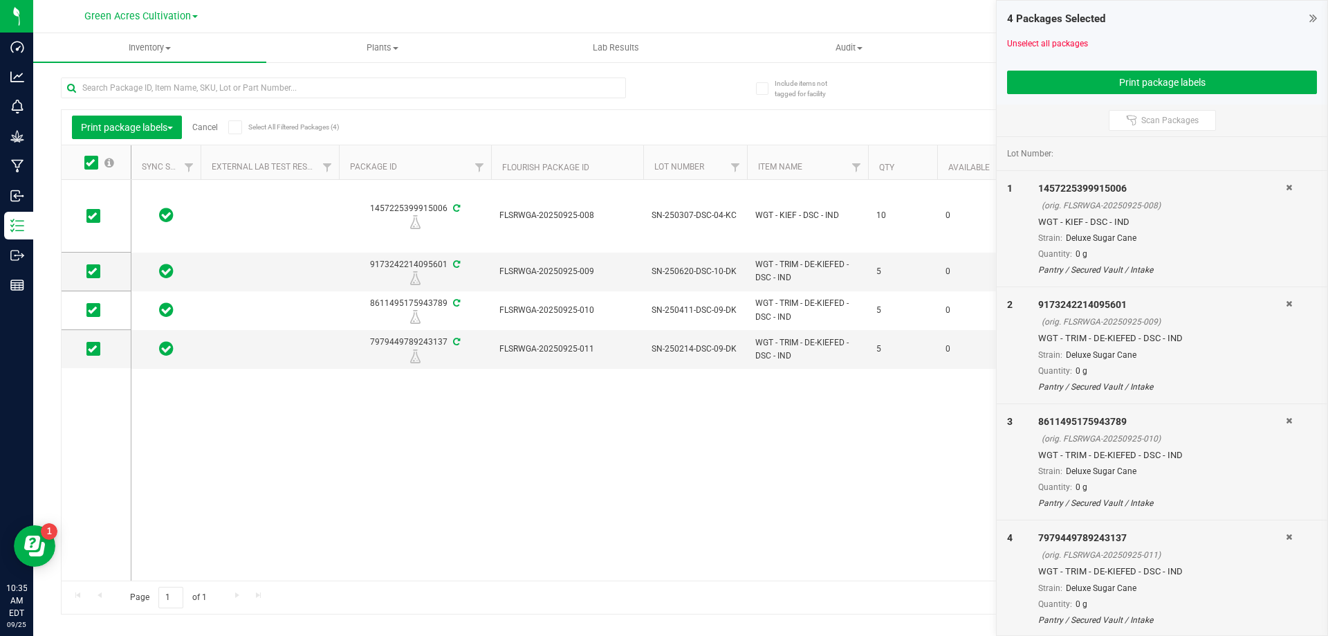
click at [212, 129] on link "Cancel" at bounding box center [205, 127] width 26 height 10
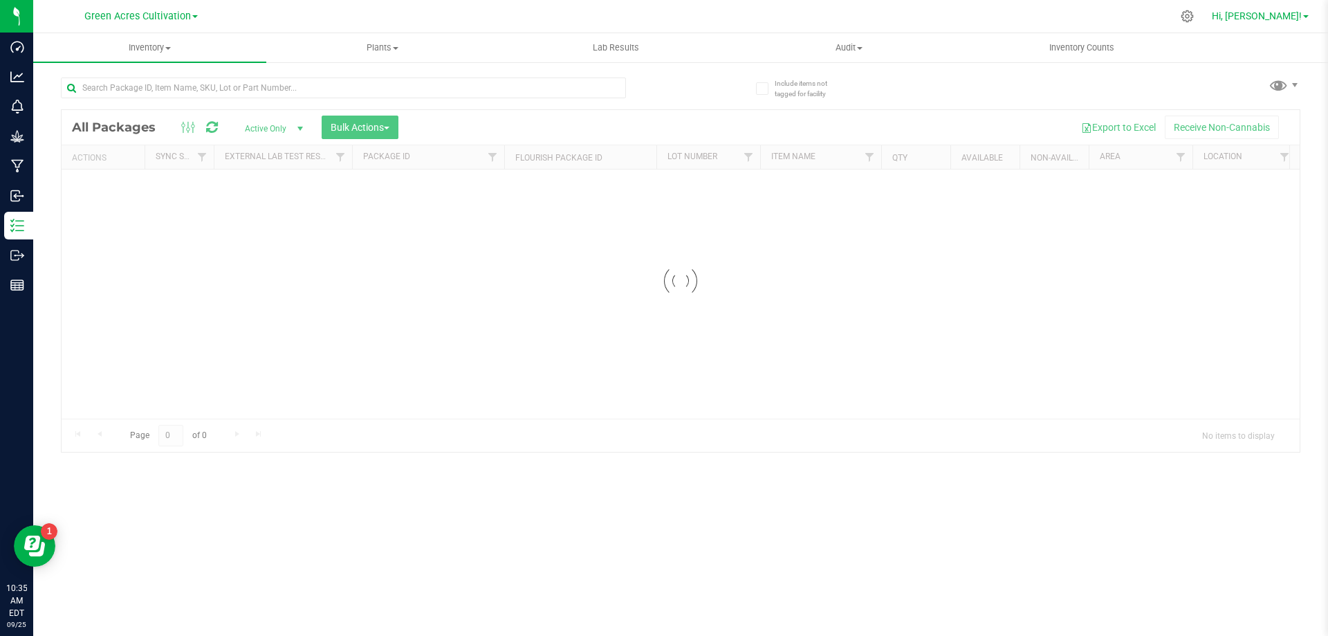
click at [1279, 21] on span "Hi, [PERSON_NAME]!" at bounding box center [1257, 15] width 90 height 11
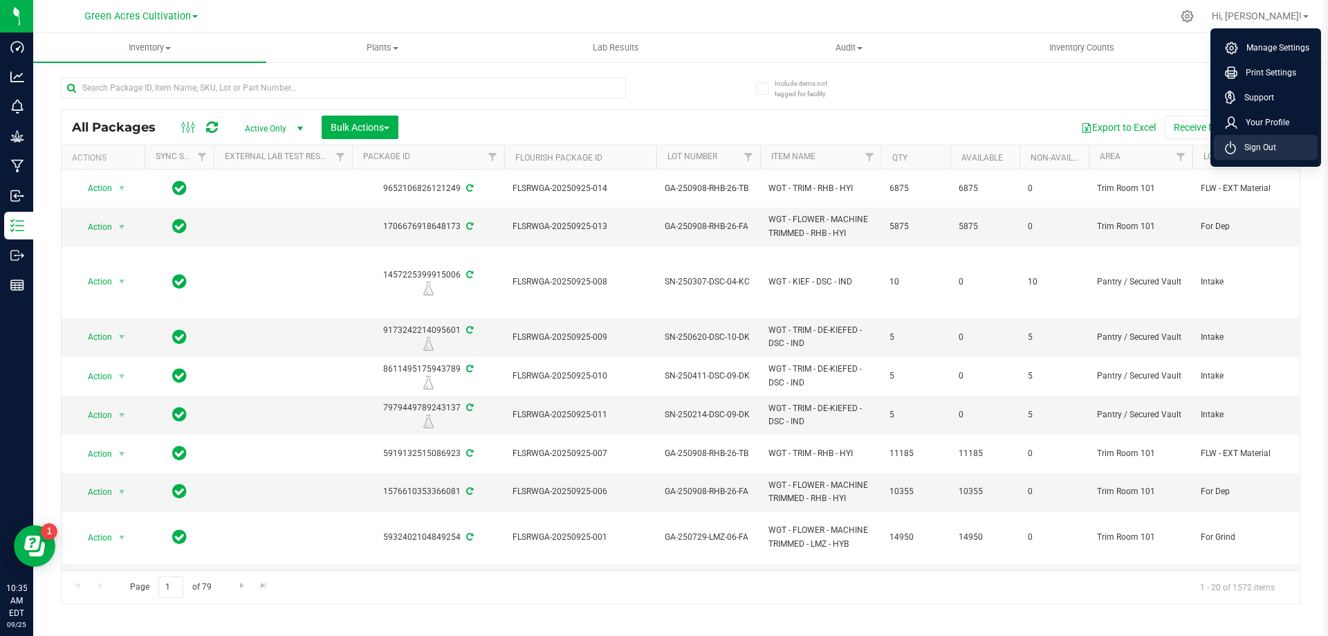
click at [1259, 145] on span "Sign Out" at bounding box center [1256, 147] width 40 height 14
